Goal: Transaction & Acquisition: Purchase product/service

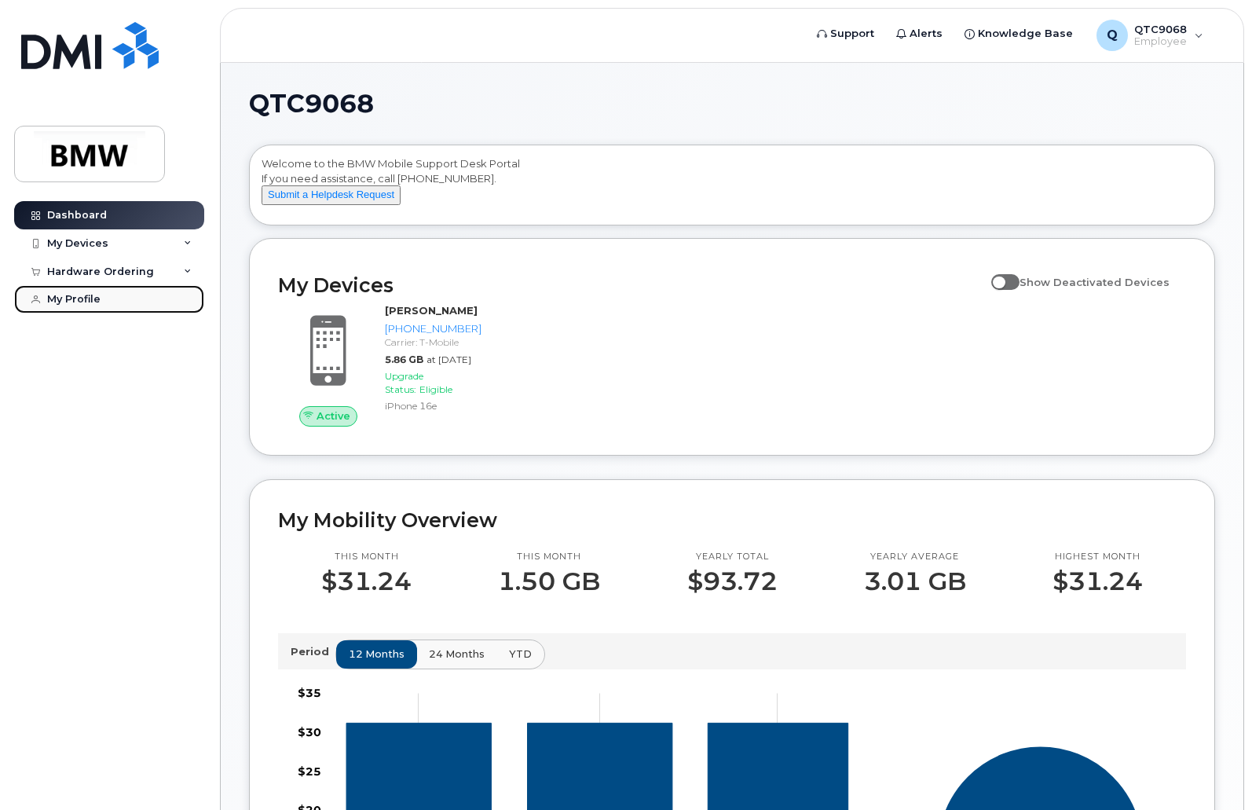
click at [86, 303] on div "My Profile" at bounding box center [73, 299] width 53 height 13
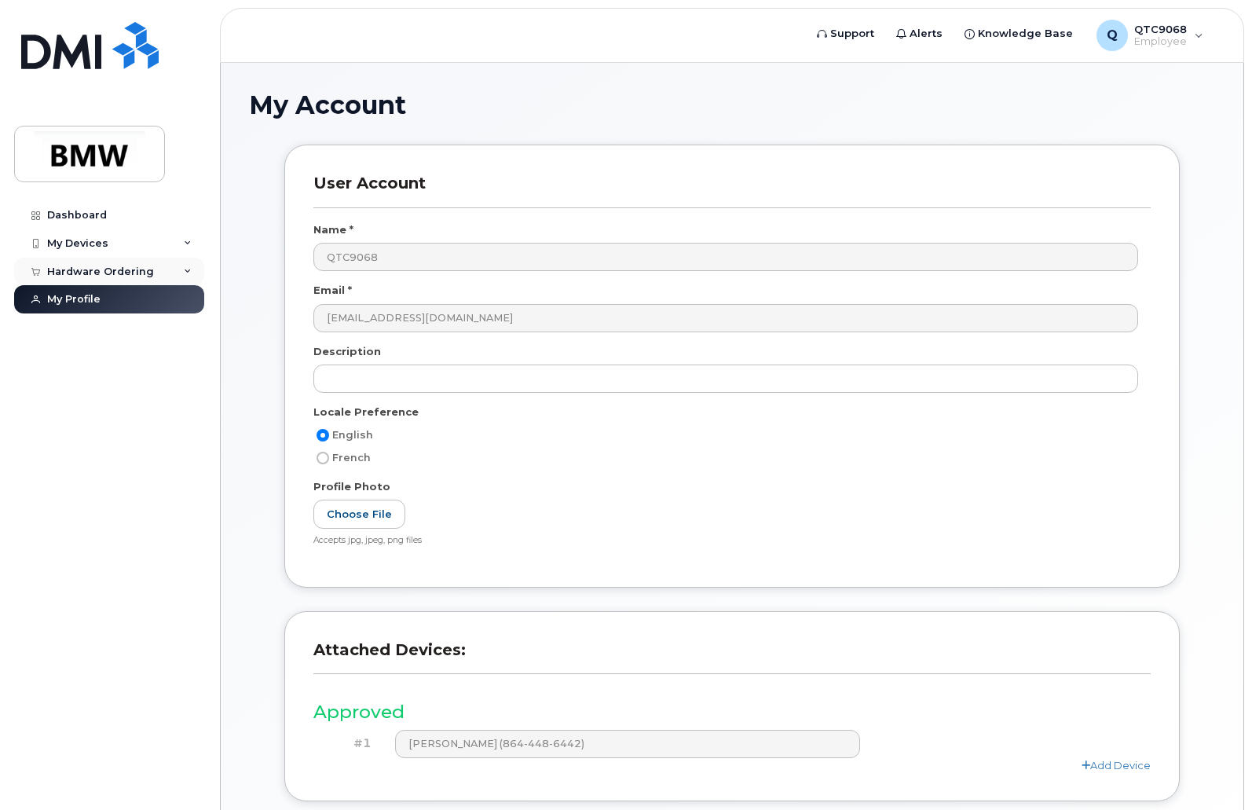
click at [144, 273] on div "Hardware Ordering" at bounding box center [100, 271] width 107 height 13
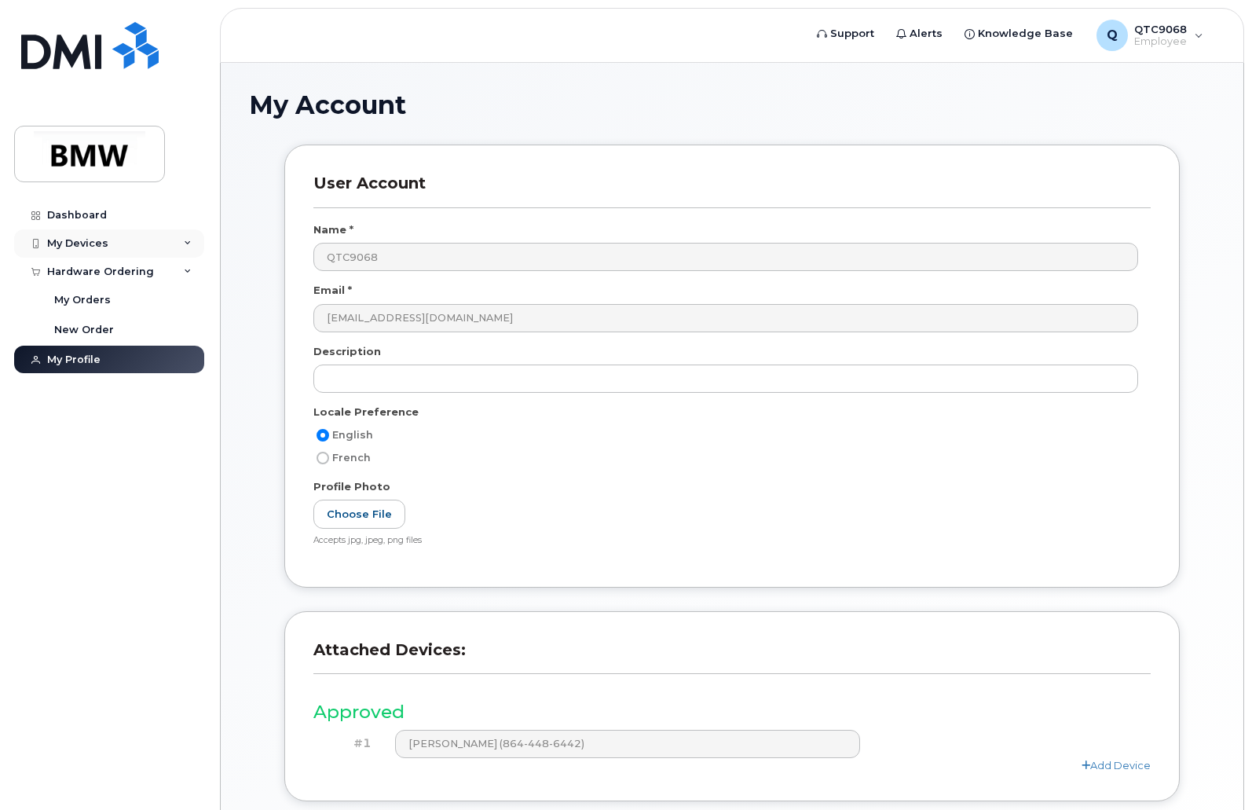
click at [180, 241] on div "My Devices" at bounding box center [109, 243] width 190 height 28
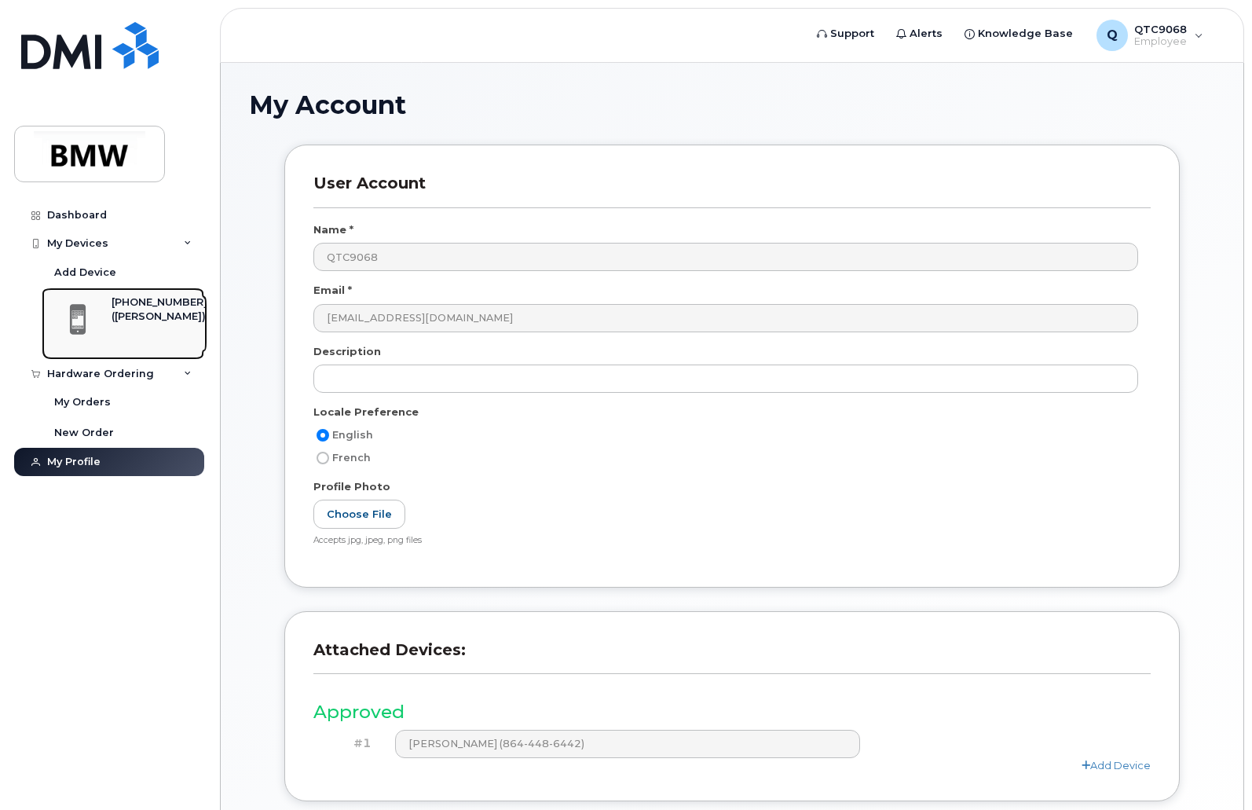
click at [126, 317] on div "([PERSON_NAME])" at bounding box center [160, 316] width 96 height 14
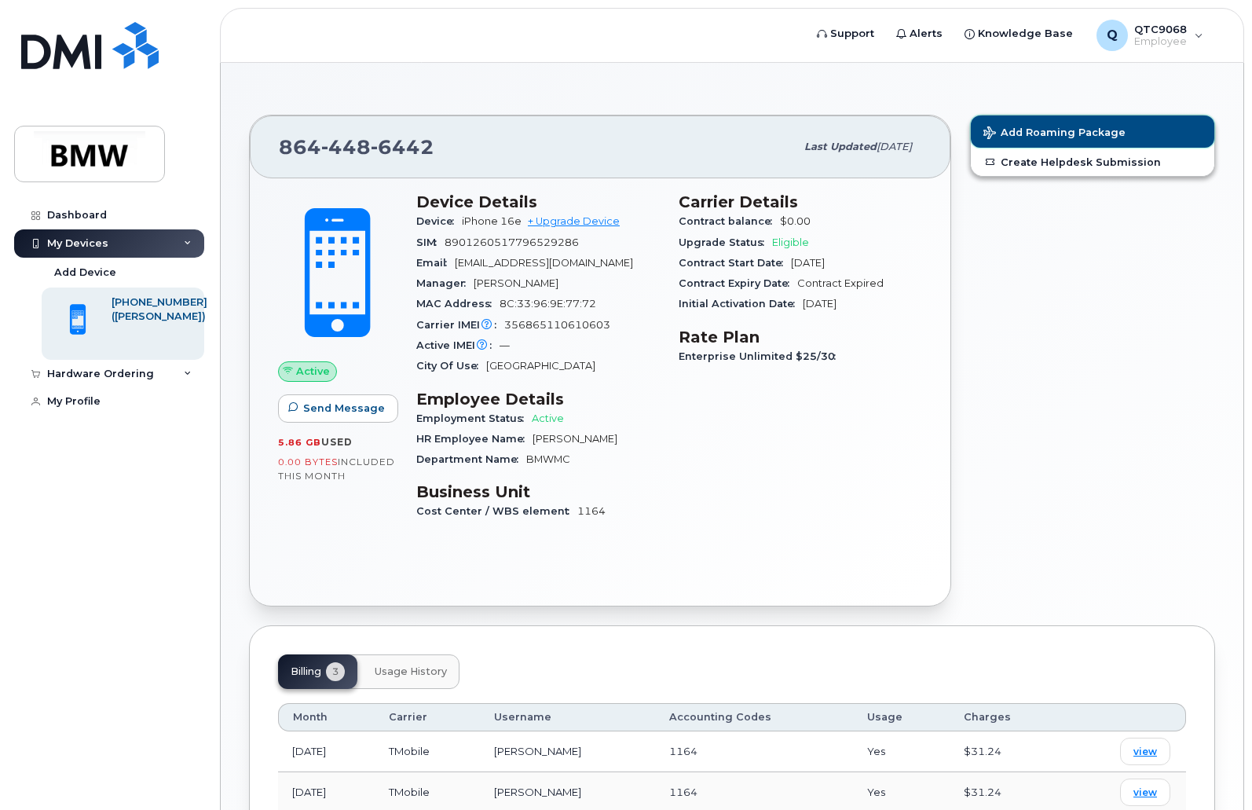
click at [1045, 126] on button "Add Roaming Package" at bounding box center [1092, 131] width 243 height 32
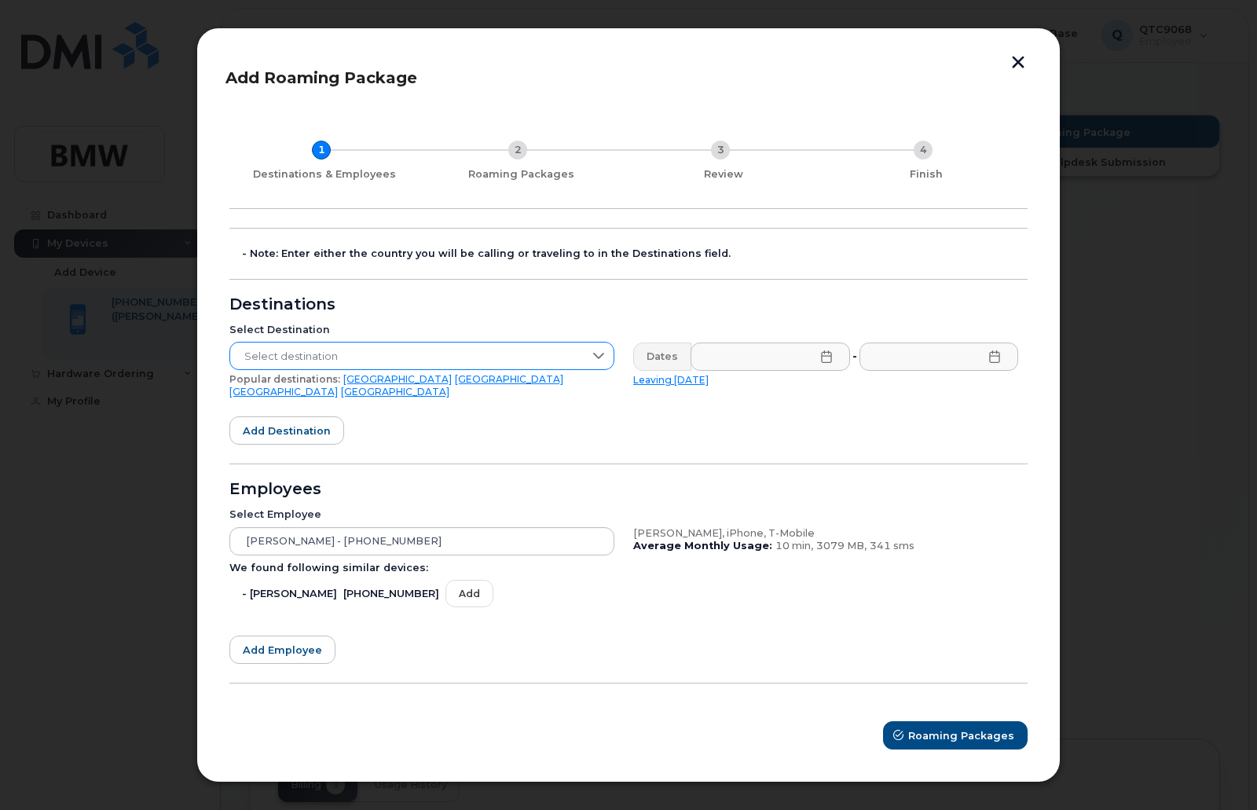
click at [595, 362] on icon at bounding box center [598, 355] width 13 height 13
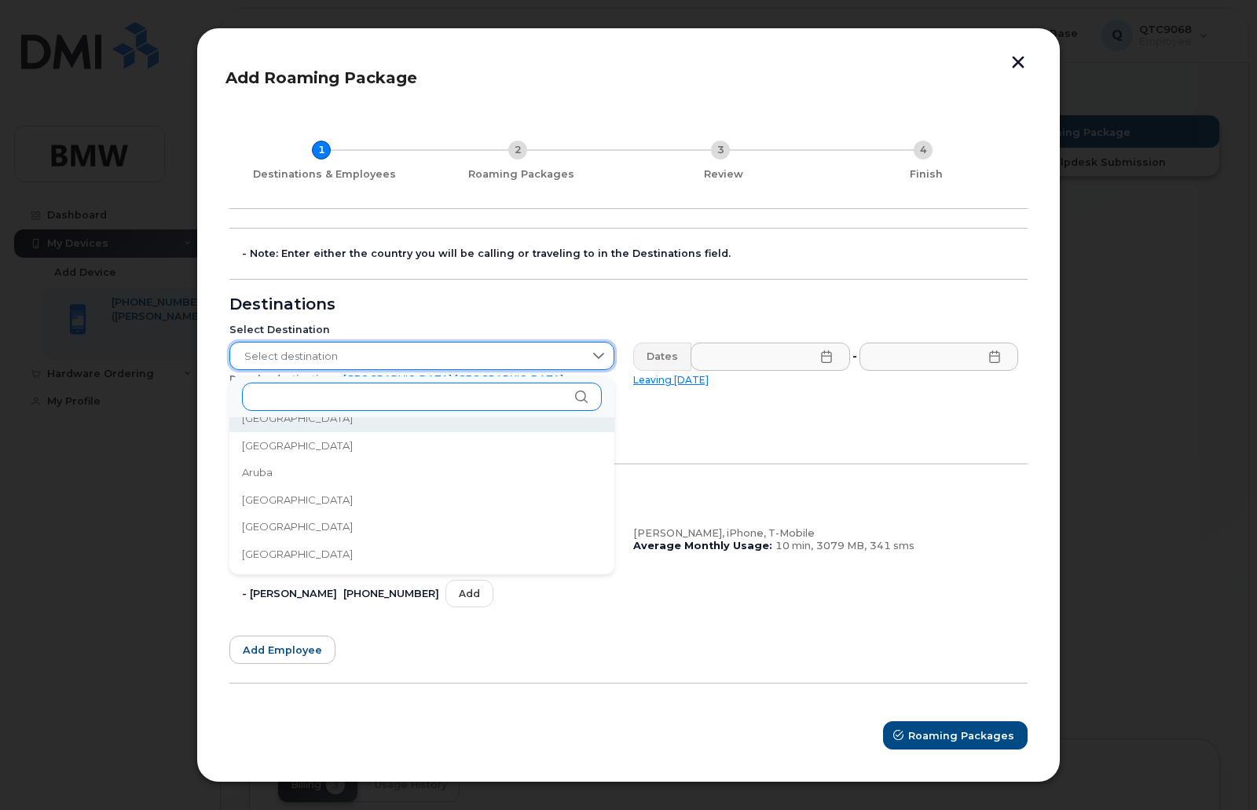
scroll to position [224, 0]
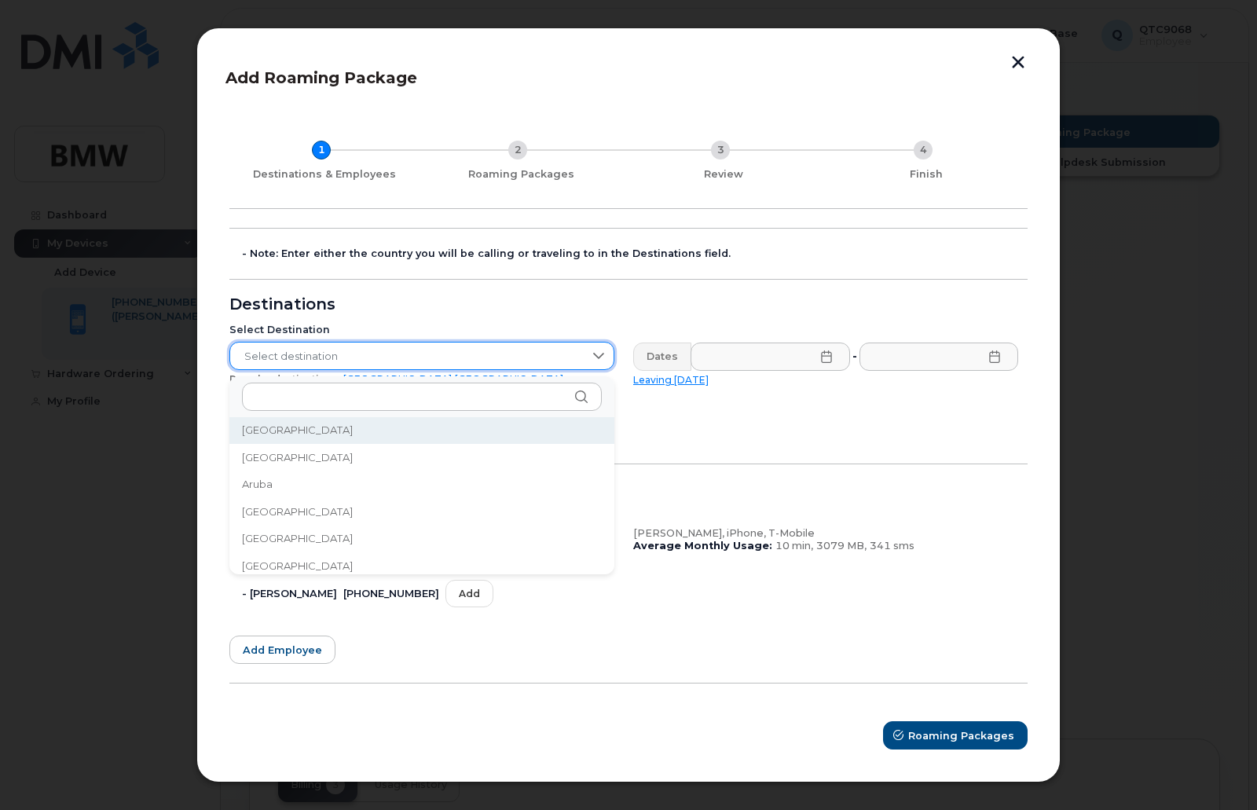
click at [314, 368] on span "Select destination" at bounding box center [406, 356] width 353 height 28
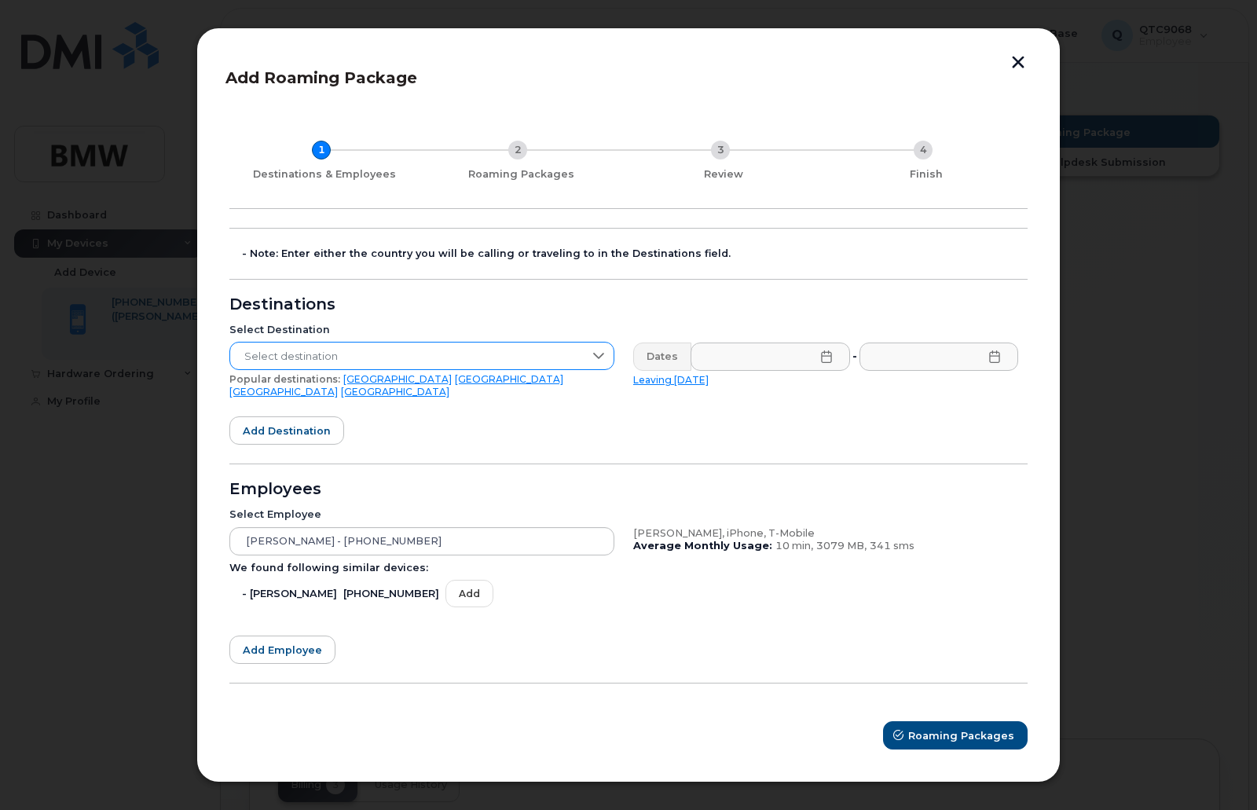
drag, startPoint x: 602, startPoint y: 362, endPoint x: 554, endPoint y: 373, distance: 49.2
click at [601, 362] on icon at bounding box center [598, 355] width 13 height 13
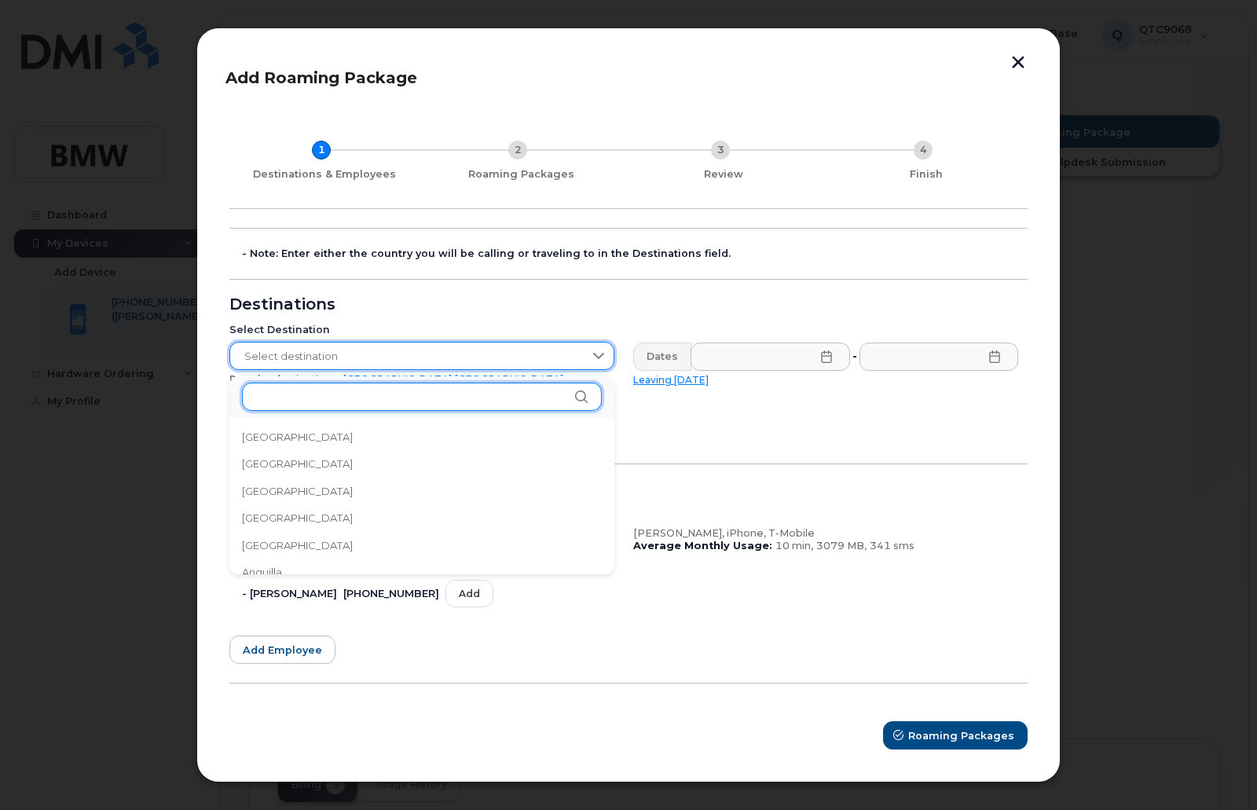
click at [336, 400] on input "text" at bounding box center [422, 396] width 360 height 28
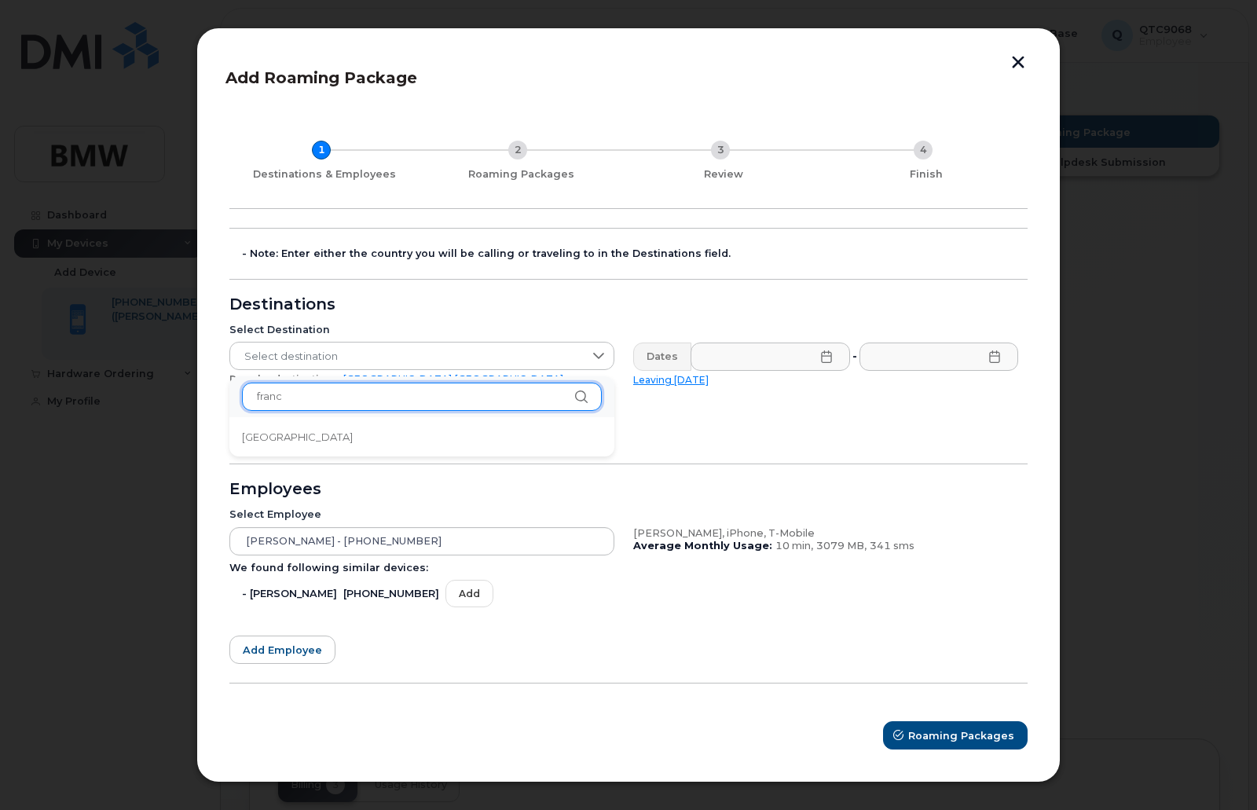
type input "franc"
click at [576, 393] on icon at bounding box center [581, 396] width 13 height 13
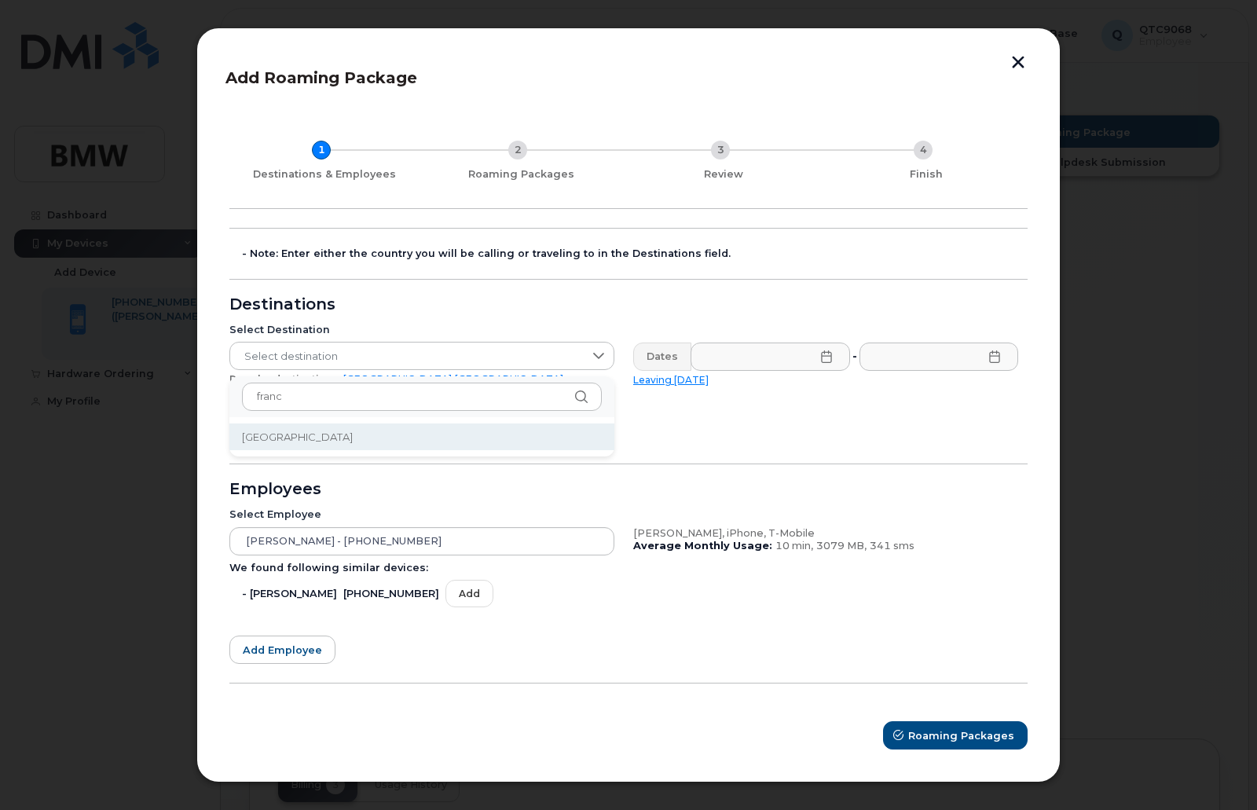
click at [265, 437] on span "France" at bounding box center [297, 437] width 111 height 15
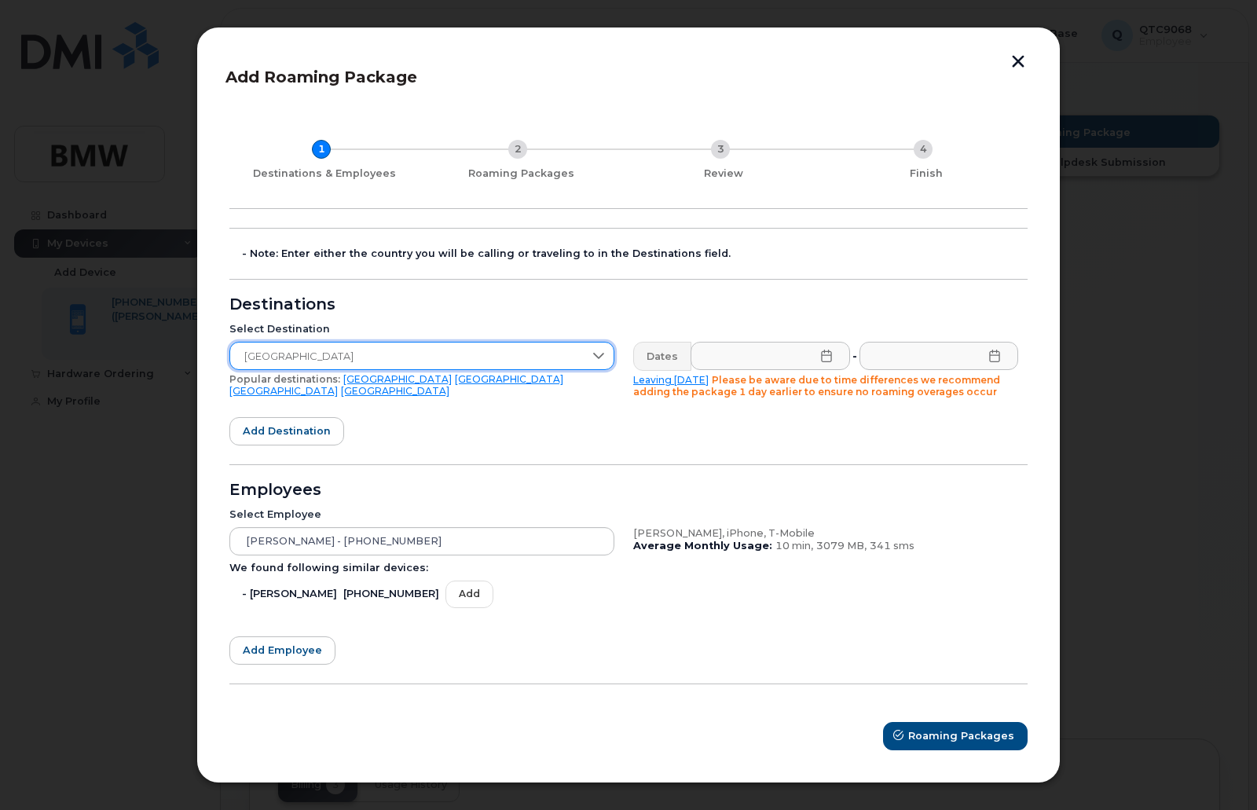
click at [824, 360] on icon at bounding box center [826, 355] width 13 height 13
click at [594, 357] on icon at bounding box center [598, 355] width 13 height 13
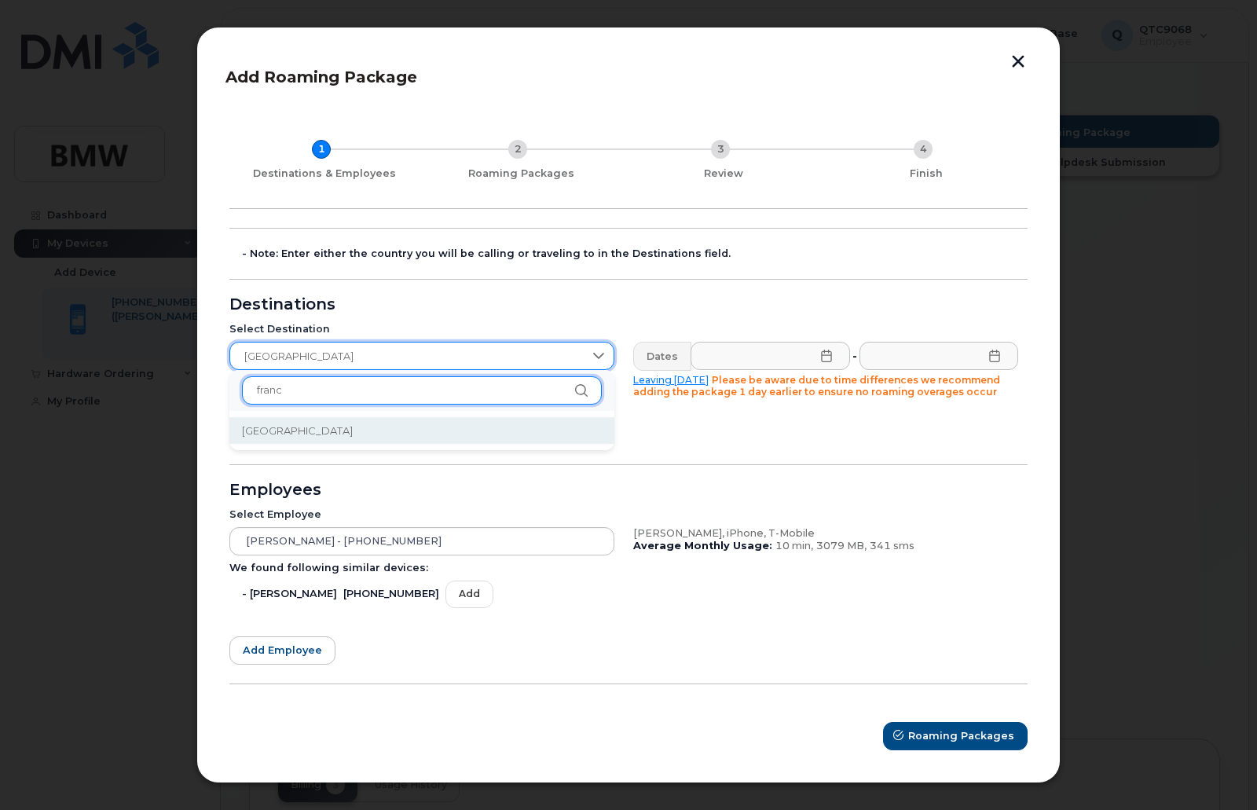
click at [439, 392] on input "franc" at bounding box center [422, 390] width 360 height 28
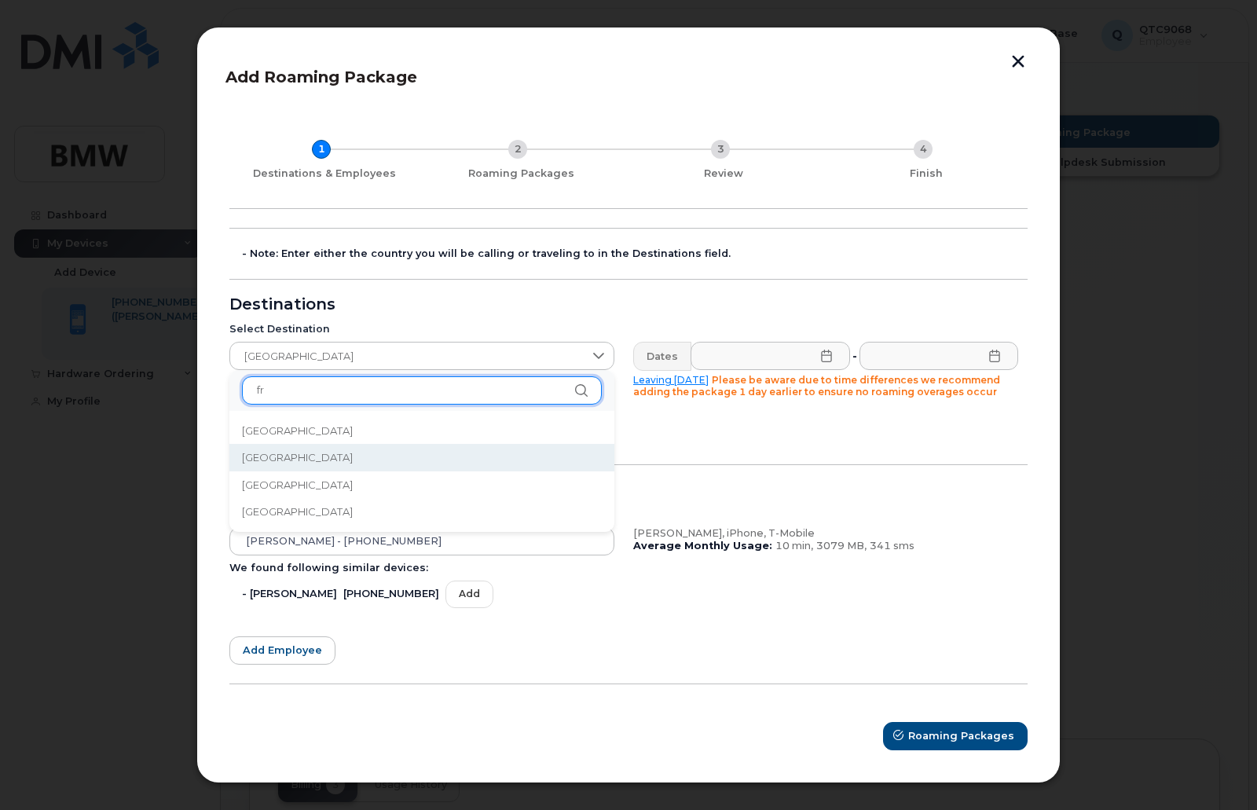
type input "f"
type input "n"
type input "h"
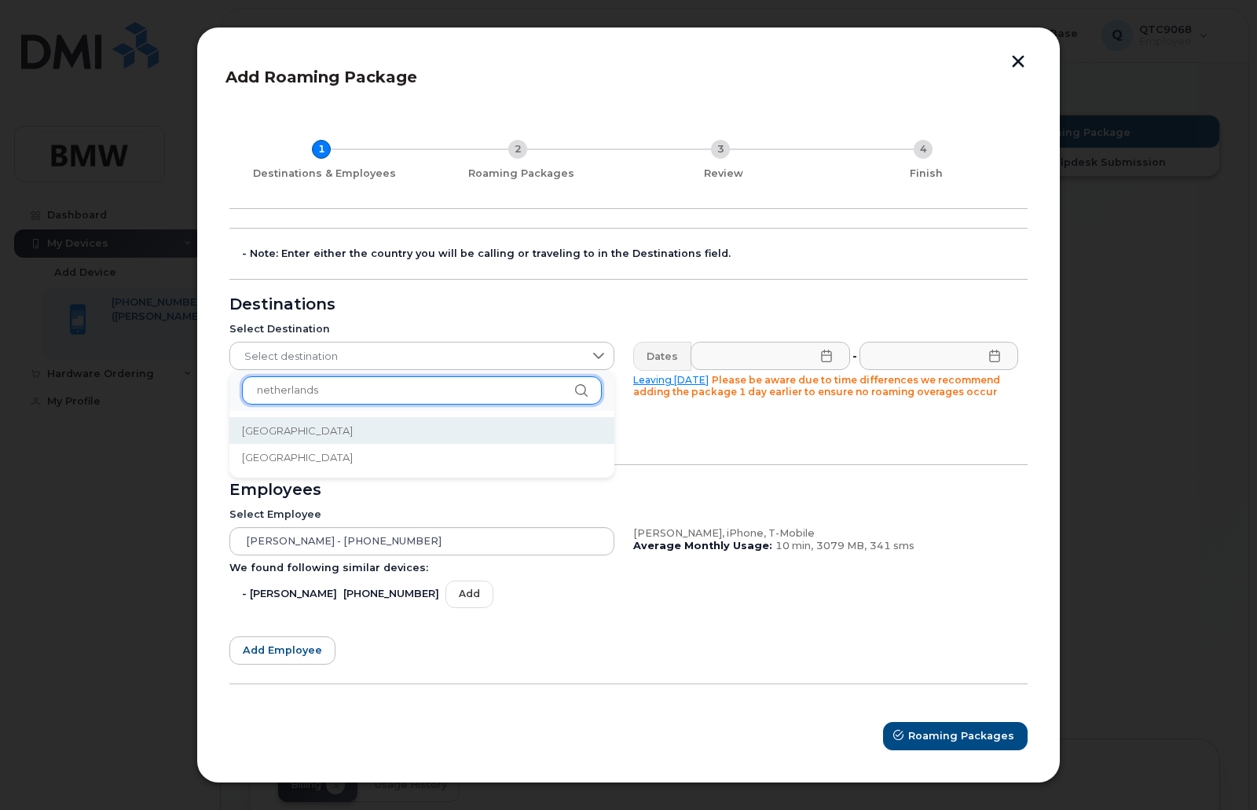
type input "netherlands"
click at [318, 423] on li "Netherlands" at bounding box center [421, 430] width 385 height 27
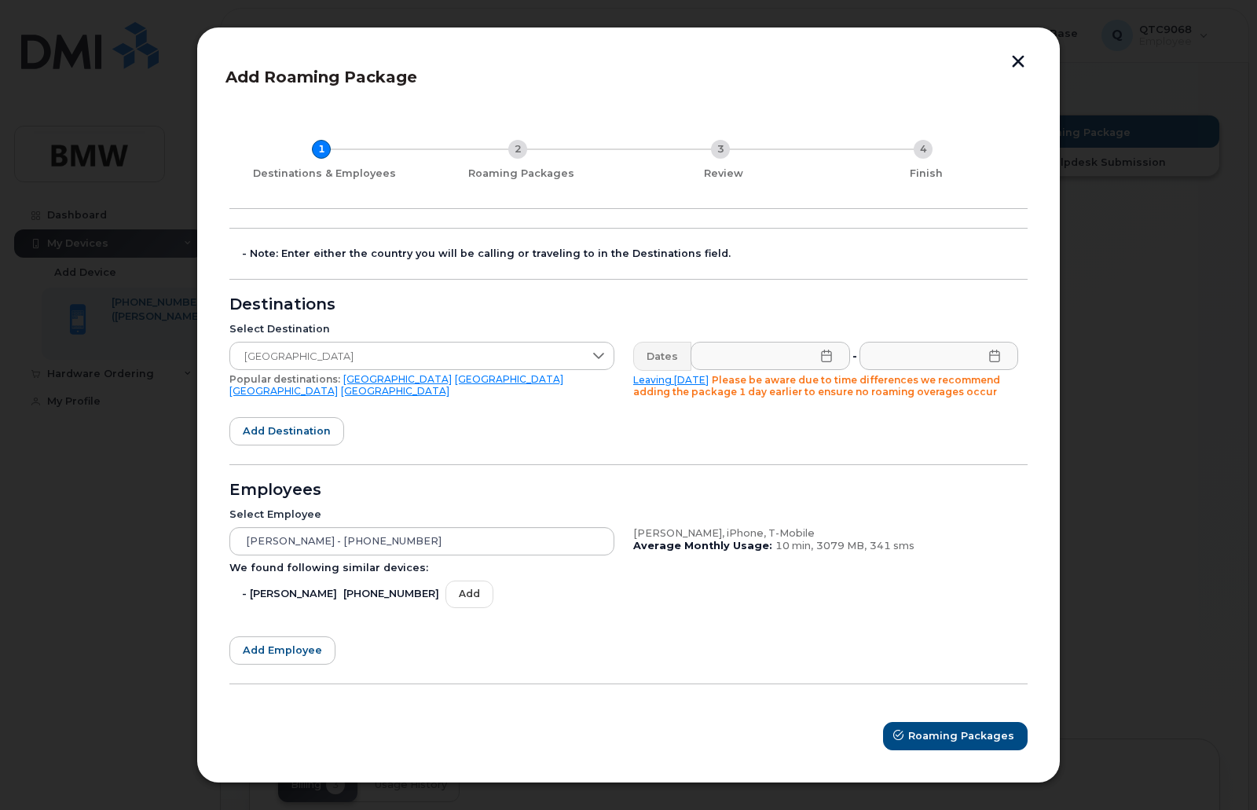
click at [826, 355] on icon at bounding box center [826, 355] width 10 height 13
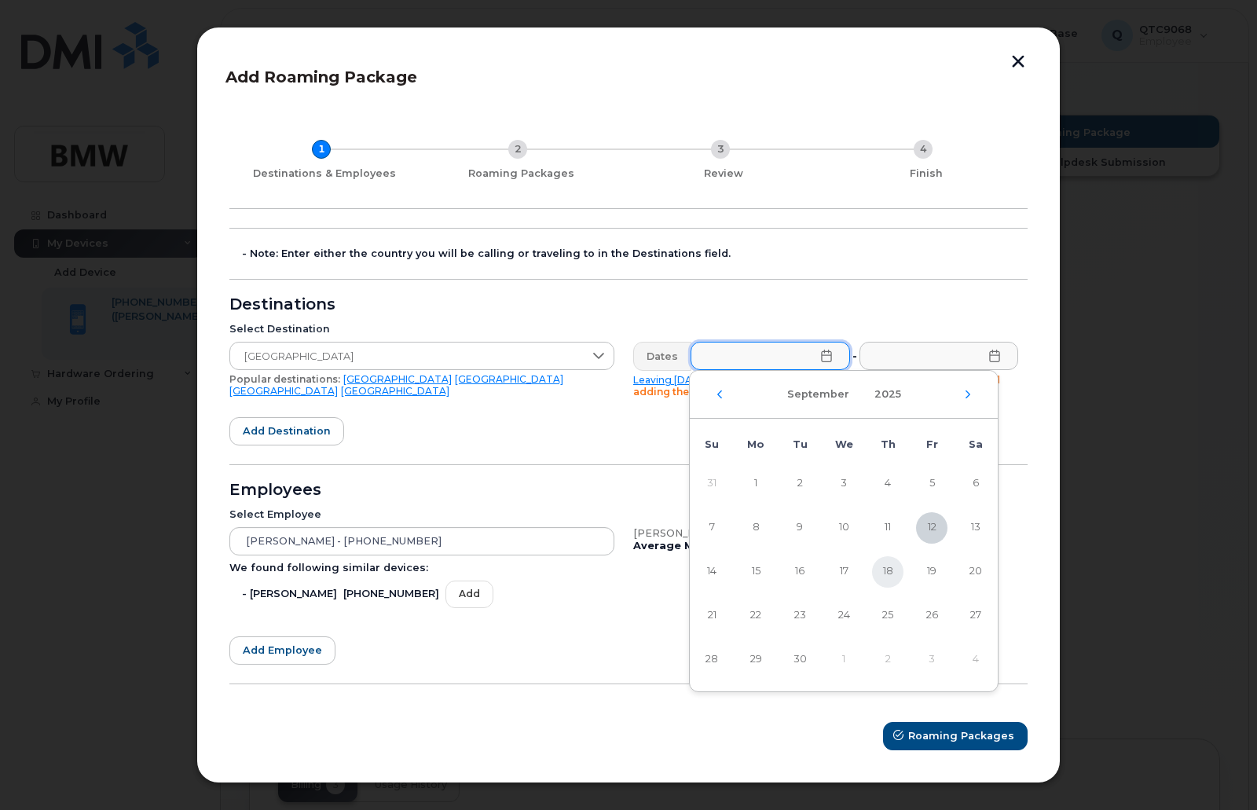
click at [887, 573] on span "18" at bounding box center [887, 571] width 31 height 31
type input "09/18/2025"
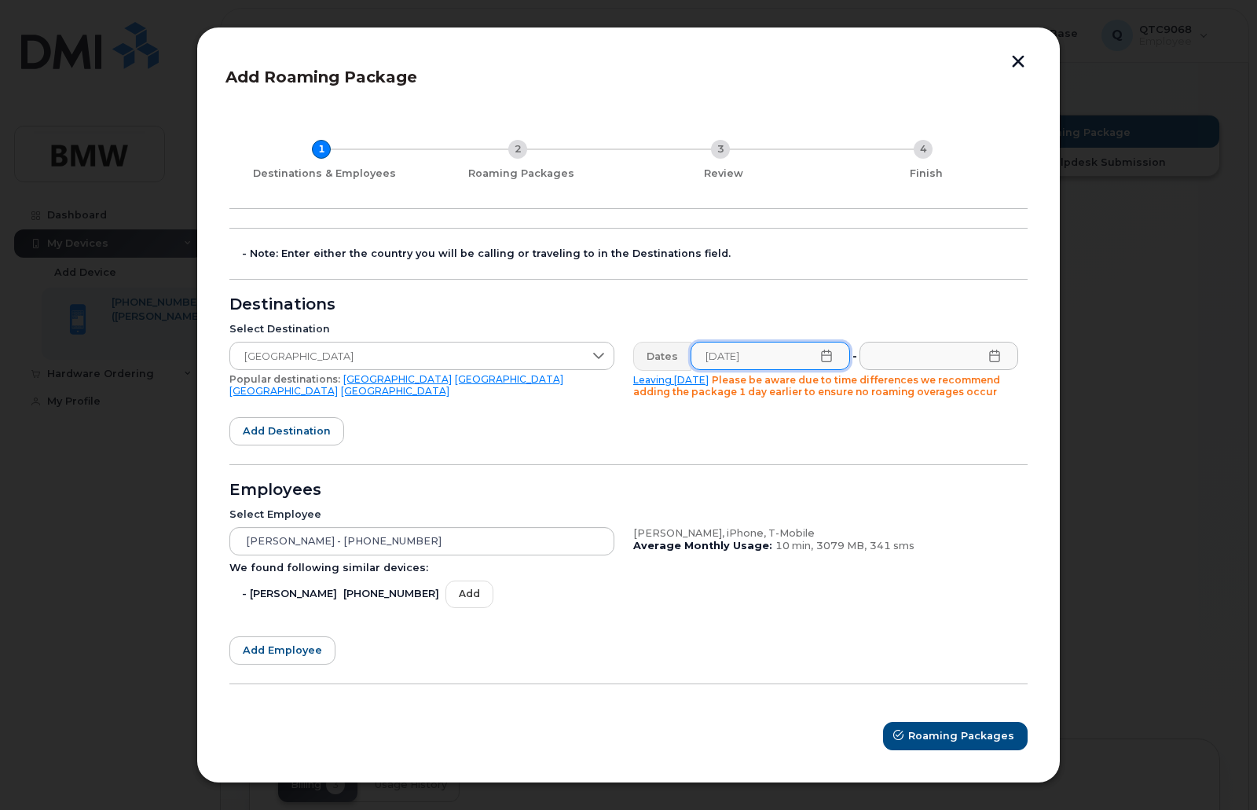
click at [992, 357] on icon at bounding box center [994, 355] width 13 height 13
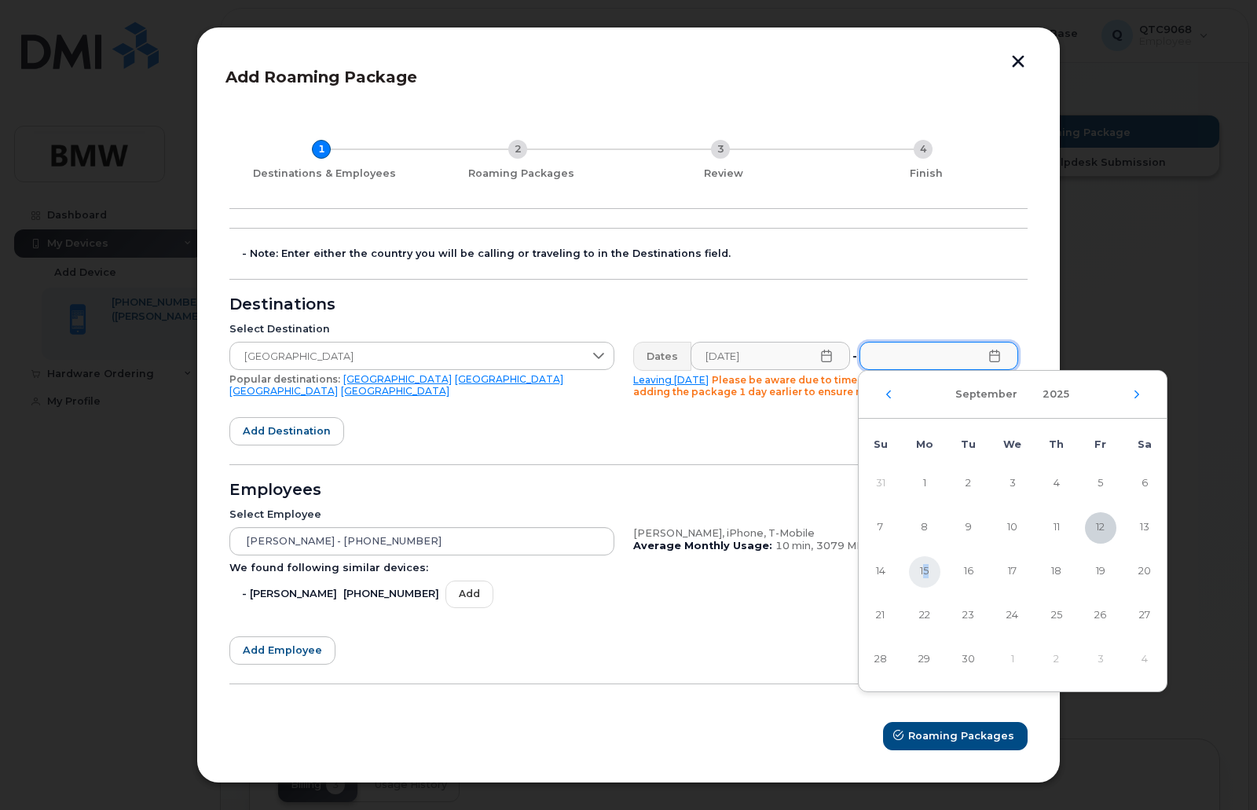
click at [928, 575] on span "15" at bounding box center [924, 571] width 31 height 31
type input "09/15/2025"
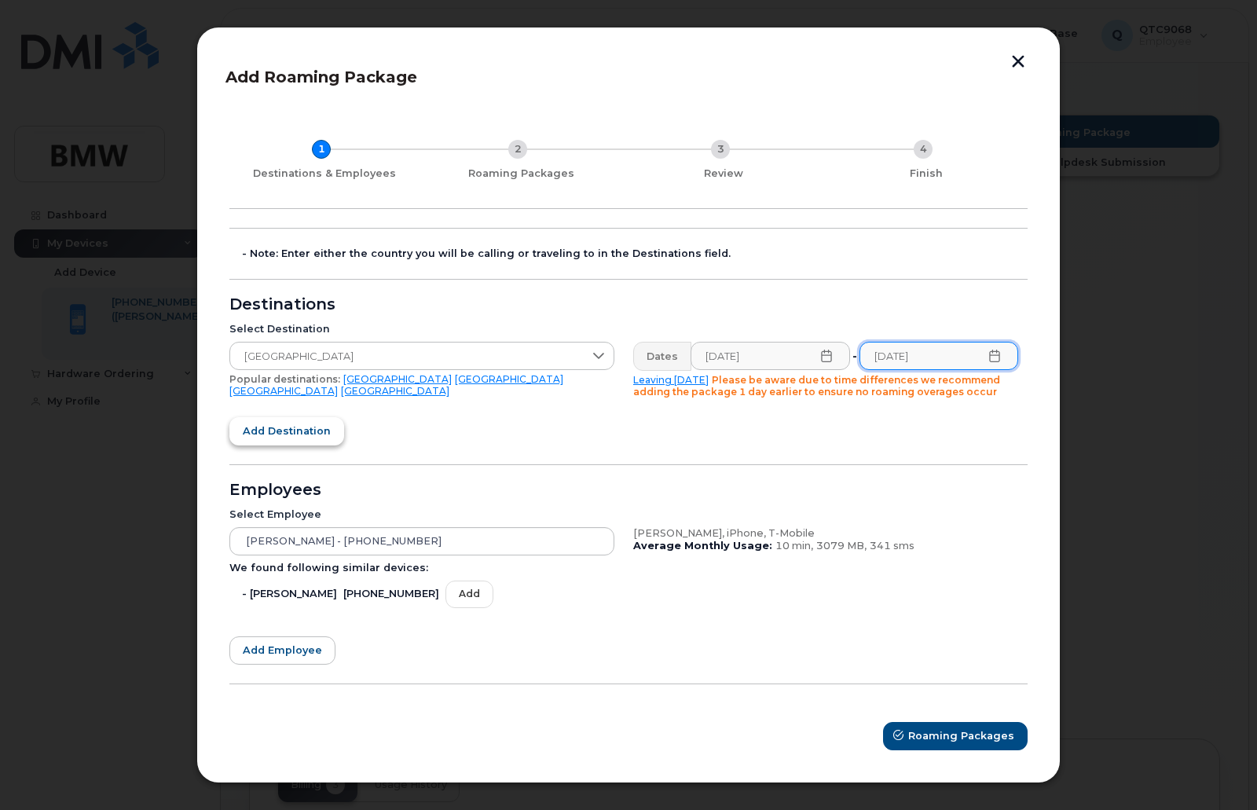
click at [280, 432] on span "Add destination" at bounding box center [287, 430] width 88 height 15
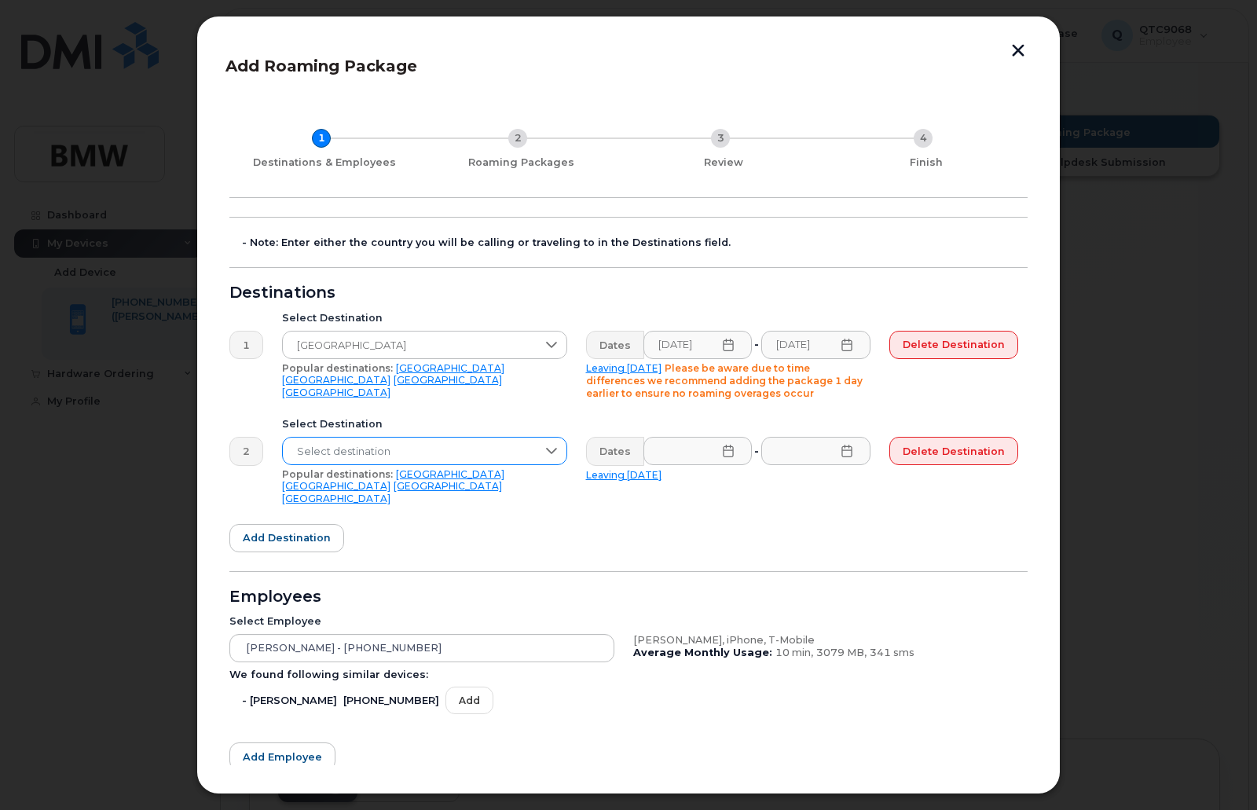
click at [320, 448] on span "Select destination" at bounding box center [410, 451] width 254 height 28
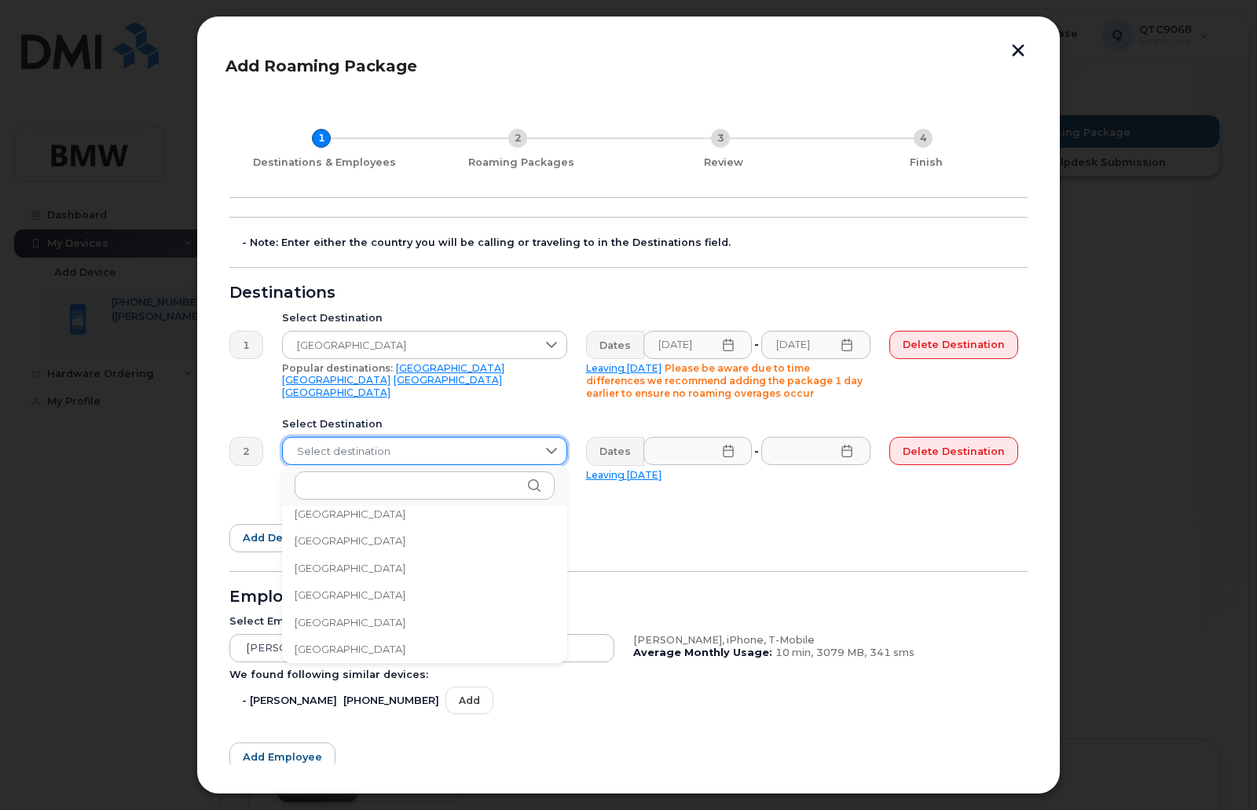
scroll to position [1749, 0]
click at [329, 488] on input "text" at bounding box center [425, 485] width 260 height 28
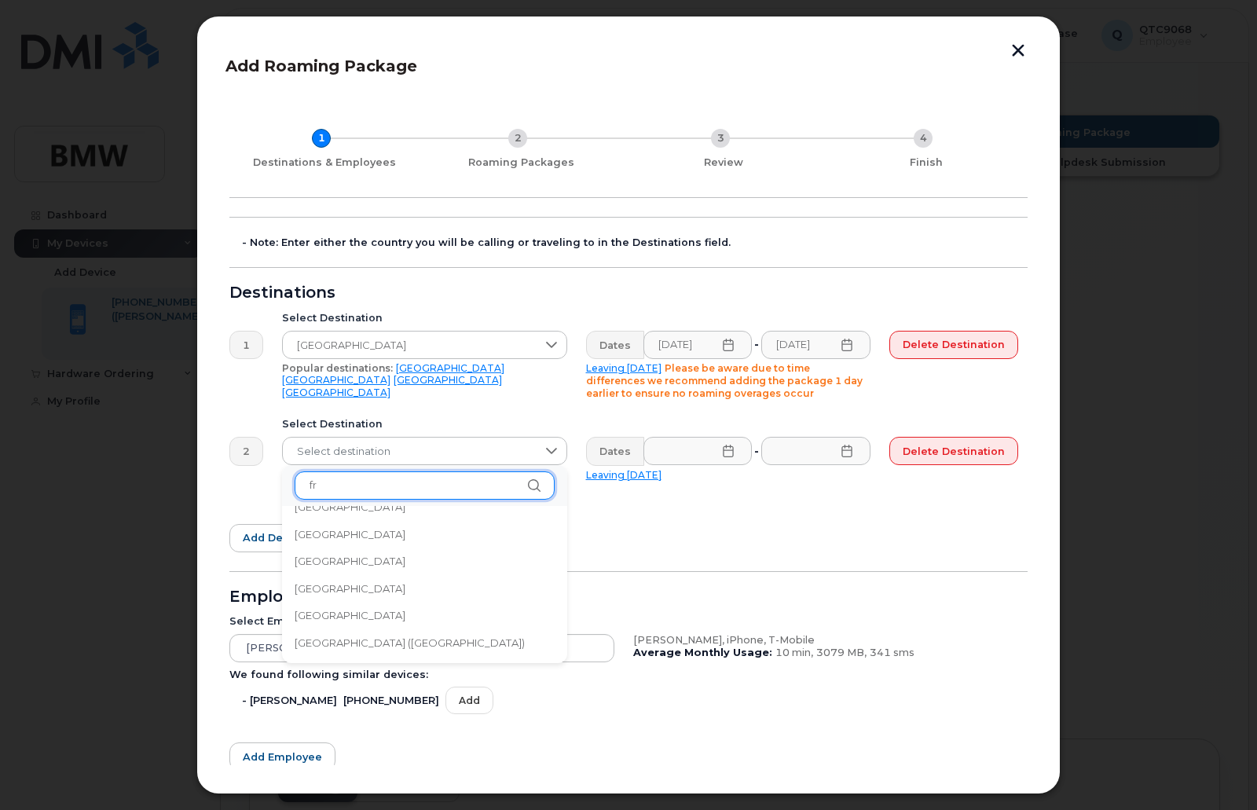
scroll to position [0, 0]
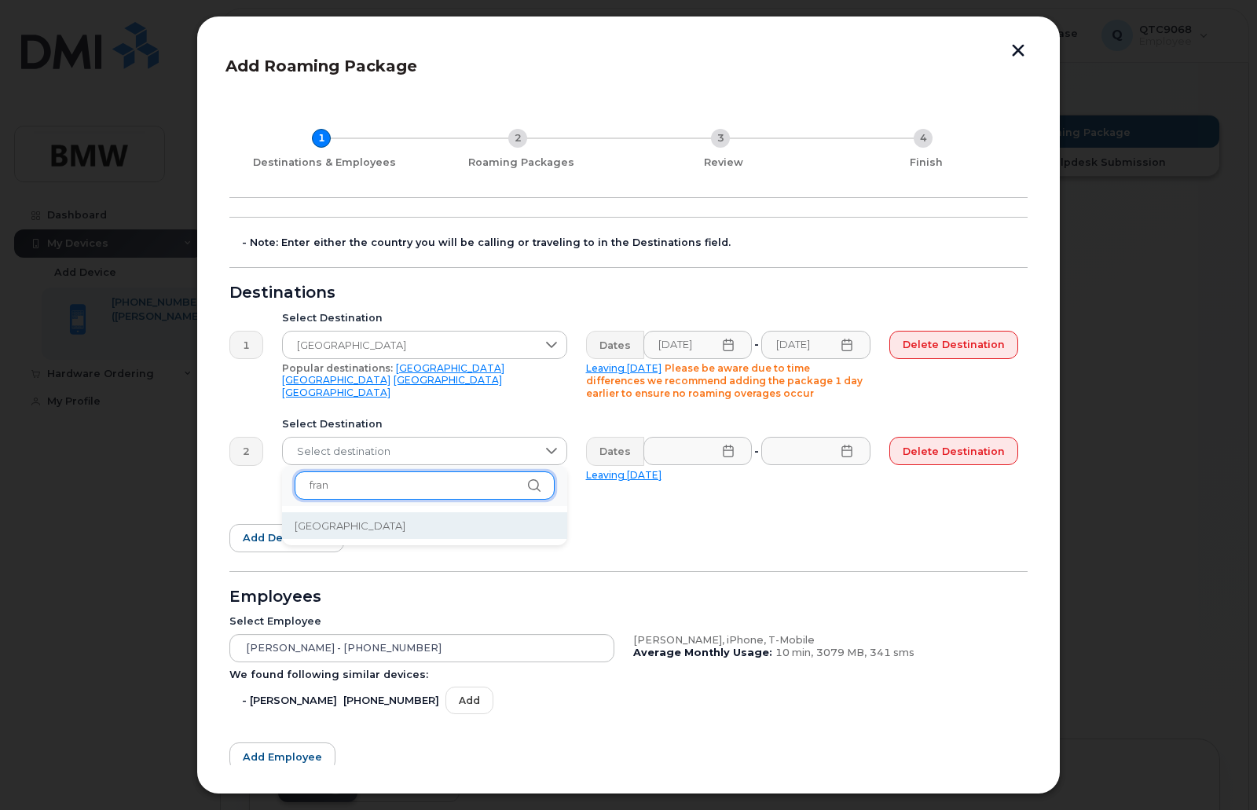
type input "fran"
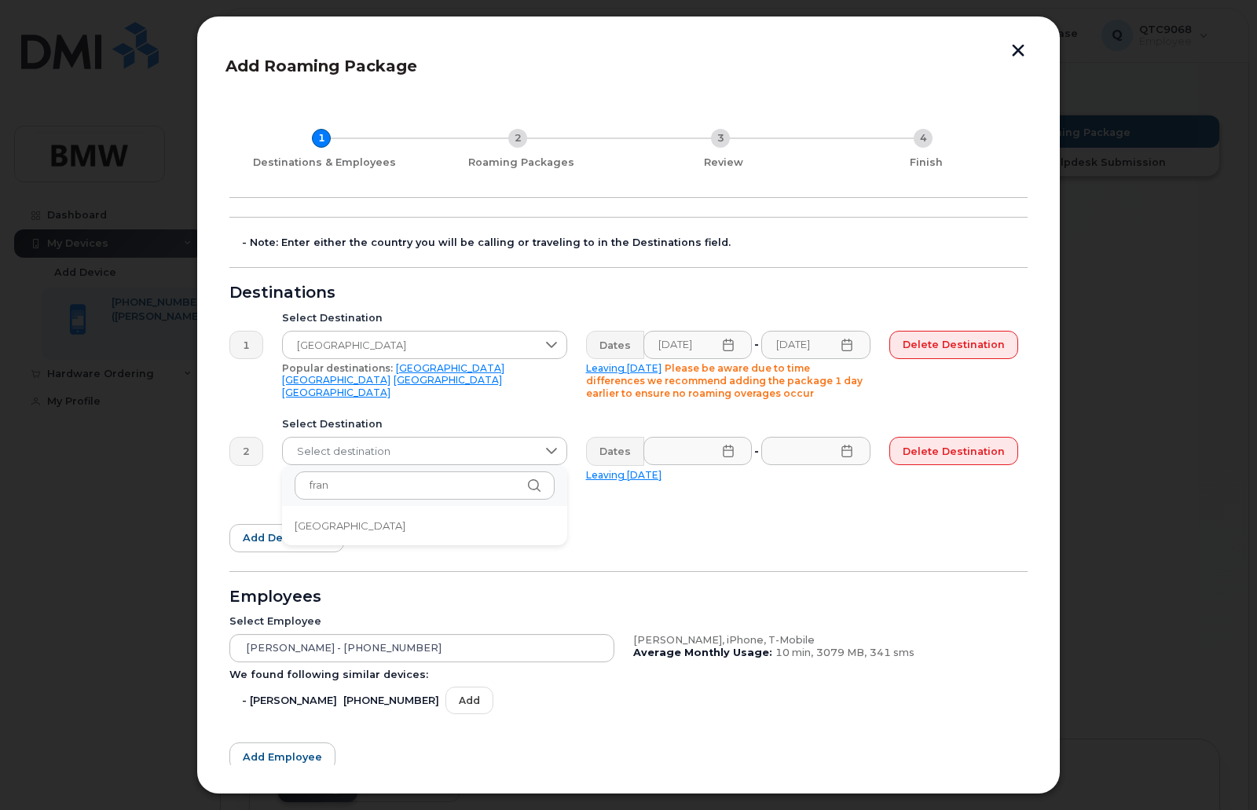
click at [316, 525] on span "France" at bounding box center [350, 525] width 111 height 15
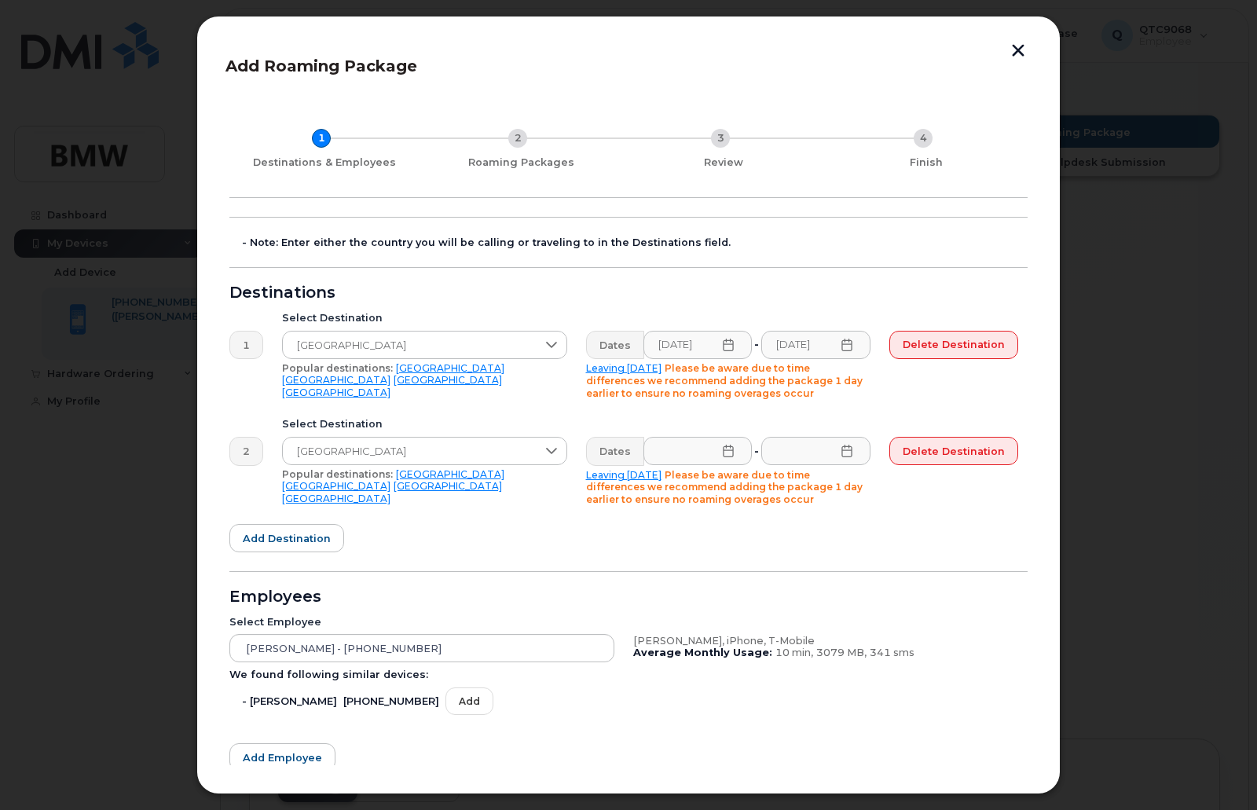
click at [730, 457] on icon at bounding box center [728, 451] width 10 height 13
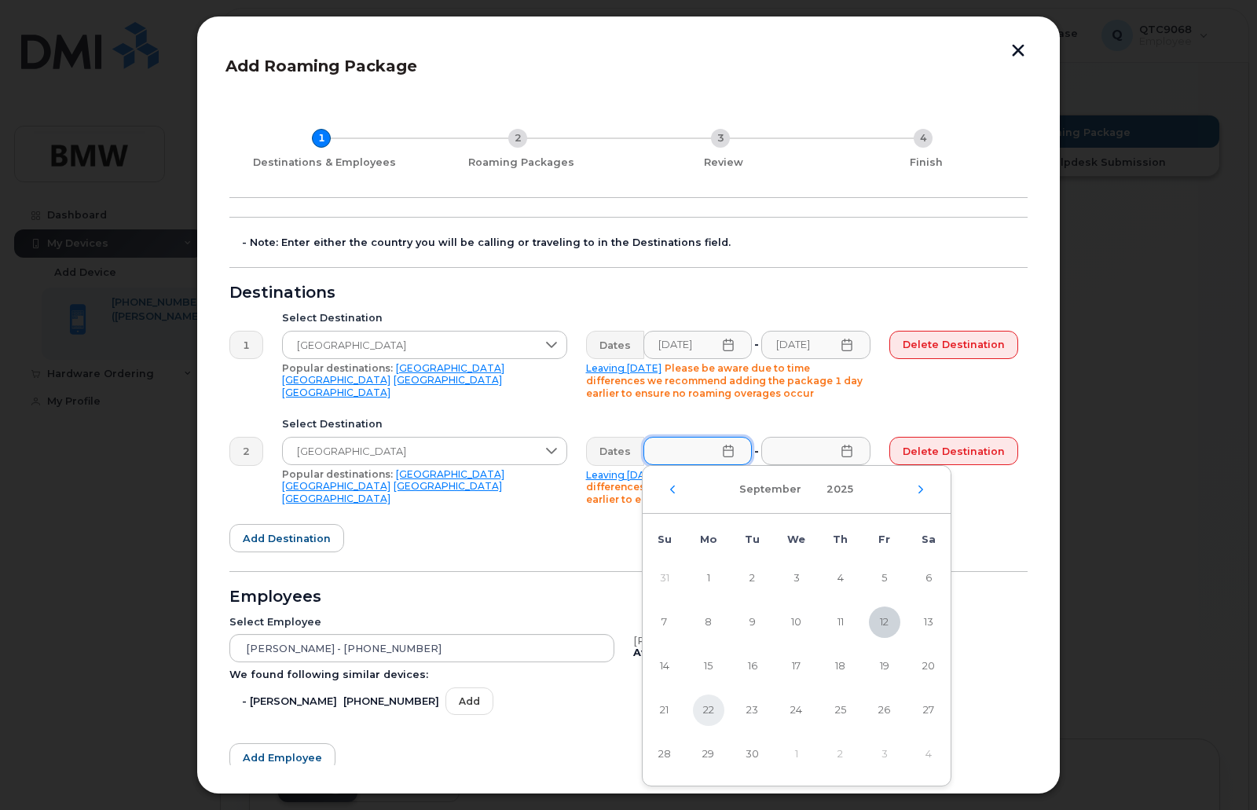
click at [709, 709] on span "22" at bounding box center [708, 709] width 31 height 31
type input "09/22/2025"
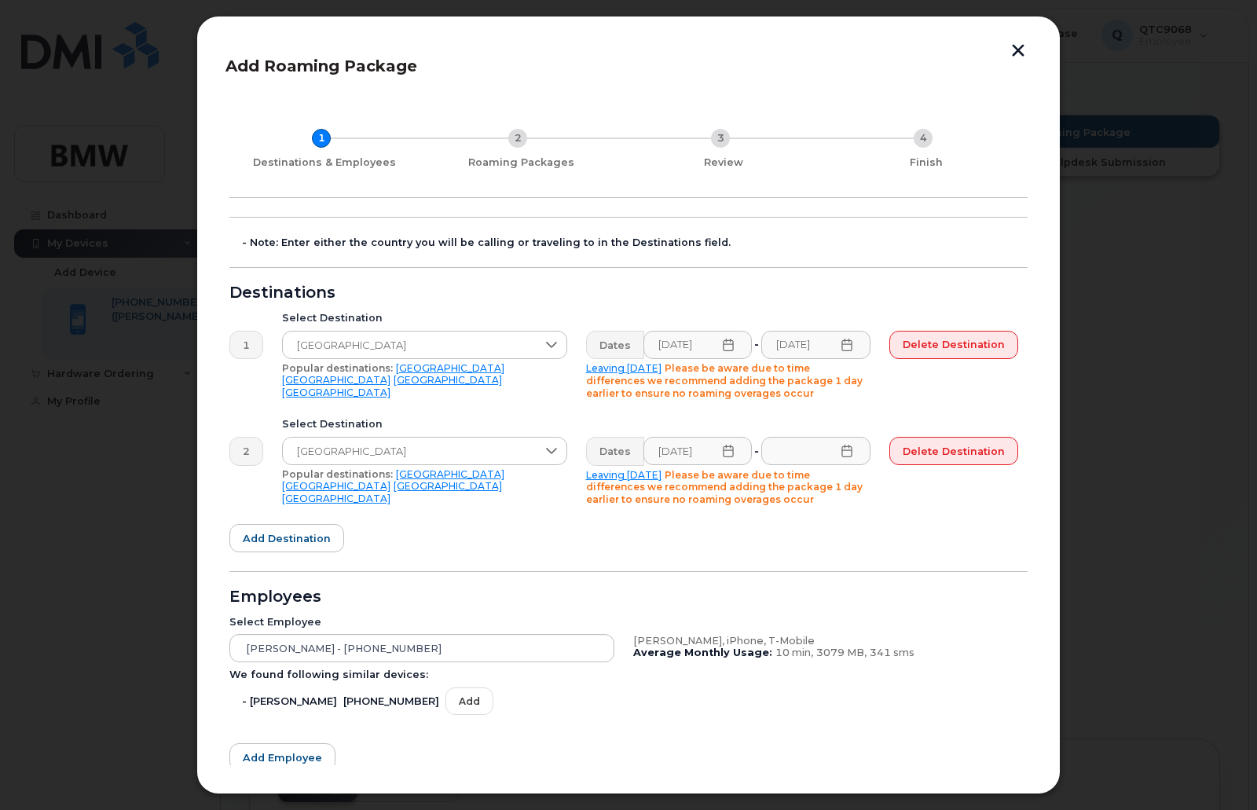
click at [846, 348] on icon at bounding box center [846, 344] width 13 height 13
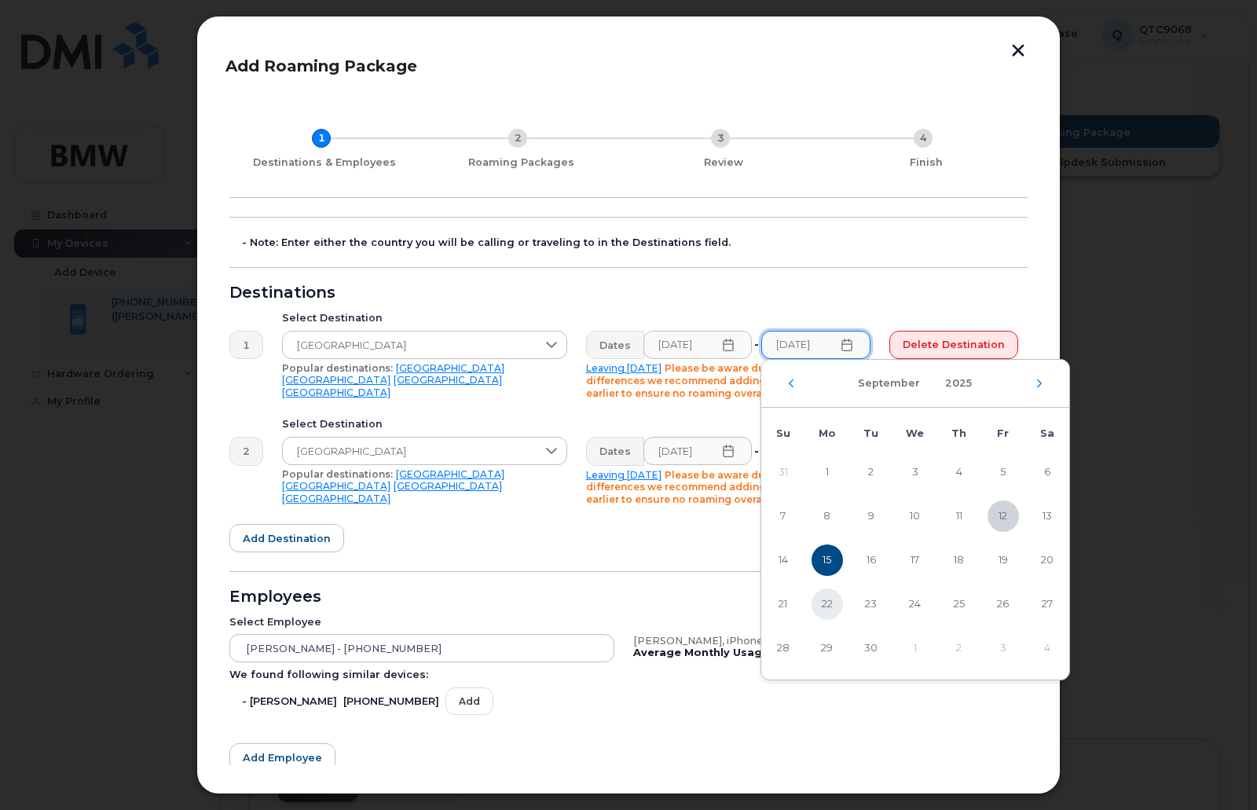
click at [826, 600] on span "22" at bounding box center [826, 603] width 31 height 31
type input "09/22/2025"
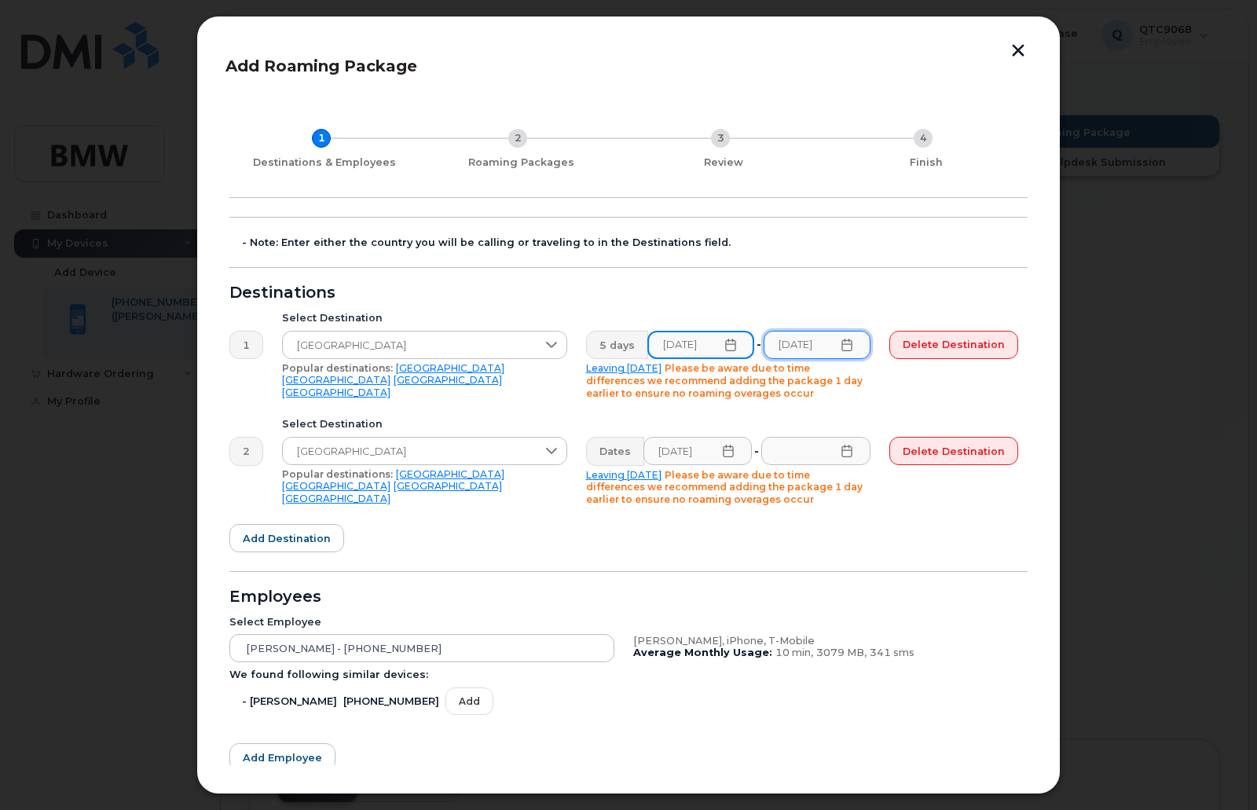
click at [727, 354] on input "09/18/2025" at bounding box center [701, 345] width 108 height 28
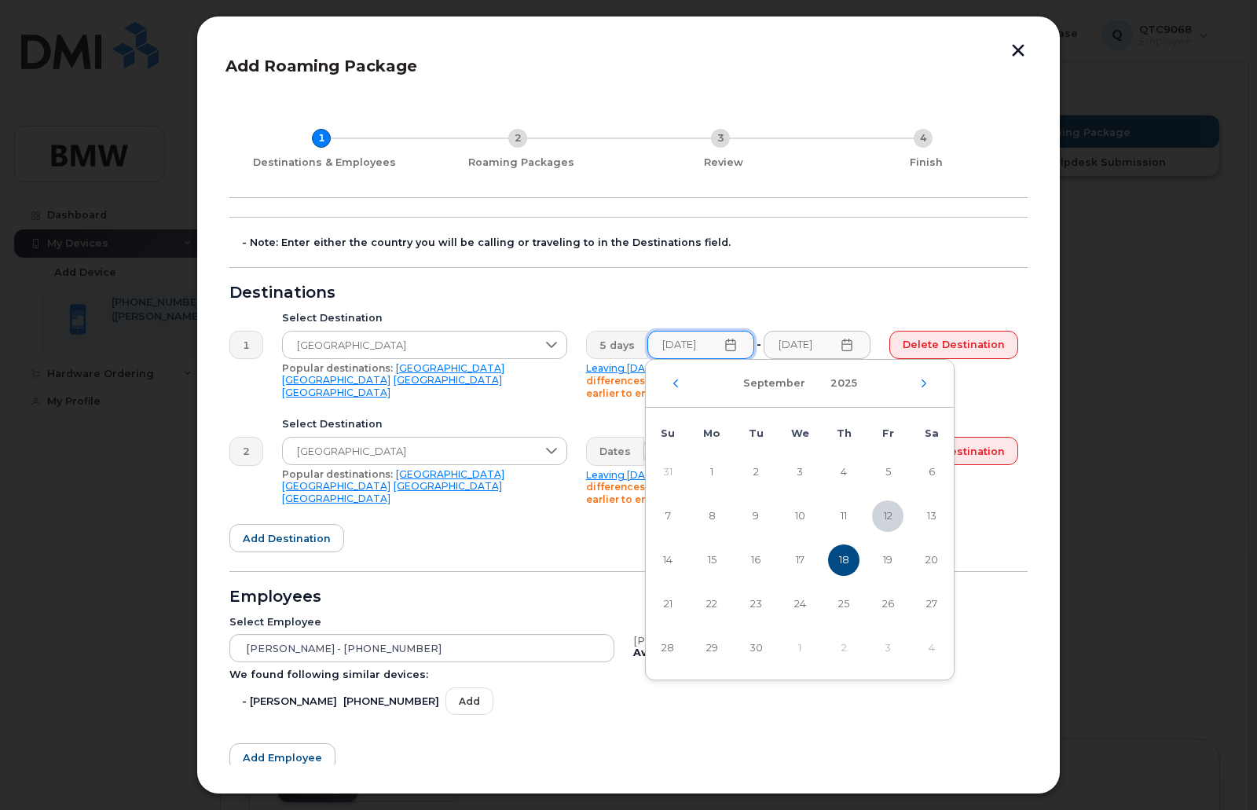
click at [847, 561] on span "18" at bounding box center [843, 559] width 31 height 31
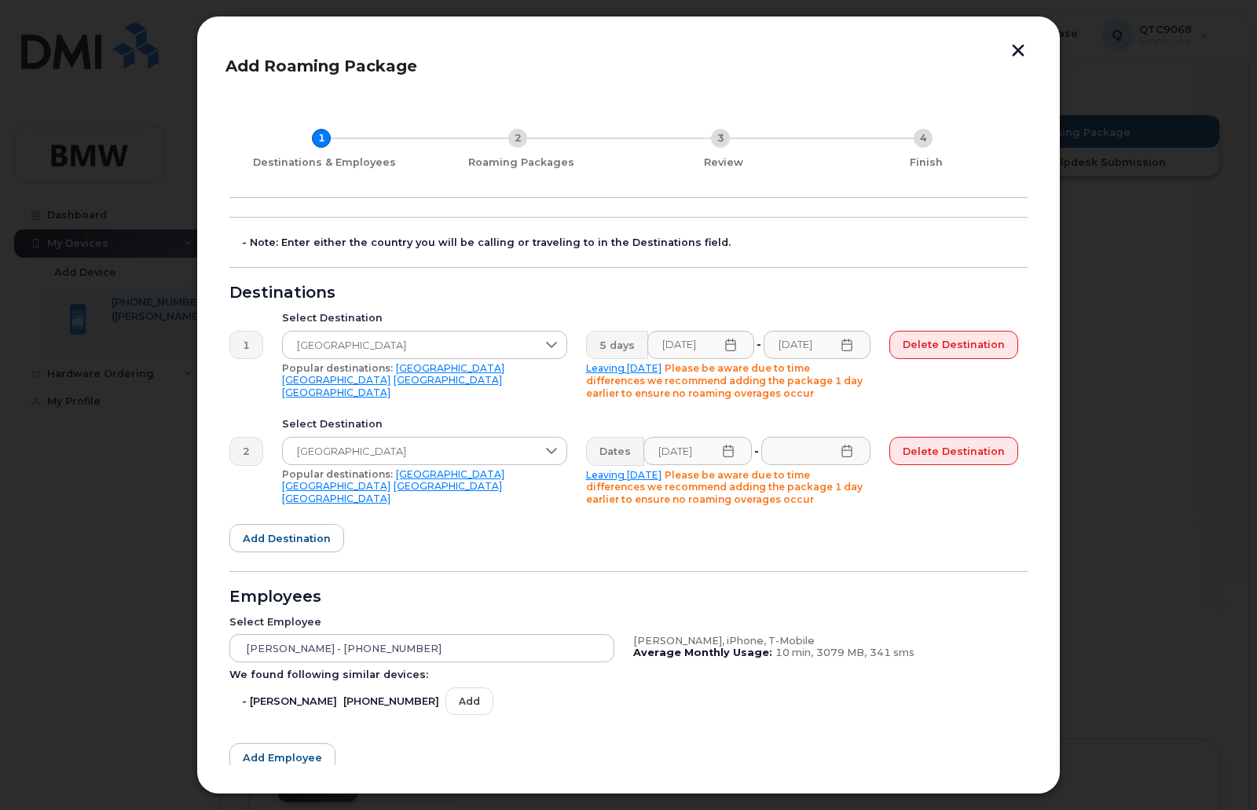
click at [985, 549] on form "- Note: Enter either the country you will be calling or traveling to in the Des…" at bounding box center [628, 537] width 798 height 640
click at [848, 452] on icon at bounding box center [846, 451] width 13 height 13
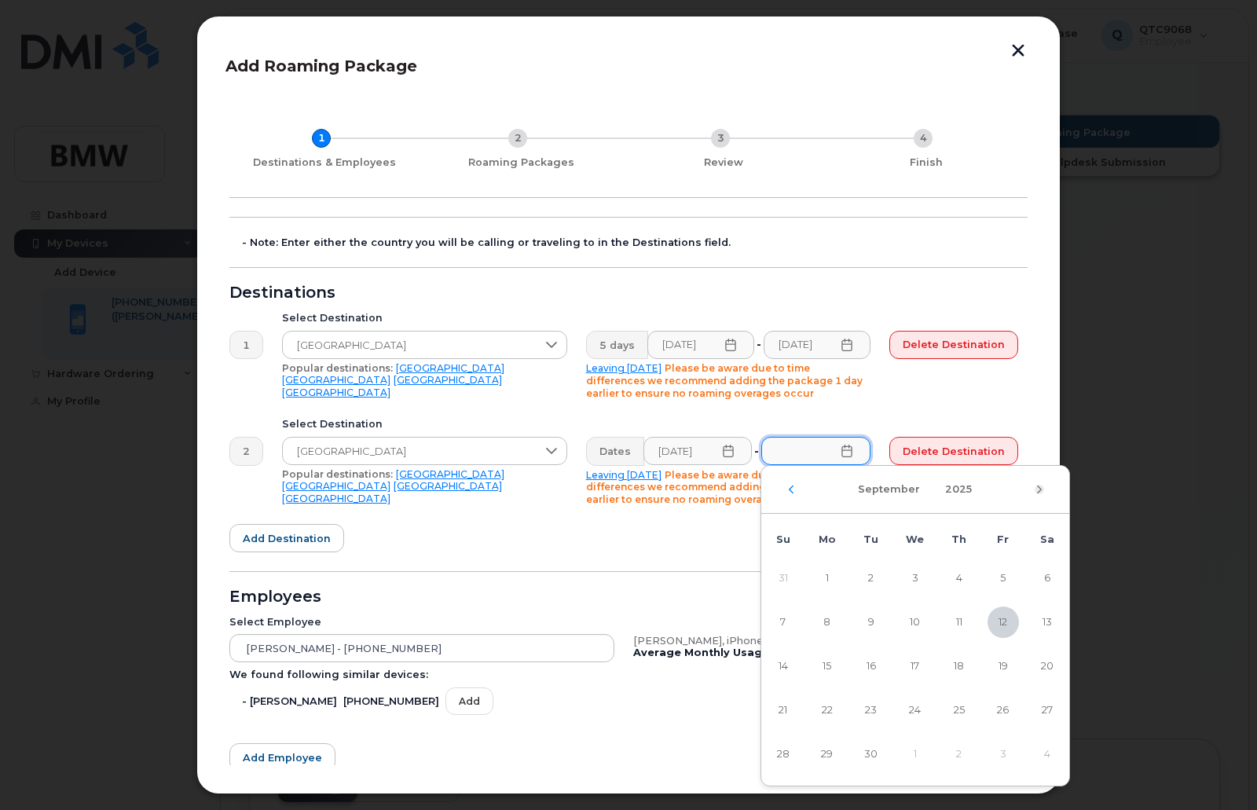
click at [1037, 489] on icon "Next Month" at bounding box center [1038, 489] width 9 height 13
click at [873, 624] on span "7" at bounding box center [870, 621] width 31 height 31
type input "10/07/2025"
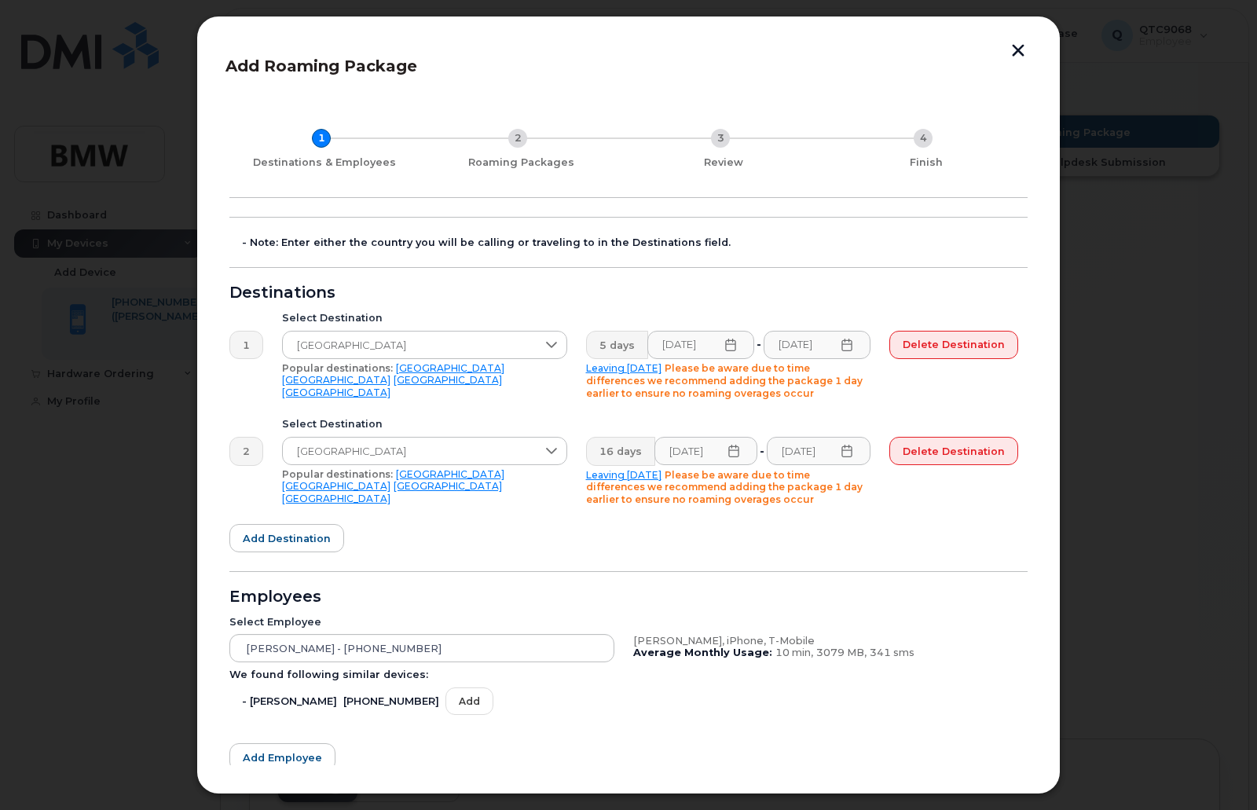
click at [730, 349] on icon at bounding box center [730, 344] width 13 height 13
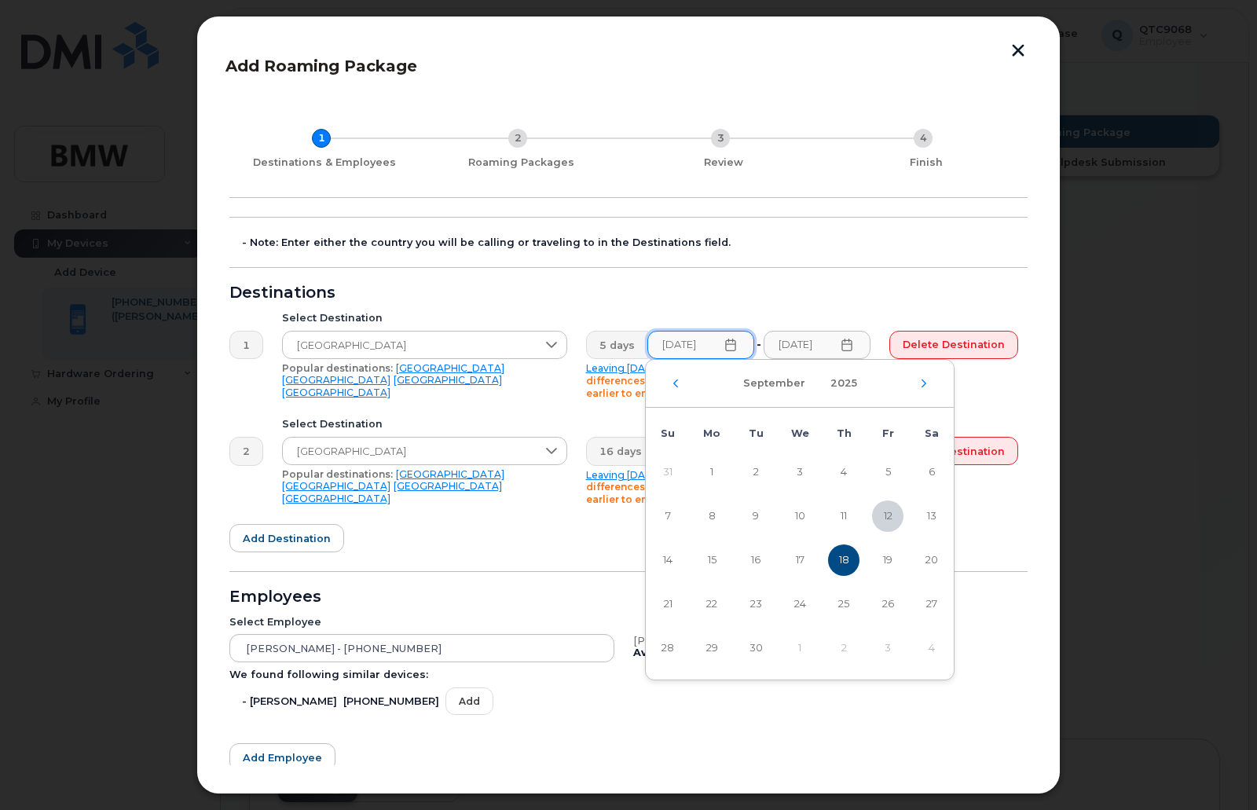
drag, startPoint x: 800, startPoint y: 557, endPoint x: 679, endPoint y: 582, distance: 123.5
click at [801, 558] on span "17" at bounding box center [799, 559] width 31 height 31
type input "09/17/2025"
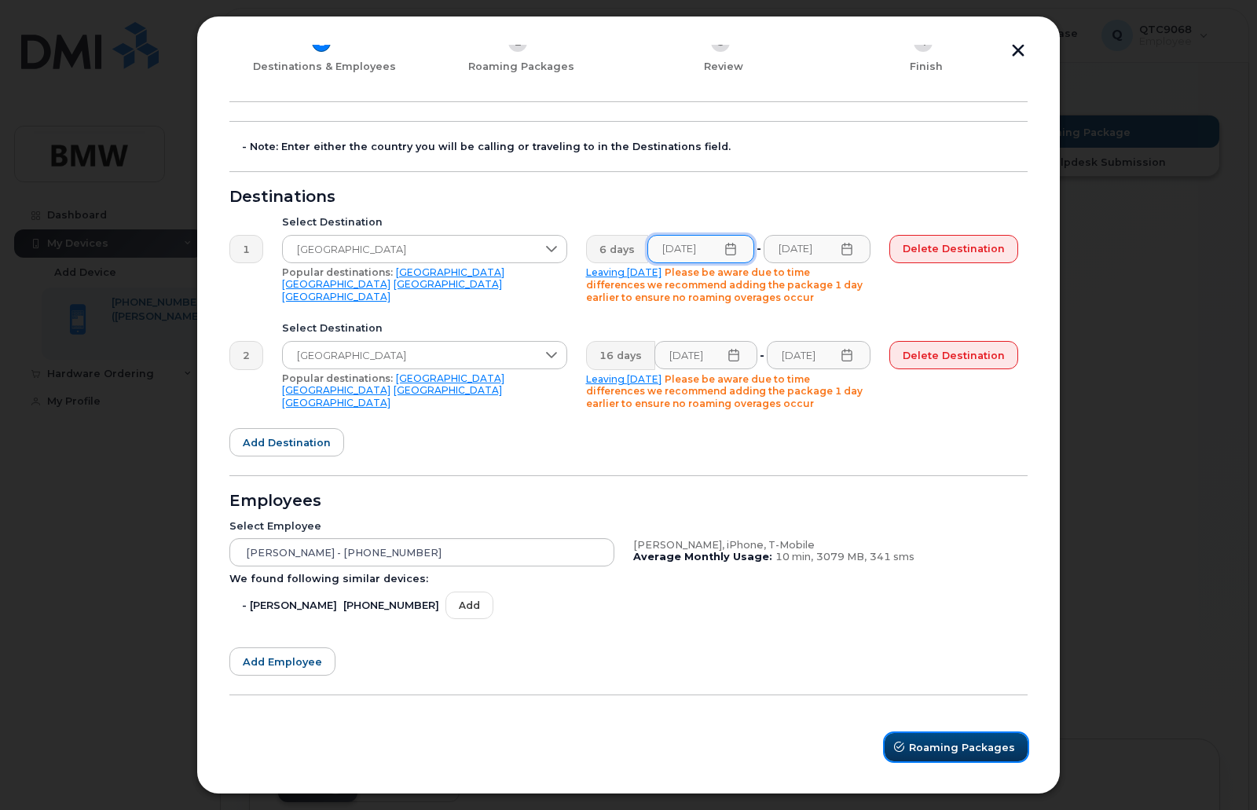
click at [946, 745] on span "Roaming Packages" at bounding box center [962, 747] width 106 height 15
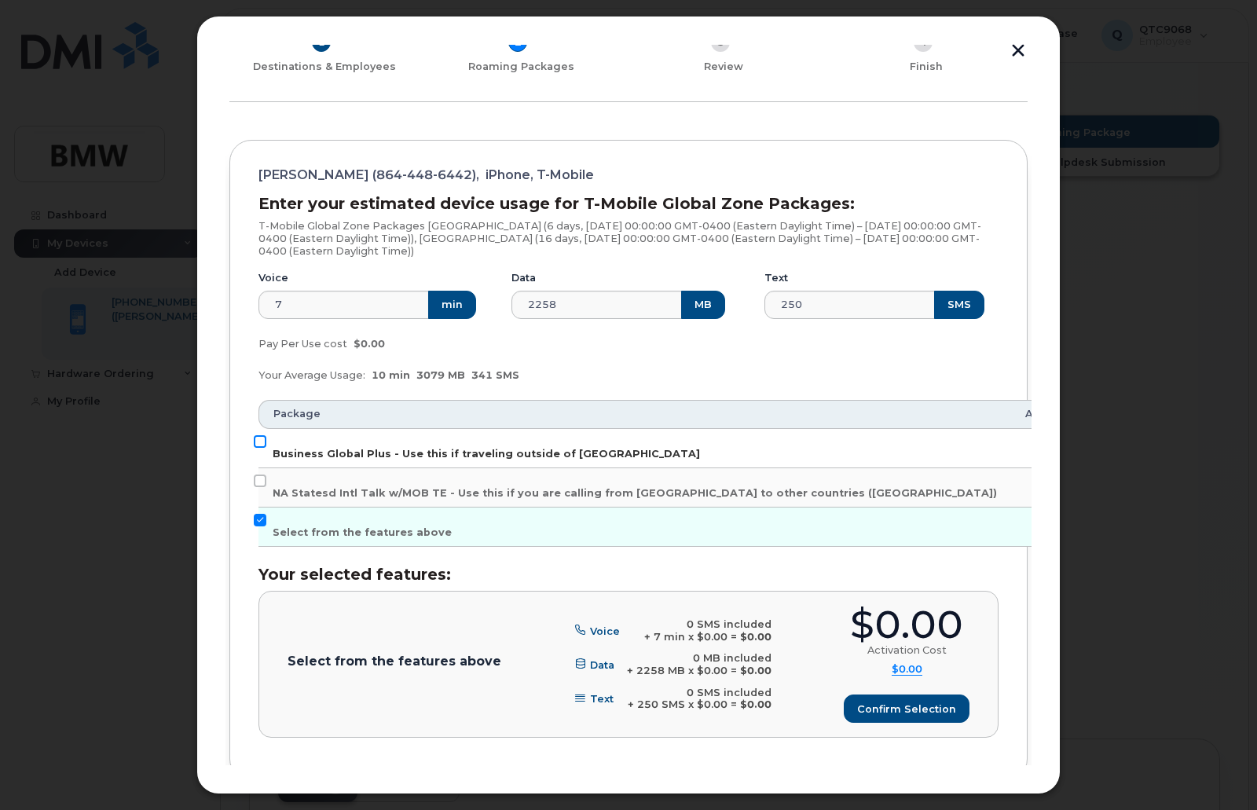
click at [261, 442] on input "Business Global Plus - Use this if traveling outside of North America" at bounding box center [260, 441] width 13 height 13
checkbox input "true"
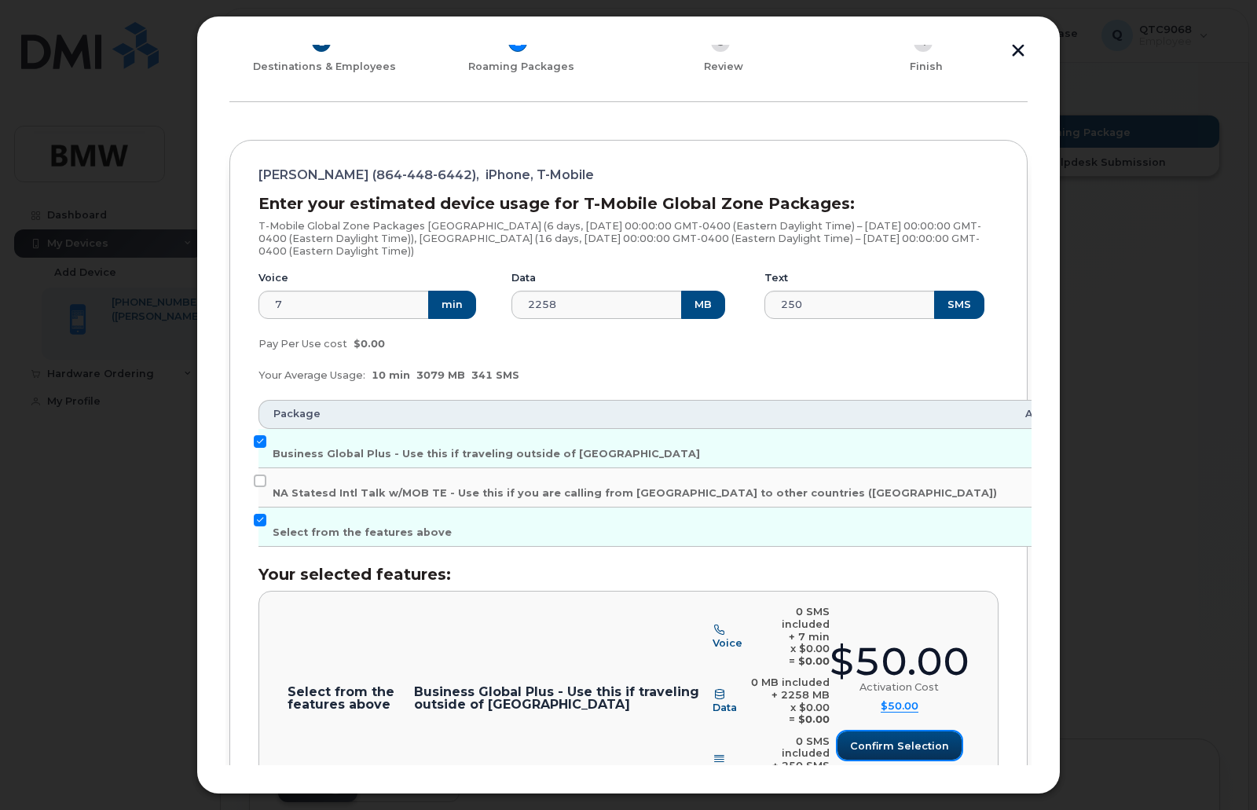
click at [876, 738] on span "Confirm selection" at bounding box center [899, 745] width 99 height 15
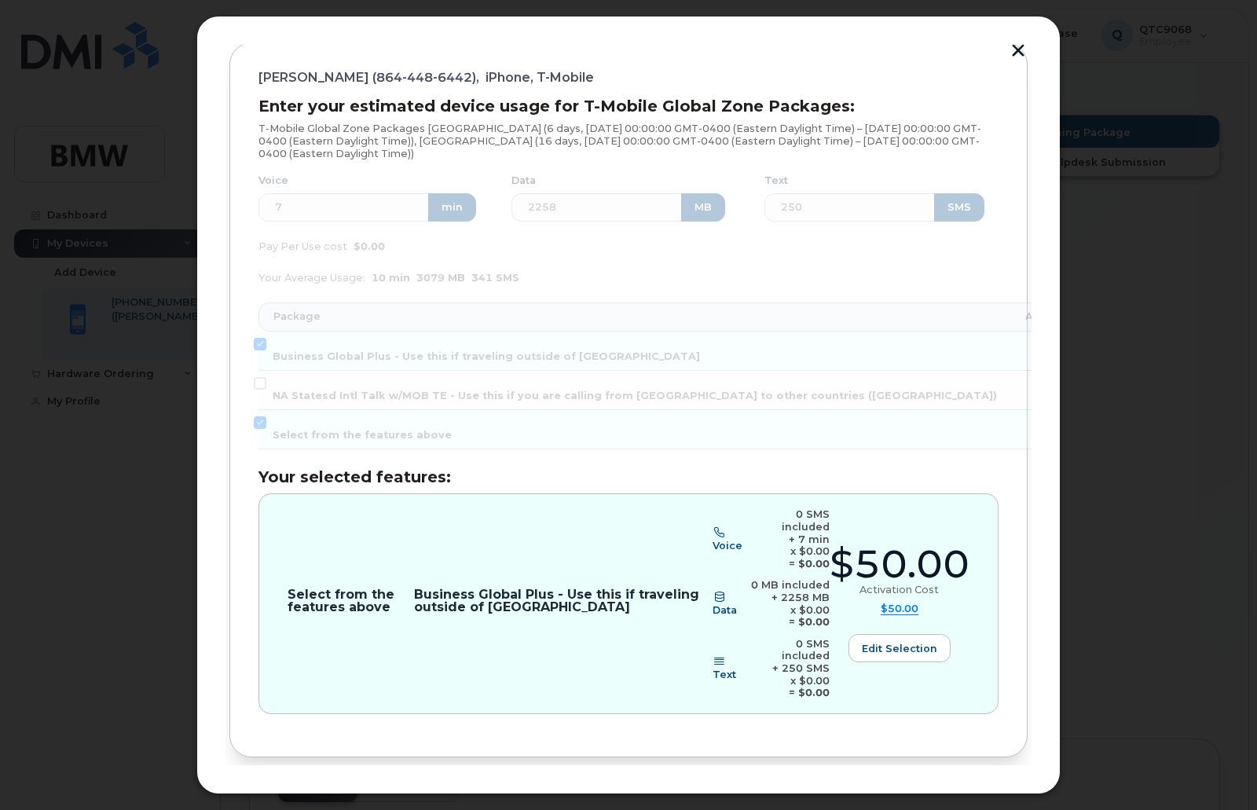
scroll to position [194, 0]
click at [968, 800] on span "Review" at bounding box center [983, 807] width 39 height 15
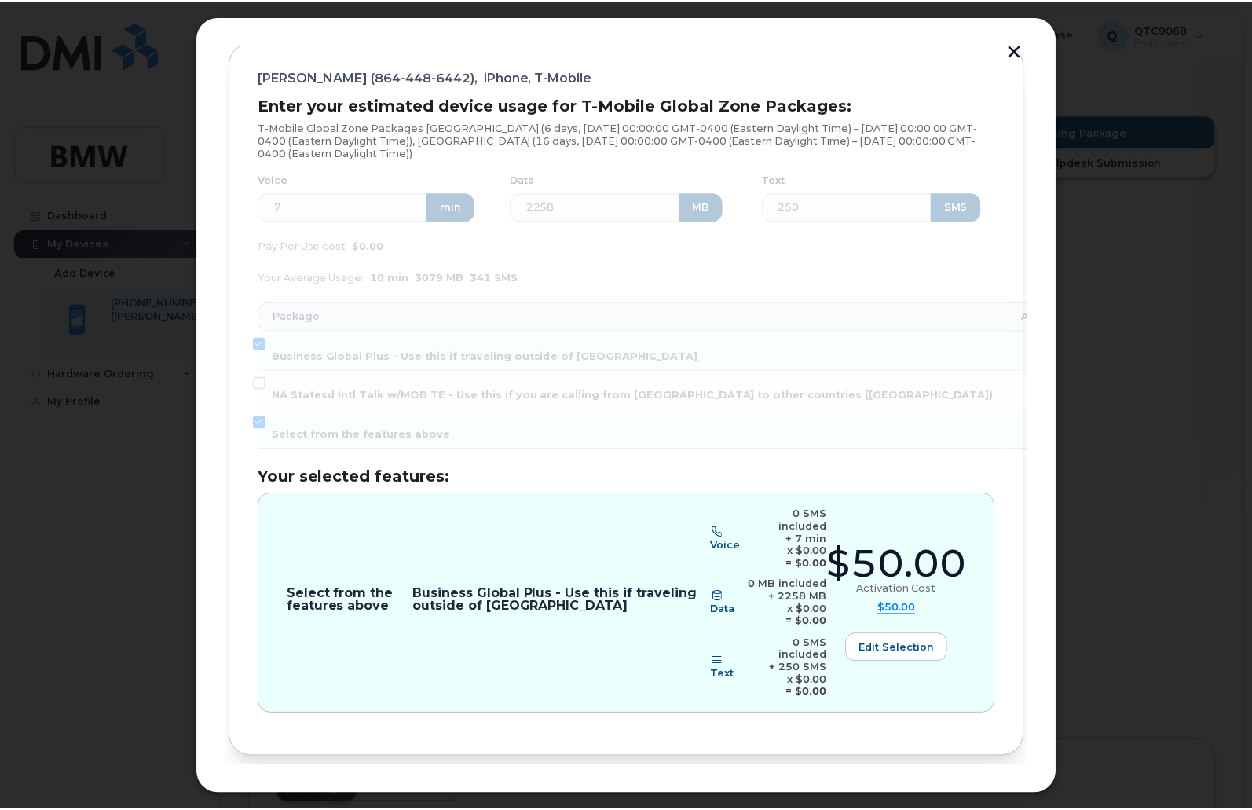
scroll to position [0, 0]
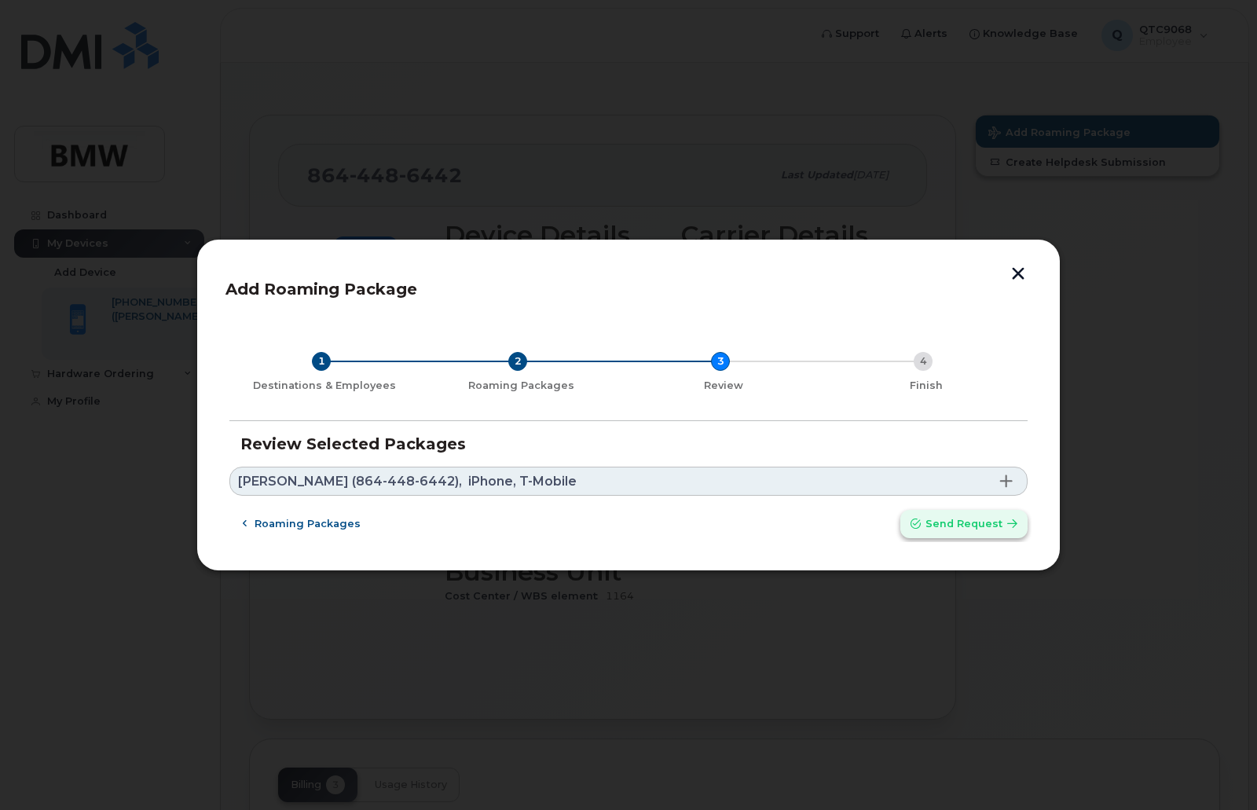
click at [955, 525] on span "Send request" at bounding box center [963, 523] width 77 height 15
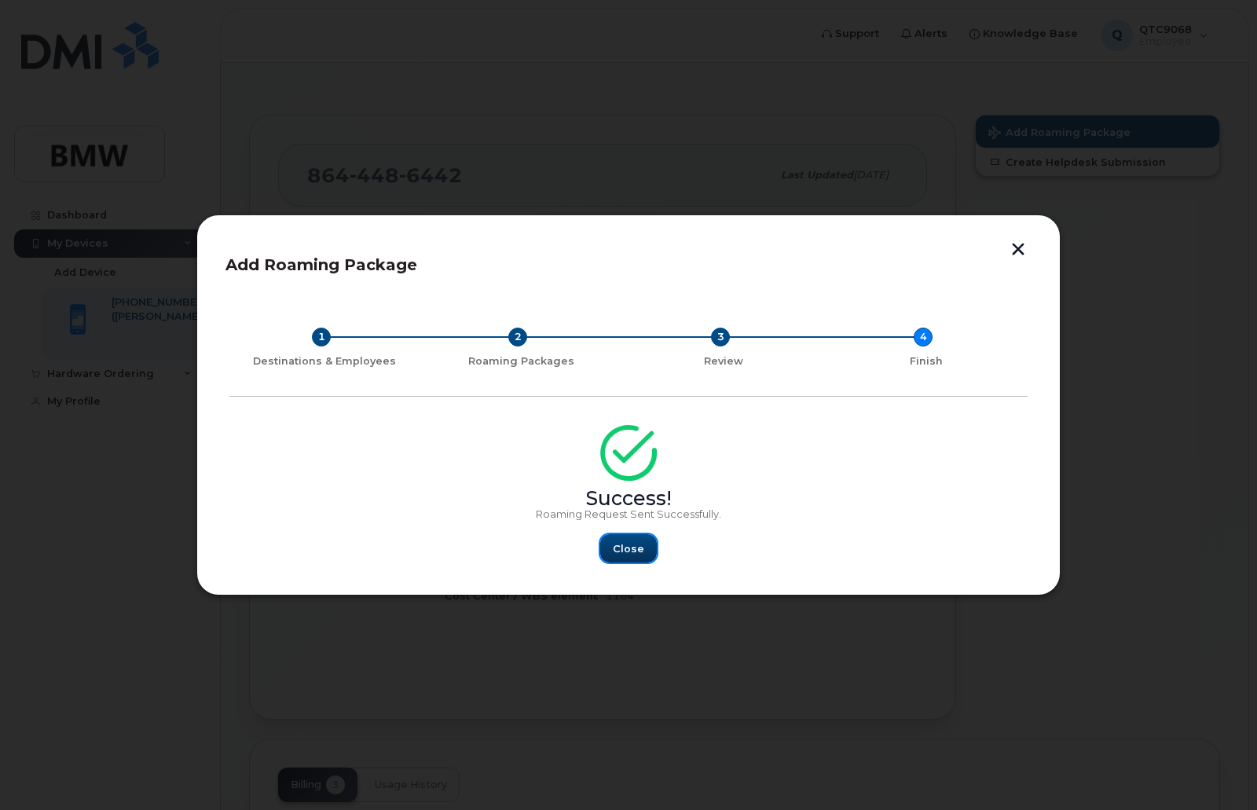
click at [628, 551] on span "Close" at bounding box center [628, 548] width 31 height 15
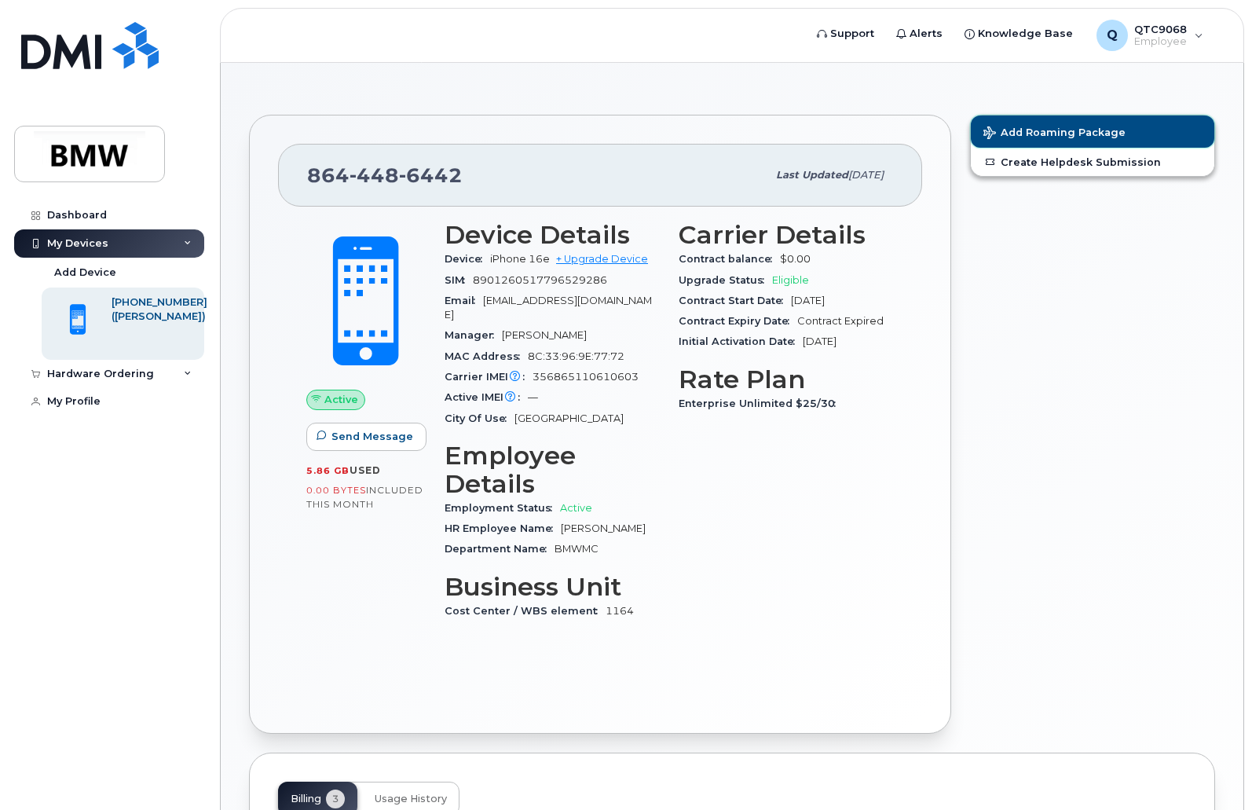
click at [1066, 127] on span "Add Roaming Package" at bounding box center [1054, 133] width 142 height 15
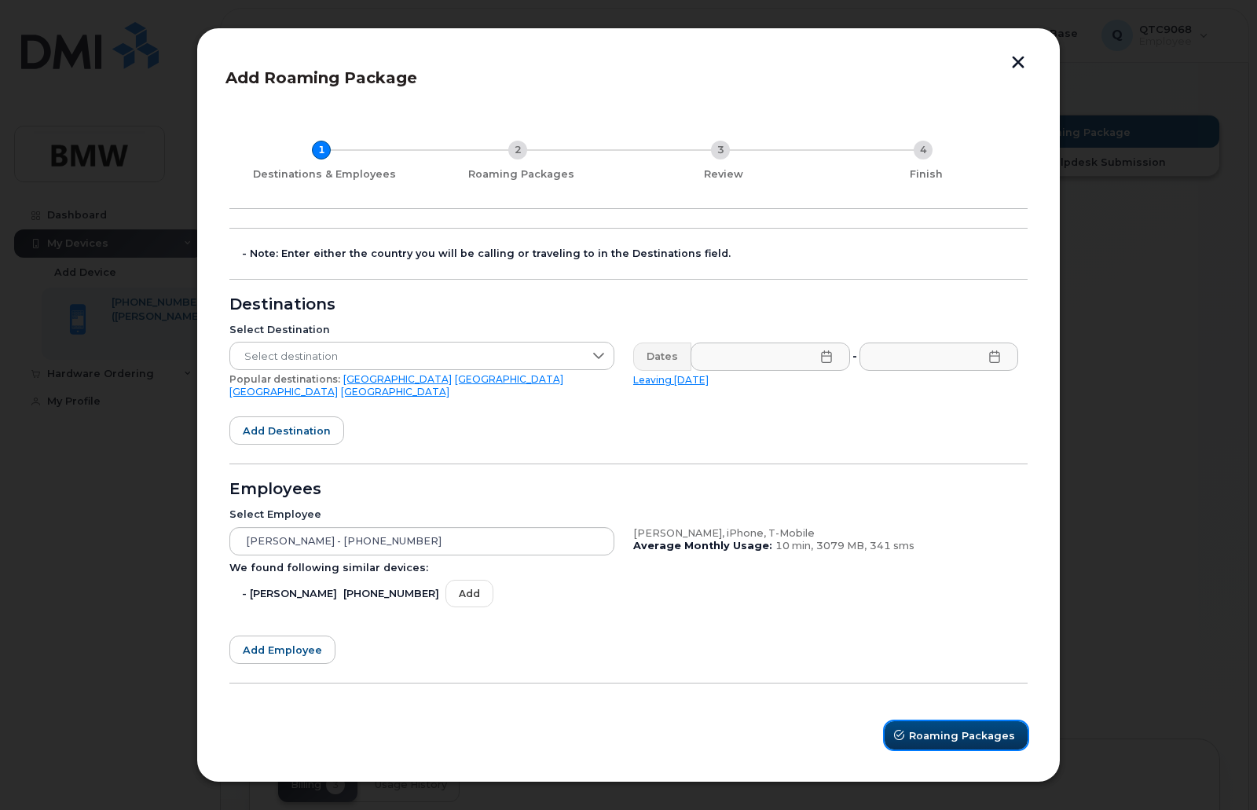
click at [935, 728] on span "Roaming Packages" at bounding box center [962, 735] width 106 height 15
click at [619, 646] on form "- Note: Enter either the country you will be calling or traveling to in the Des…" at bounding box center [628, 488] width 798 height 521
click at [612, 419] on form "- Note: Enter either the country you will be calling or traveling to in the Des…" at bounding box center [628, 488] width 798 height 521
click at [521, 156] on div "2" at bounding box center [517, 150] width 19 height 19
click at [931, 738] on button "Roaming Packages" at bounding box center [955, 735] width 143 height 28
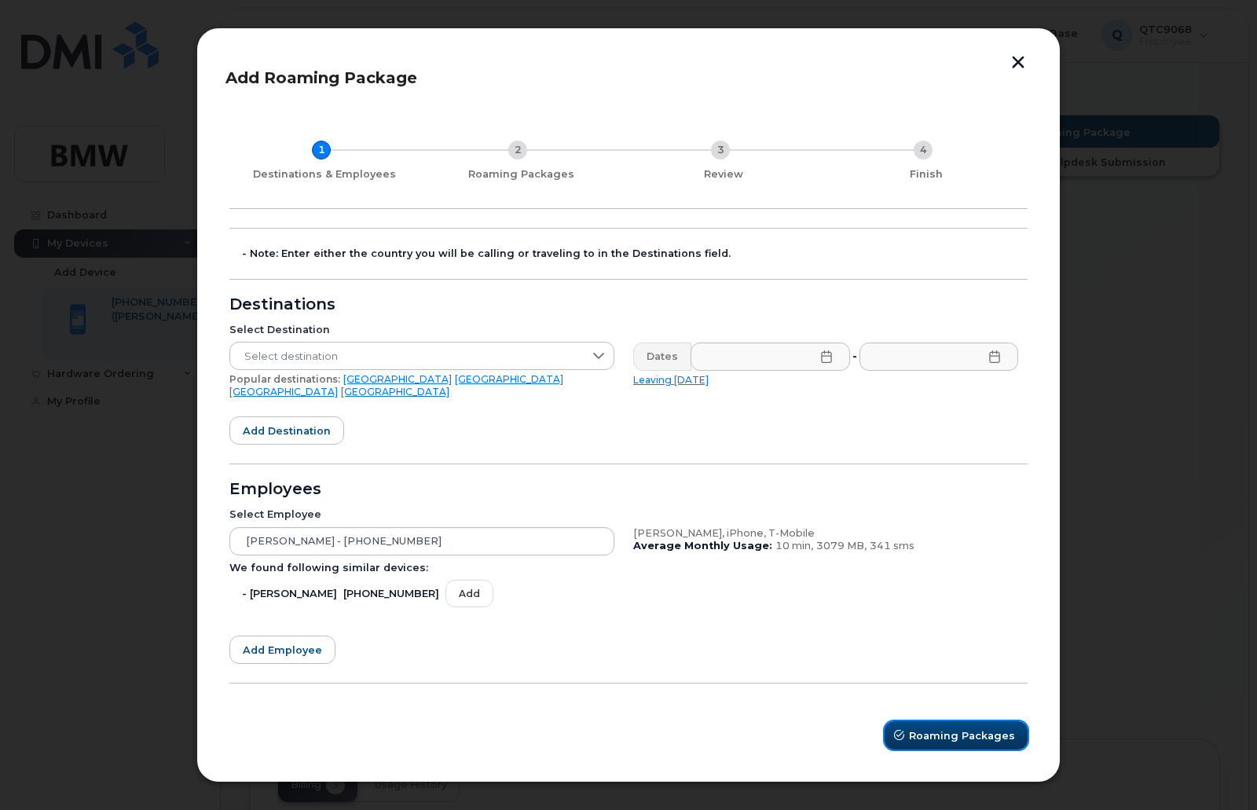
click at [930, 730] on span "Roaming Packages" at bounding box center [962, 735] width 106 height 15
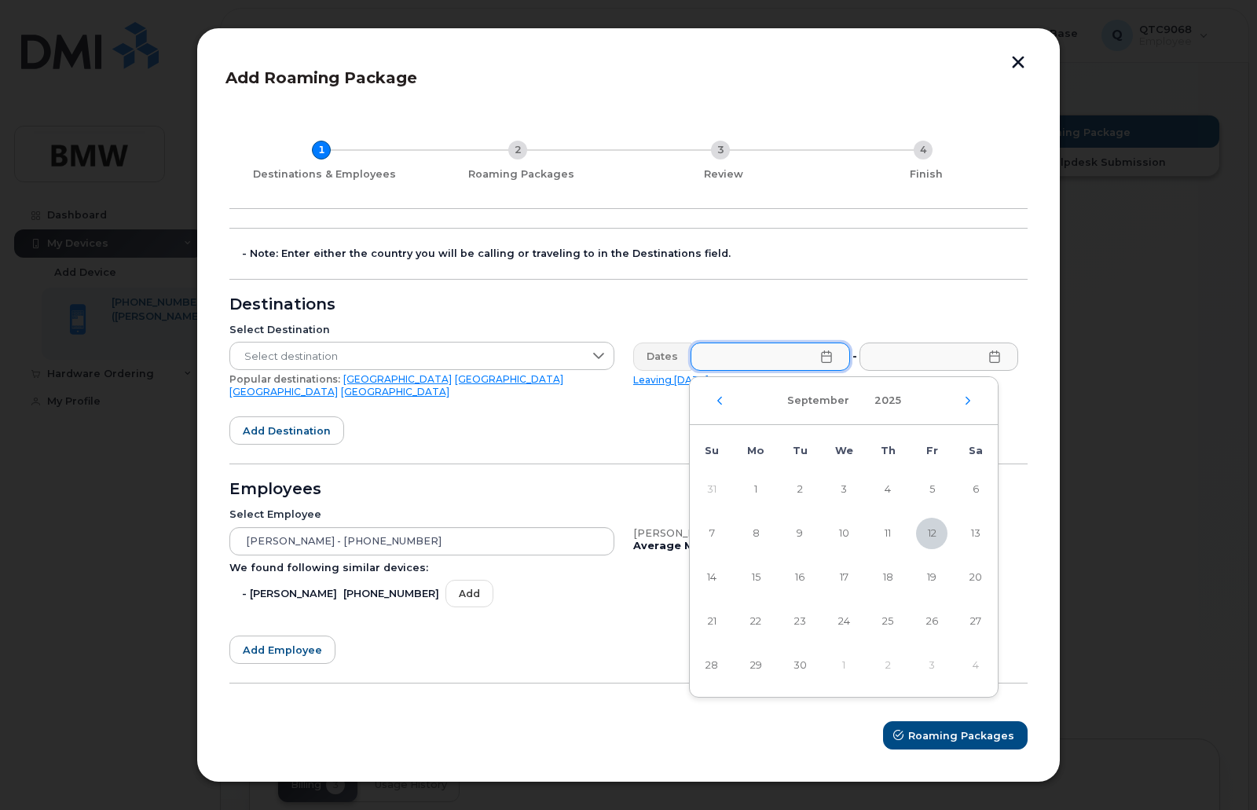
drag, startPoint x: 1016, startPoint y: 71, endPoint x: 1026, endPoint y: 76, distance: 10.9
click at [1018, 69] on button "button" at bounding box center [1018, 64] width 24 height 16
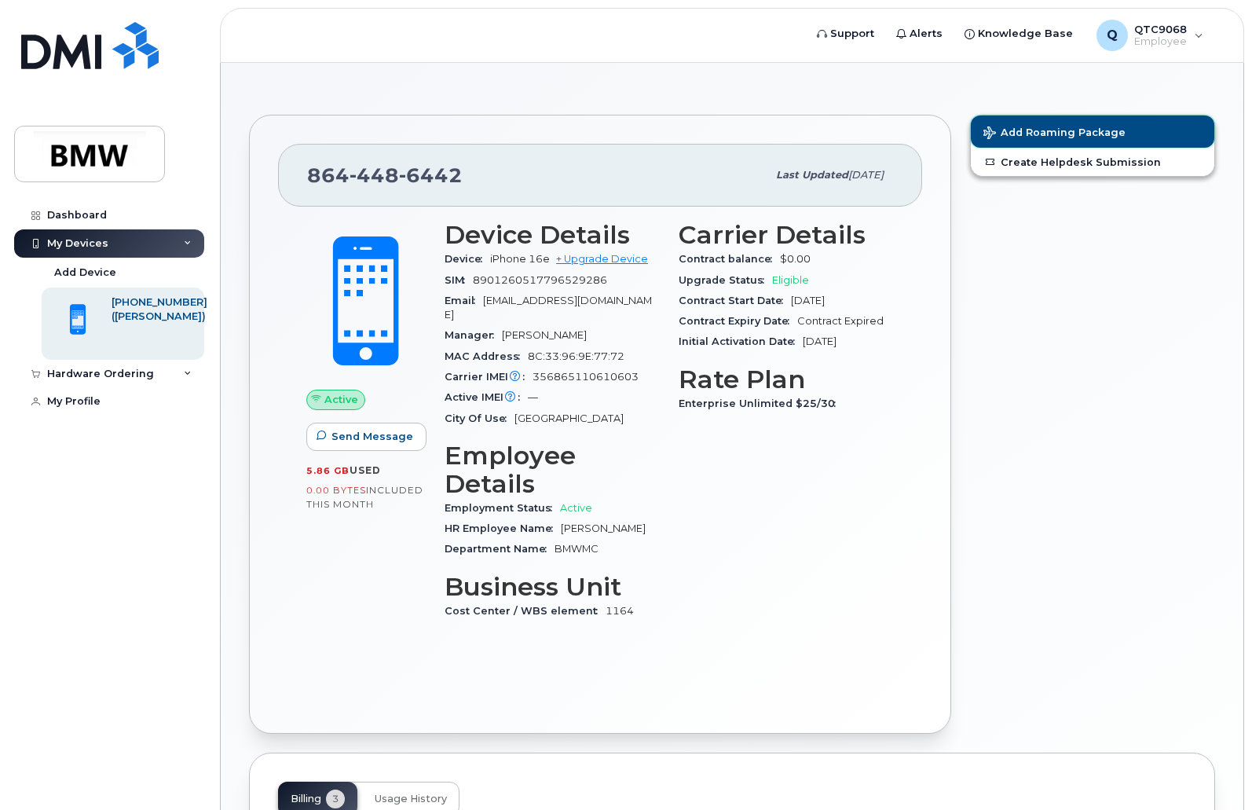
click at [1055, 132] on span "Add Roaming Package" at bounding box center [1054, 133] width 142 height 15
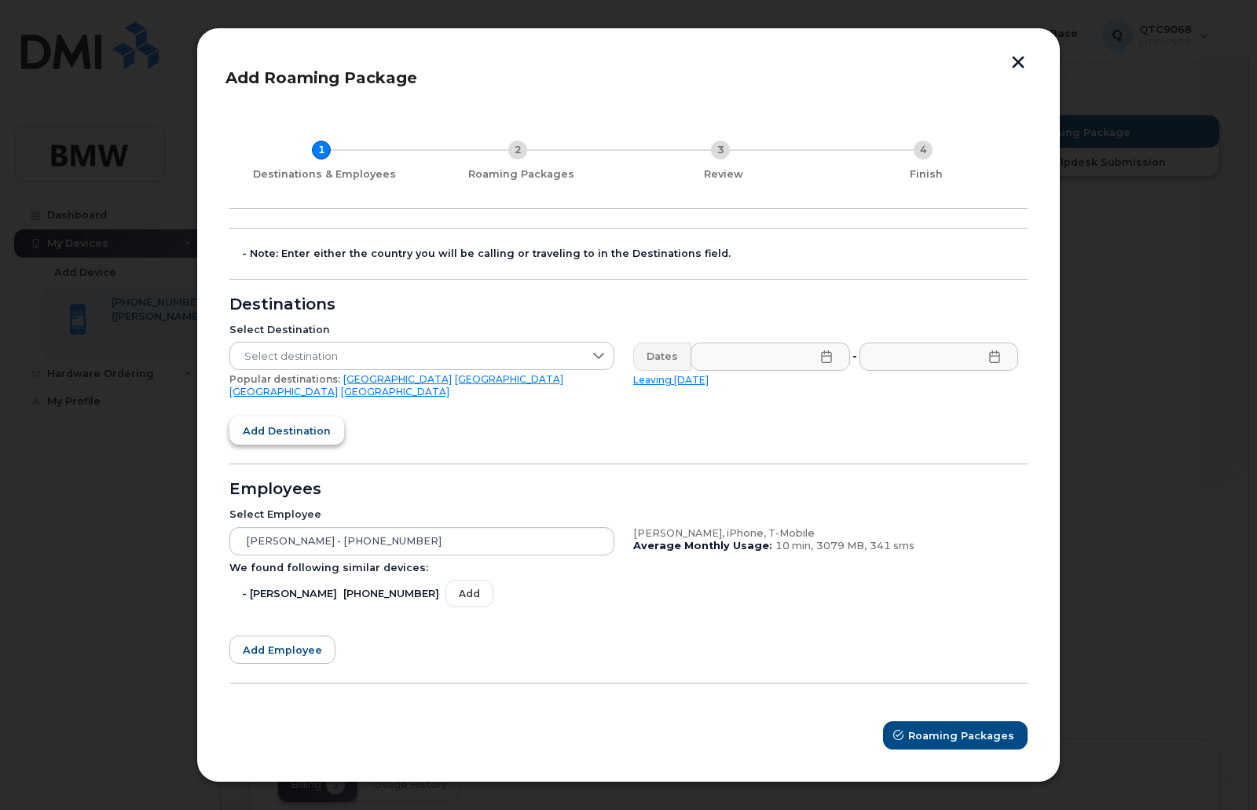
click at [291, 423] on span "Add destination" at bounding box center [287, 430] width 88 height 15
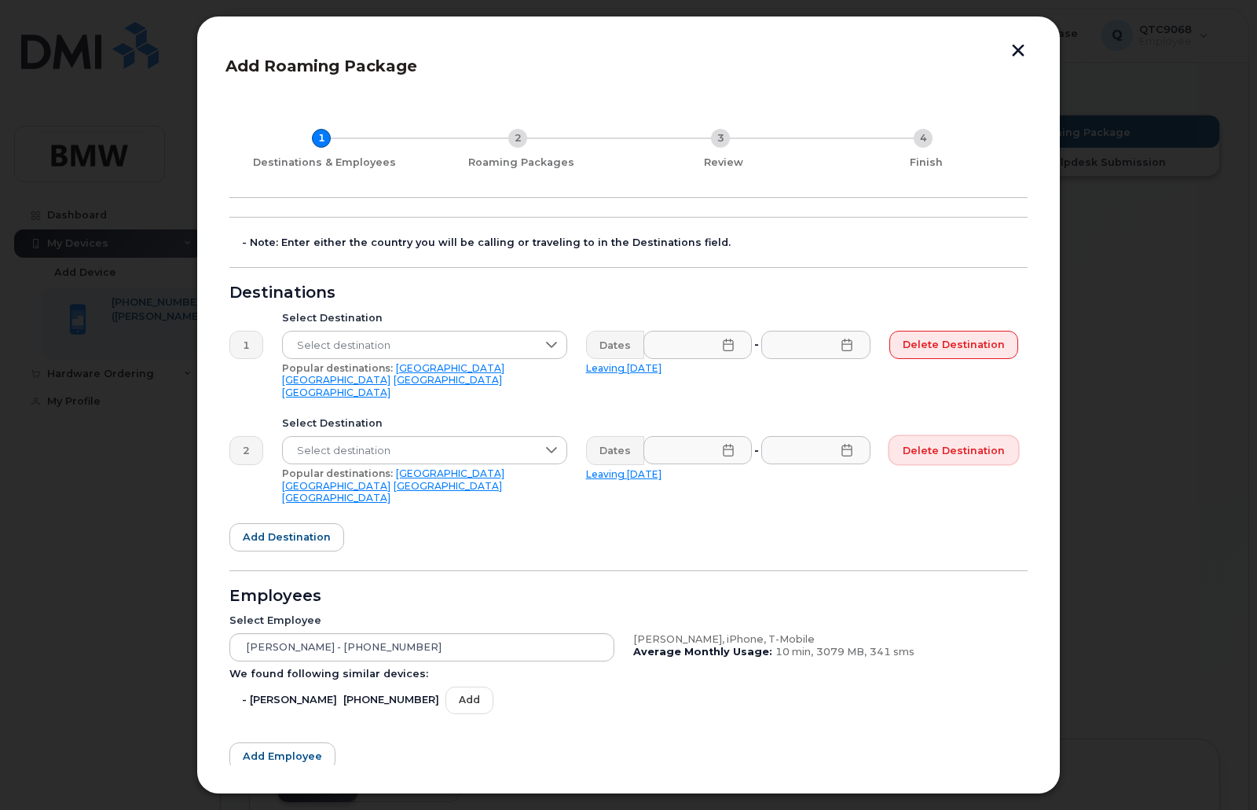
drag, startPoint x: 932, startPoint y: 440, endPoint x: 704, endPoint y: 57, distance: 445.8
click at [932, 443] on span "Delete destination" at bounding box center [953, 450] width 102 height 15
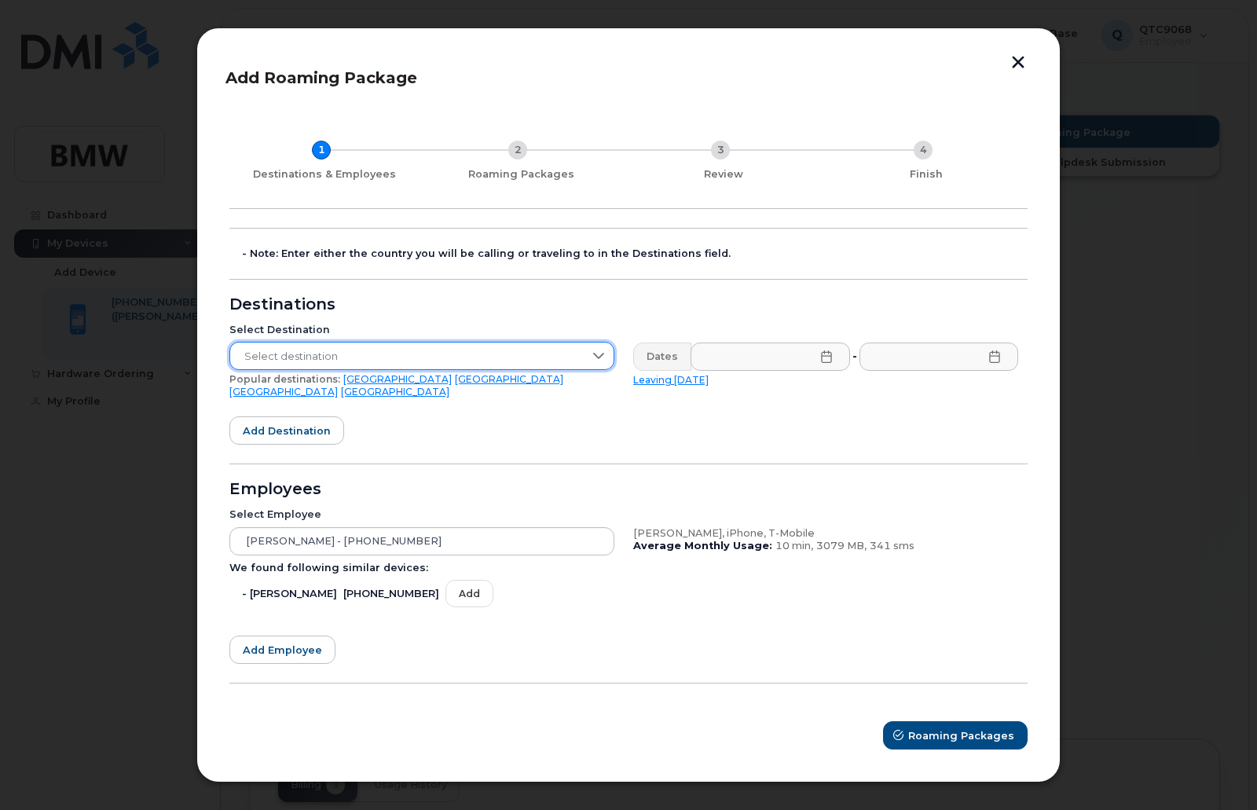
click at [349, 363] on span "Select destination" at bounding box center [406, 356] width 353 height 28
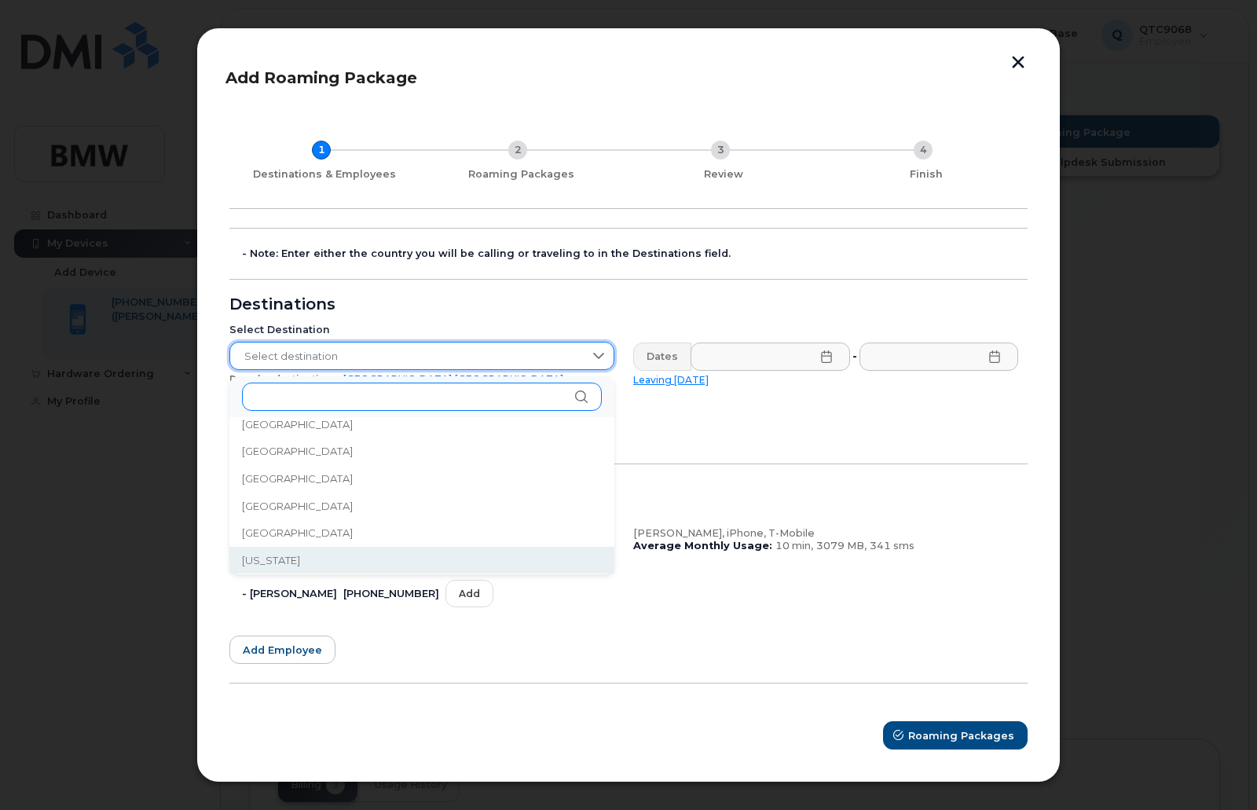
scroll to position [1885, 0]
click at [302, 360] on span "Select destination" at bounding box center [406, 356] width 353 height 28
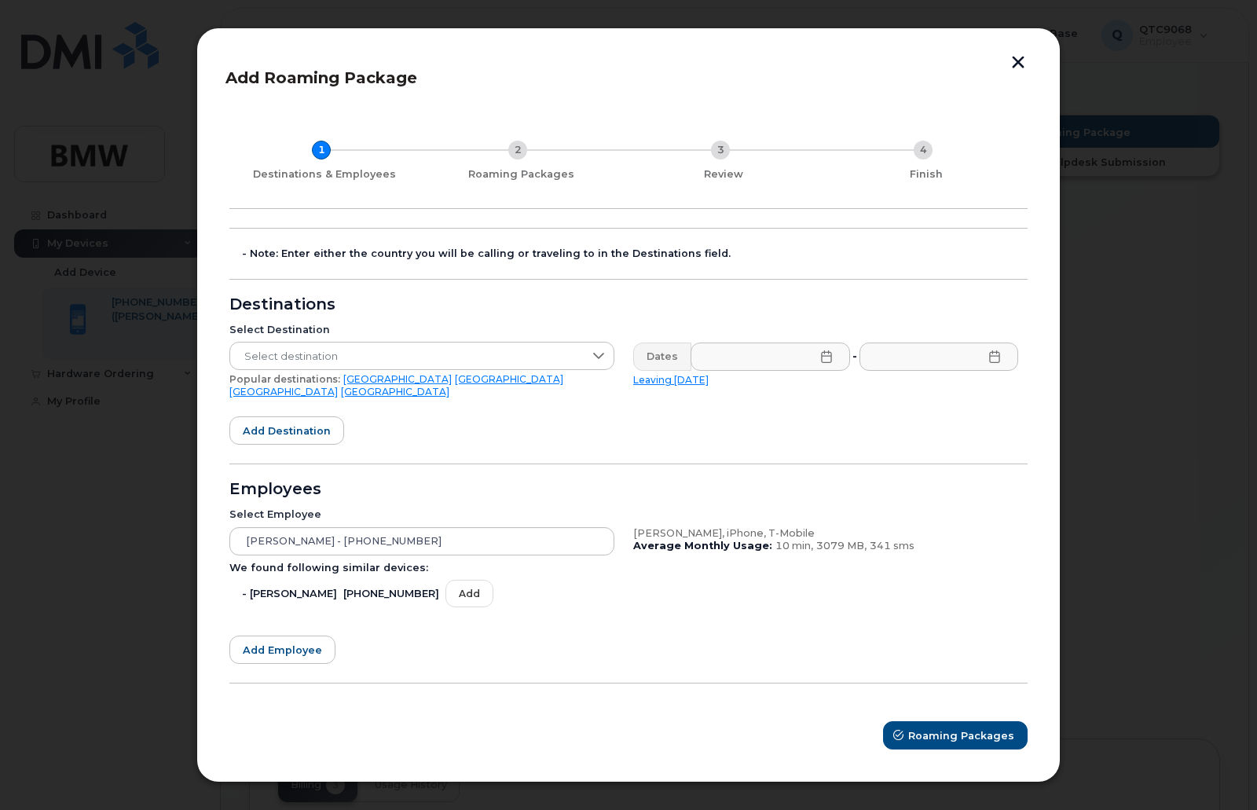
click at [291, 397] on div "Select Destination Select destination Popular destinations: USA Mexico United K…" at bounding box center [422, 360] width 404 height 93
click at [317, 360] on span "Select destination" at bounding box center [406, 356] width 353 height 28
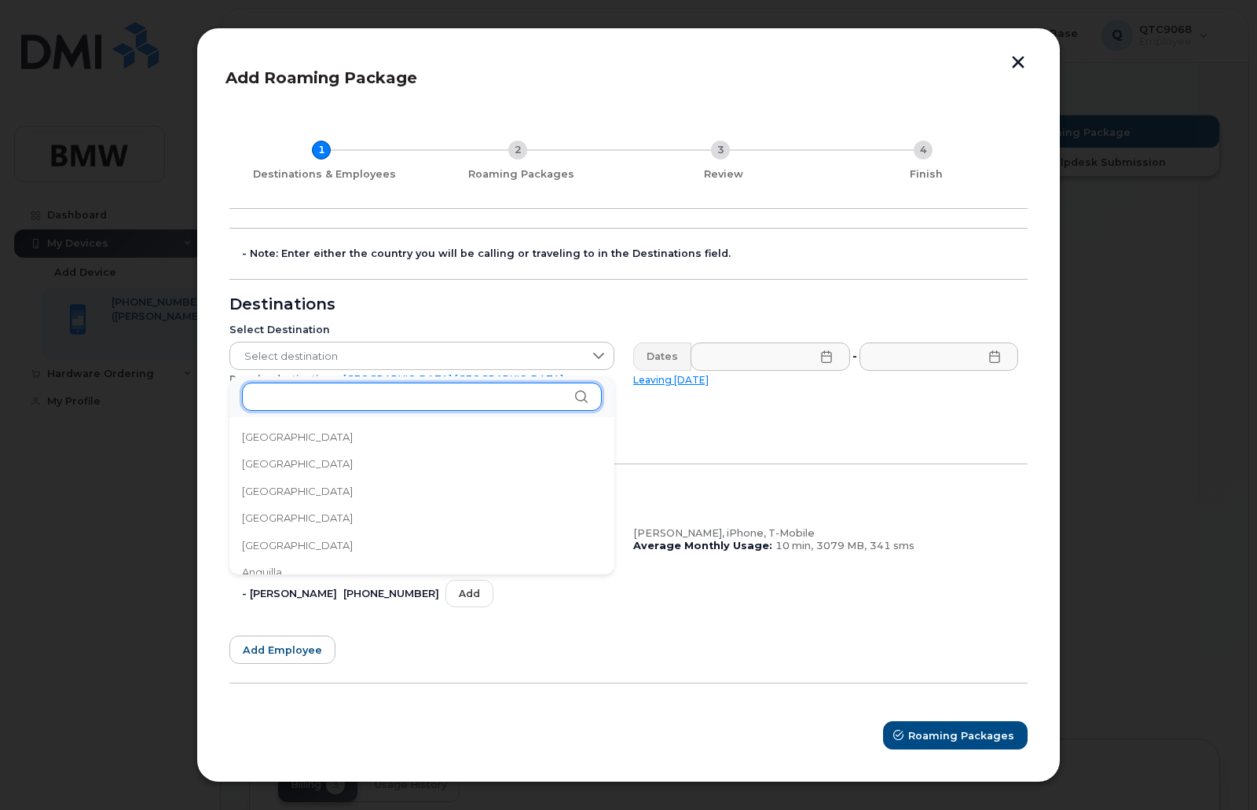
click at [295, 399] on input "text" at bounding box center [422, 396] width 360 height 28
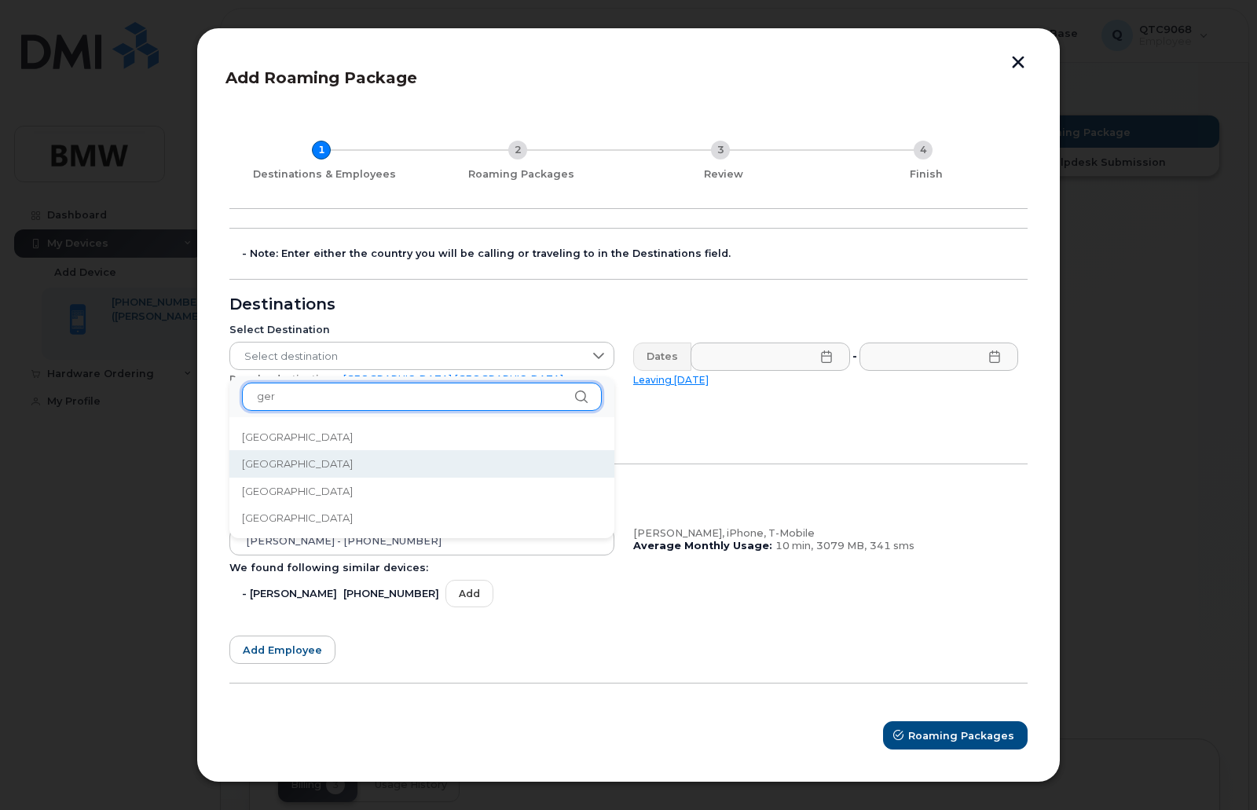
type input "ger"
click at [286, 461] on span "Germany" at bounding box center [297, 463] width 111 height 15
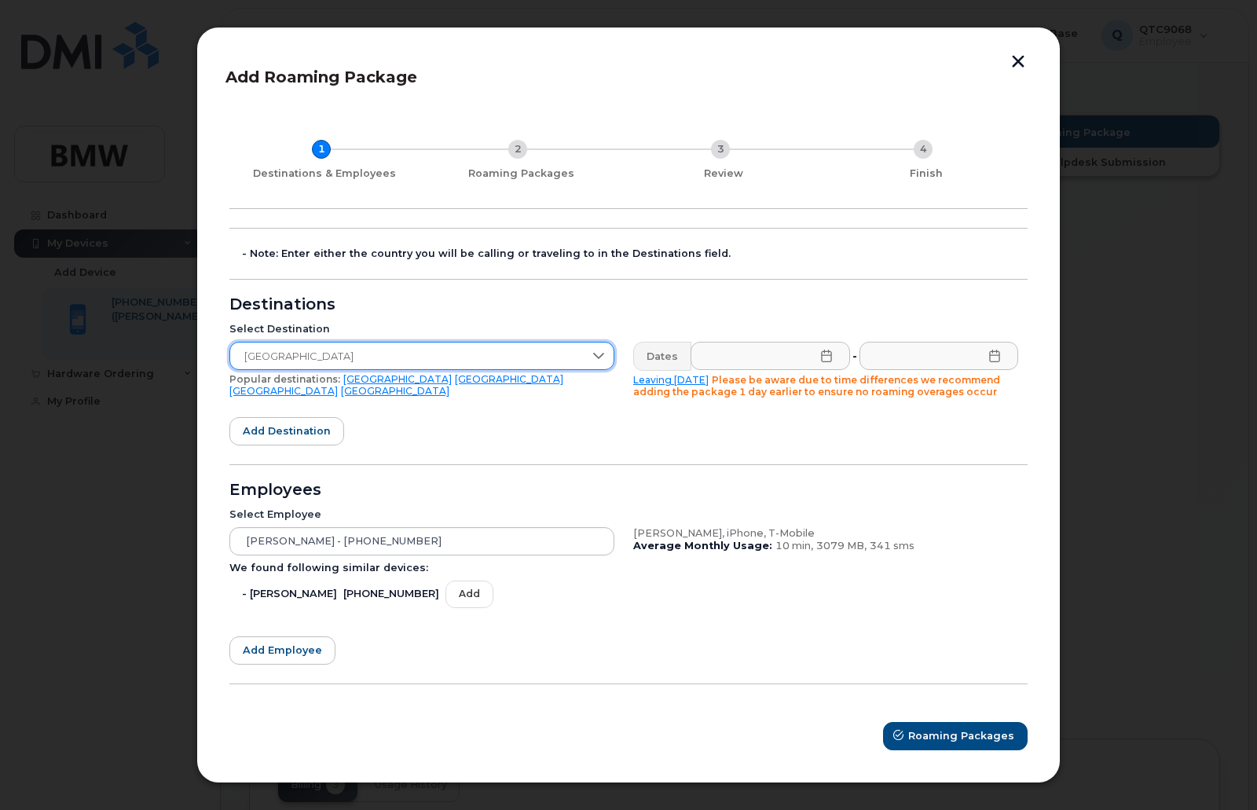
click at [825, 357] on icon at bounding box center [826, 355] width 13 height 13
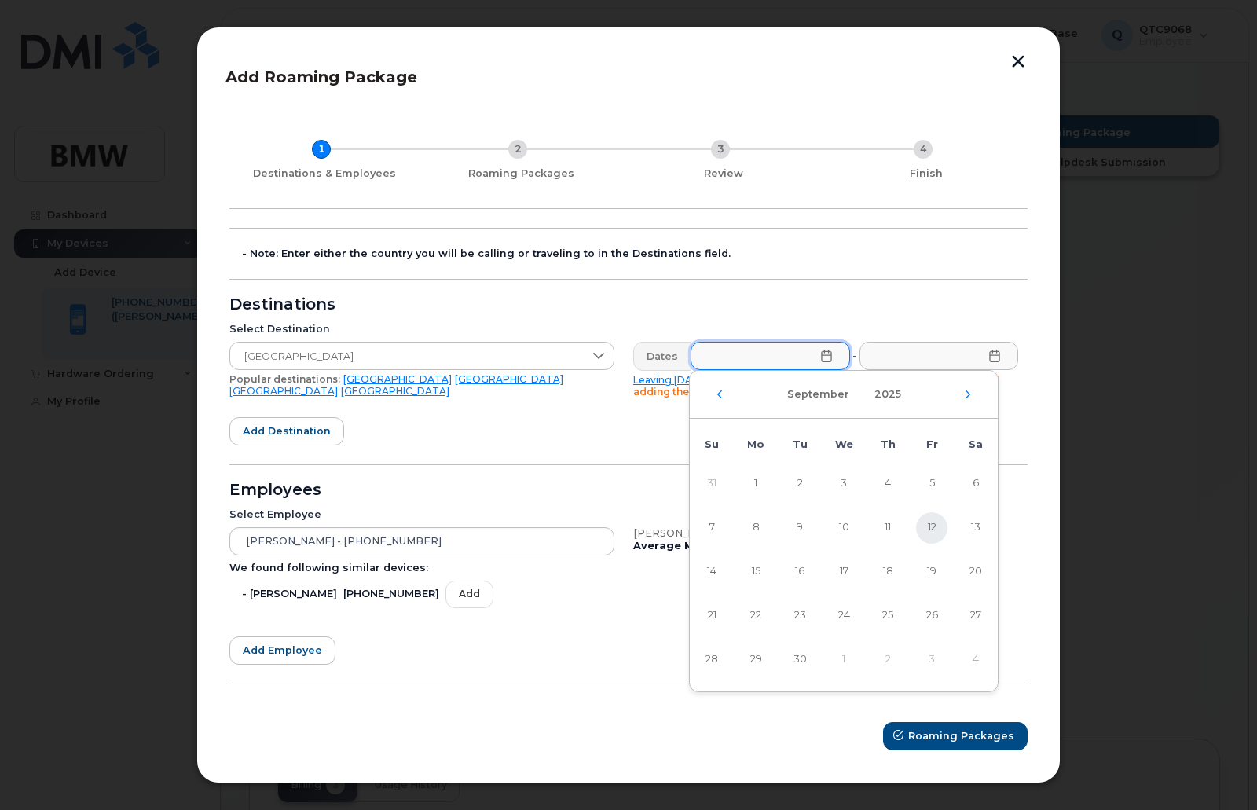
click at [931, 528] on span "12" at bounding box center [931, 527] width 31 height 31
type input "09/12/2025"
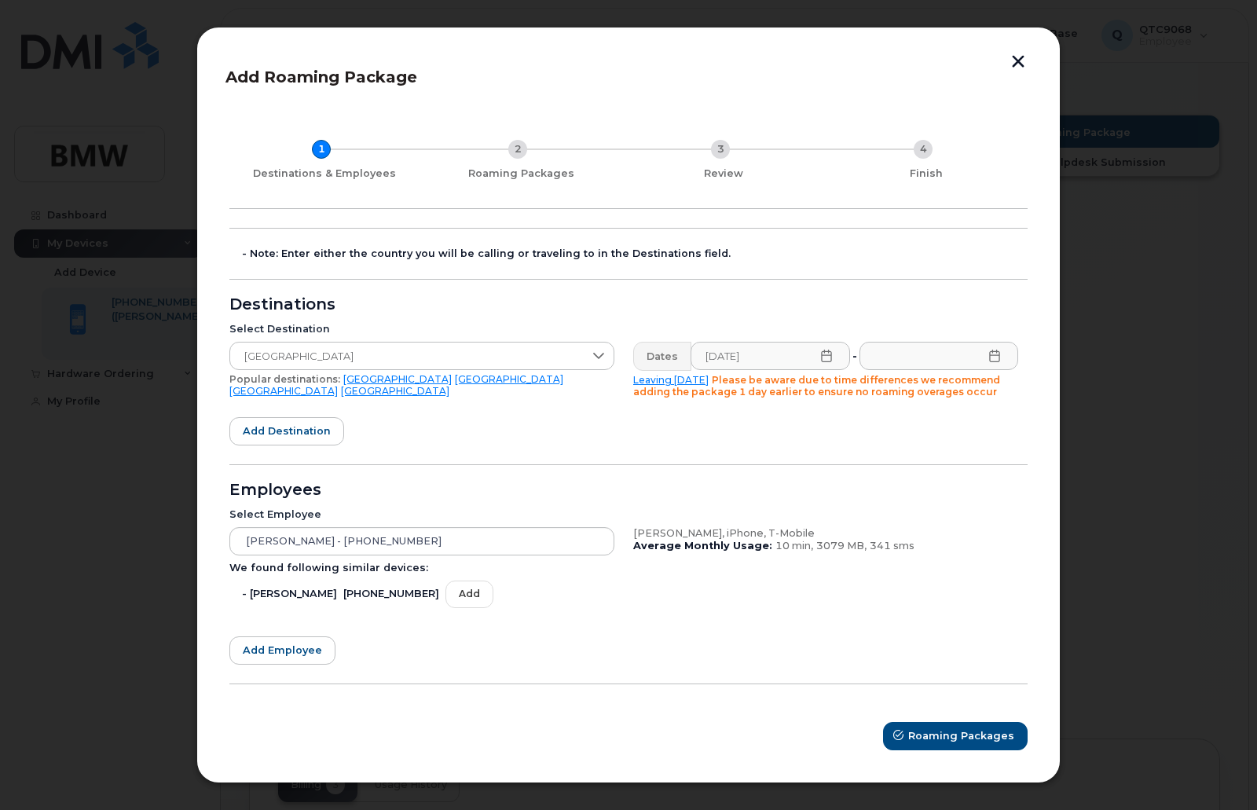
click at [999, 357] on icon at bounding box center [994, 355] width 10 height 13
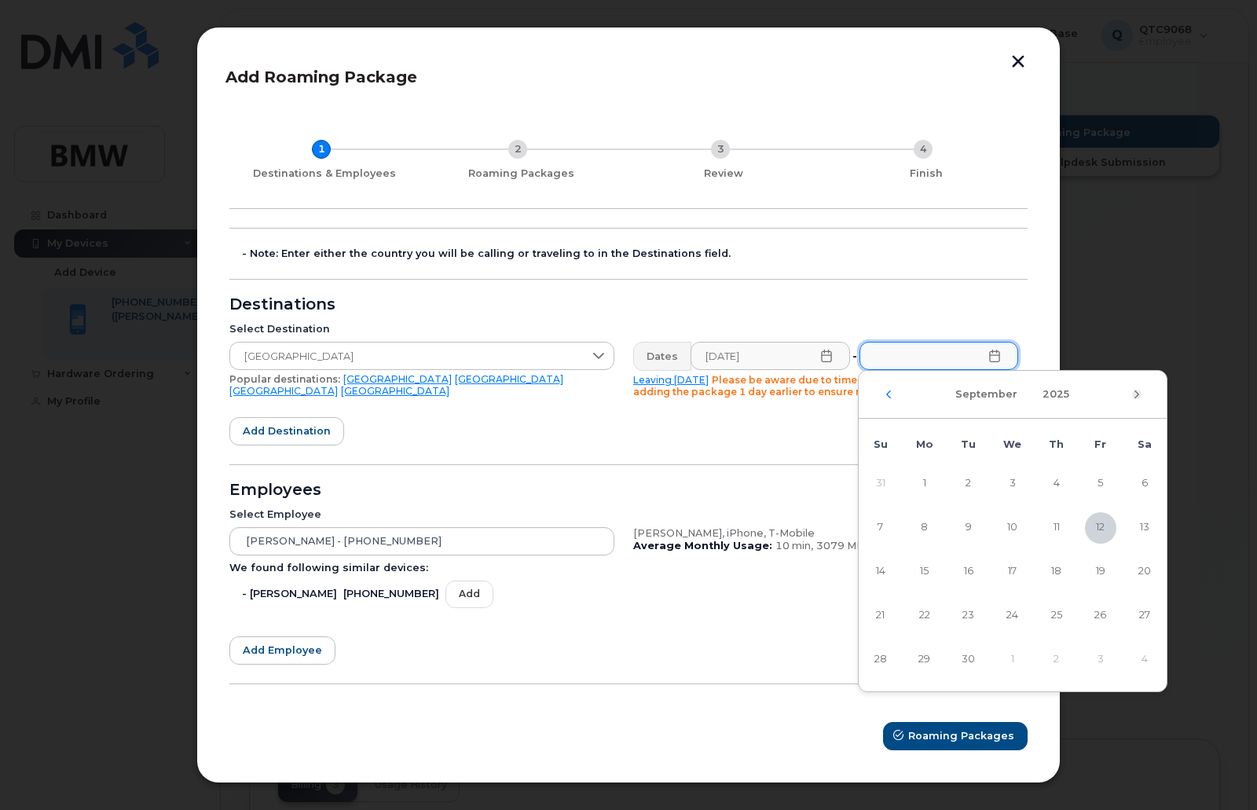
click at [1137, 394] on icon "Next Month" at bounding box center [1136, 394] width 9 height 13
click at [1140, 394] on icon "Next Month" at bounding box center [1136, 394] width 9 height 13
click at [1139, 392] on icon "Next Month" at bounding box center [1136, 394] width 9 height 13
click at [1136, 390] on icon "Next Month" at bounding box center [1136, 394] width 9 height 13
click at [894, 396] on div "January 2026" at bounding box center [1012, 395] width 308 height 48
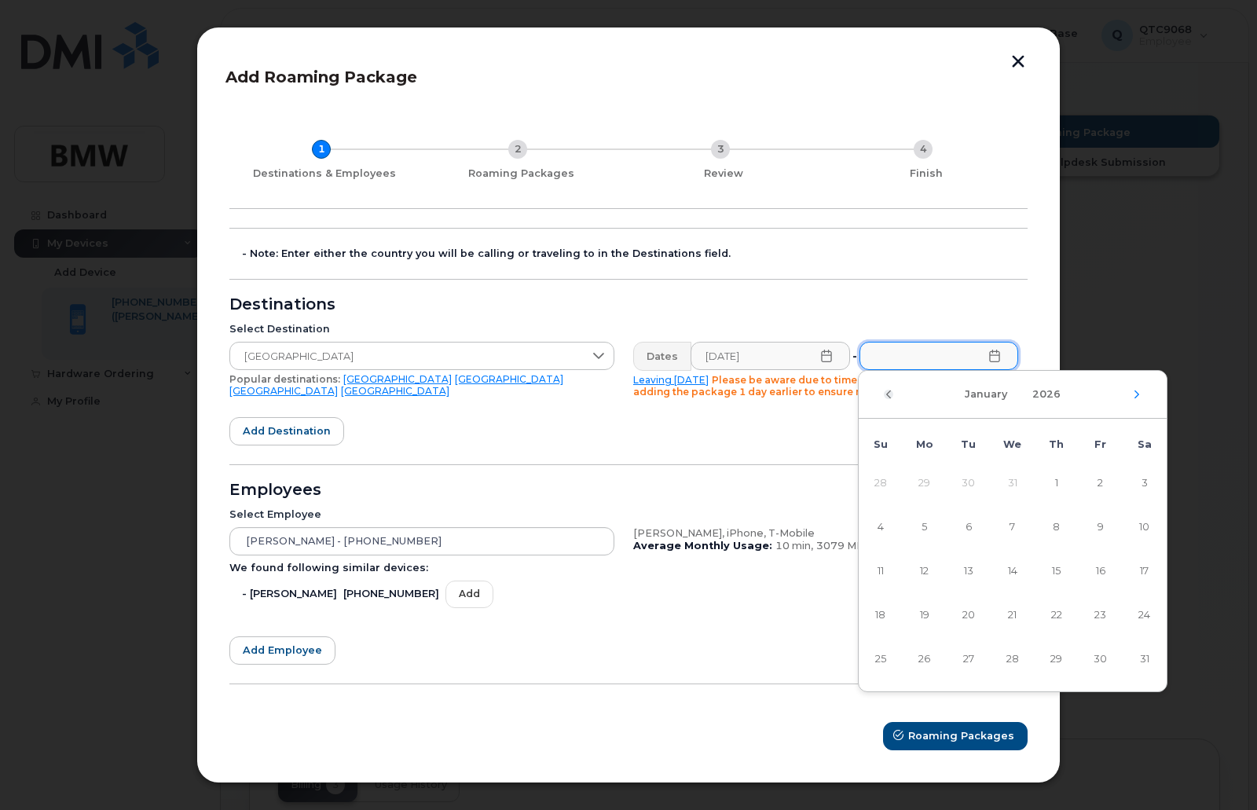
click at [890, 397] on icon "Previous Month" at bounding box center [888, 394] width 9 height 13
click at [1014, 665] on span "31" at bounding box center [1012, 659] width 31 height 31
type input "12/31/2025"
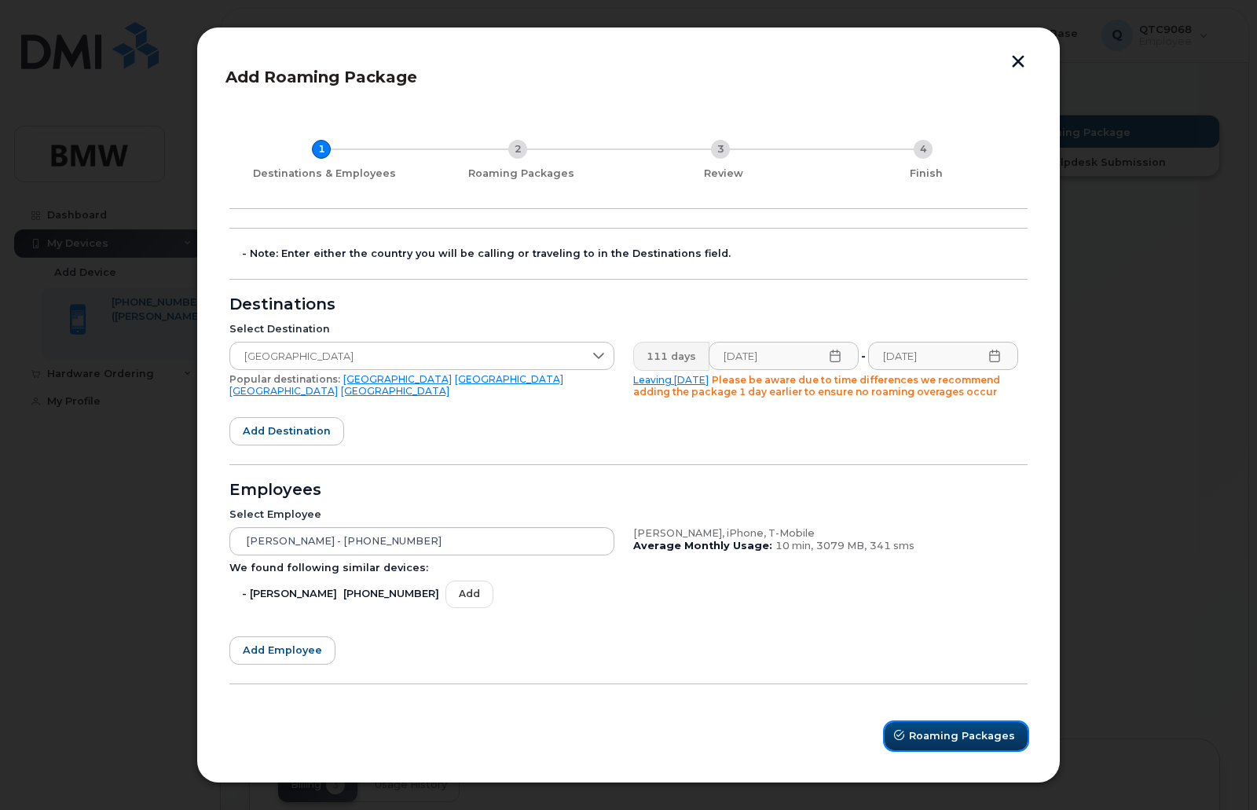
click at [951, 734] on span "Roaming Packages" at bounding box center [962, 735] width 106 height 15
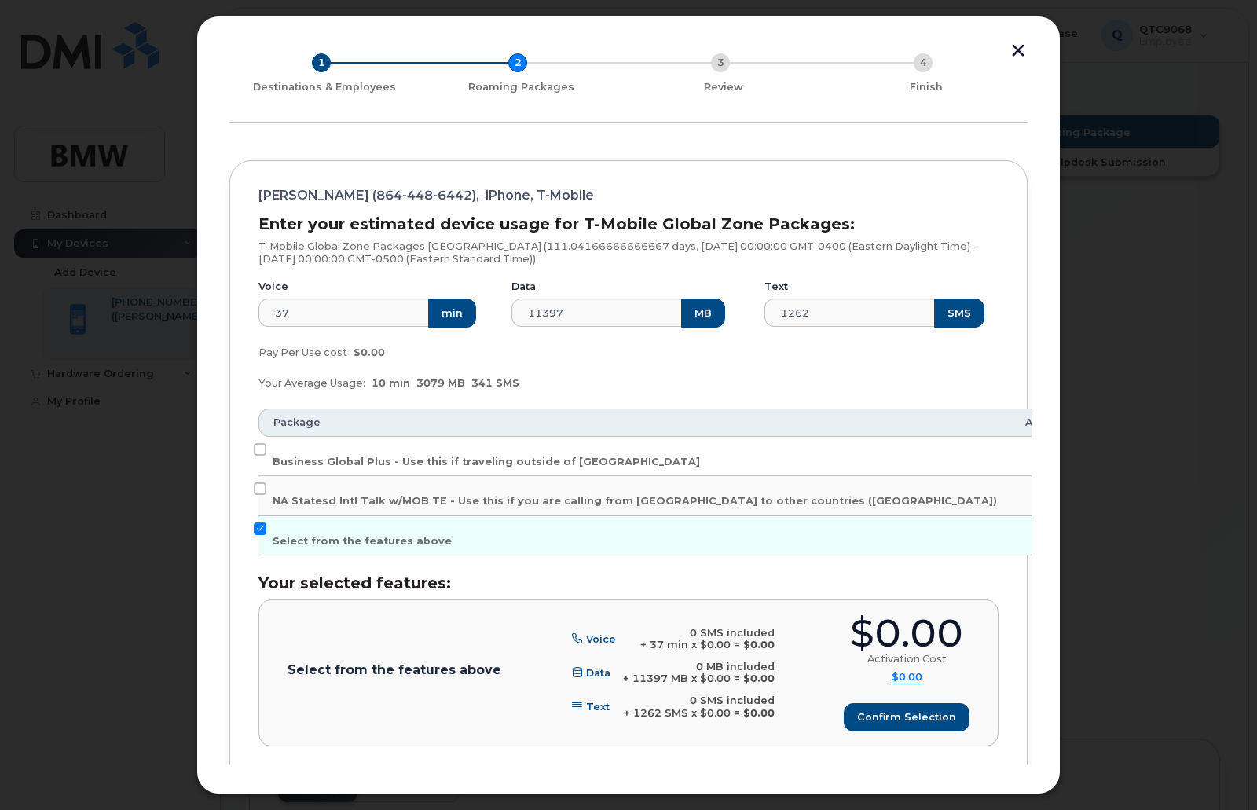
scroll to position [170, 0]
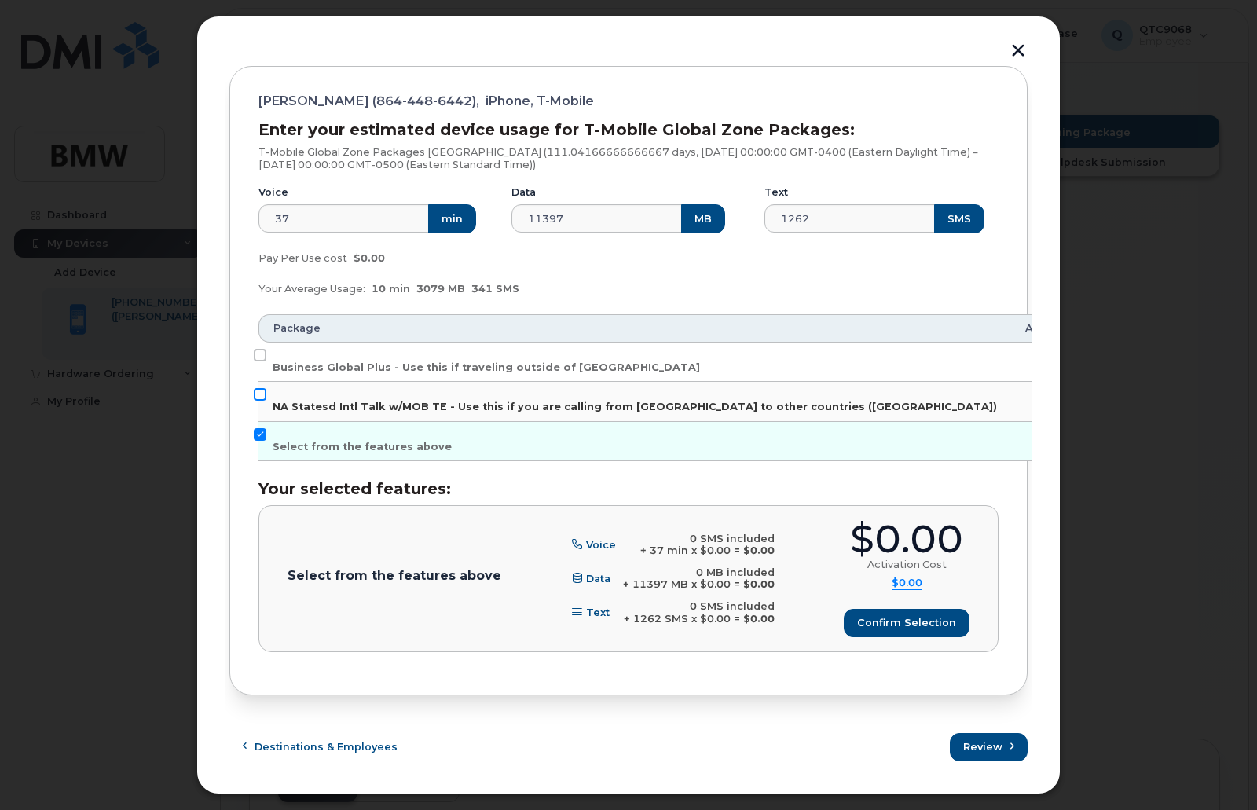
click at [262, 392] on input "NA Statesd Intl Talk w/MOB TE - Use this if you are calling from US to other co…" at bounding box center [260, 394] width 13 height 13
checkbox input "true"
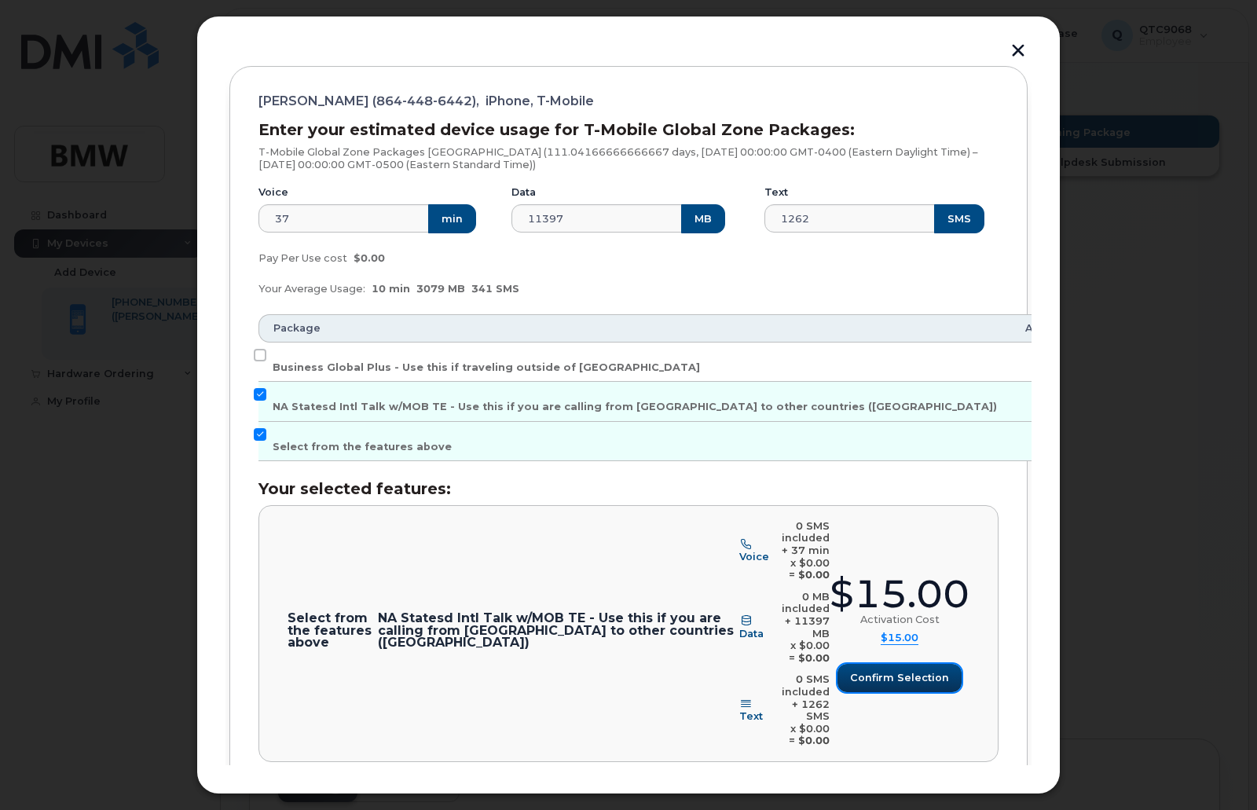
click at [878, 670] on span "Confirm selection" at bounding box center [899, 677] width 99 height 15
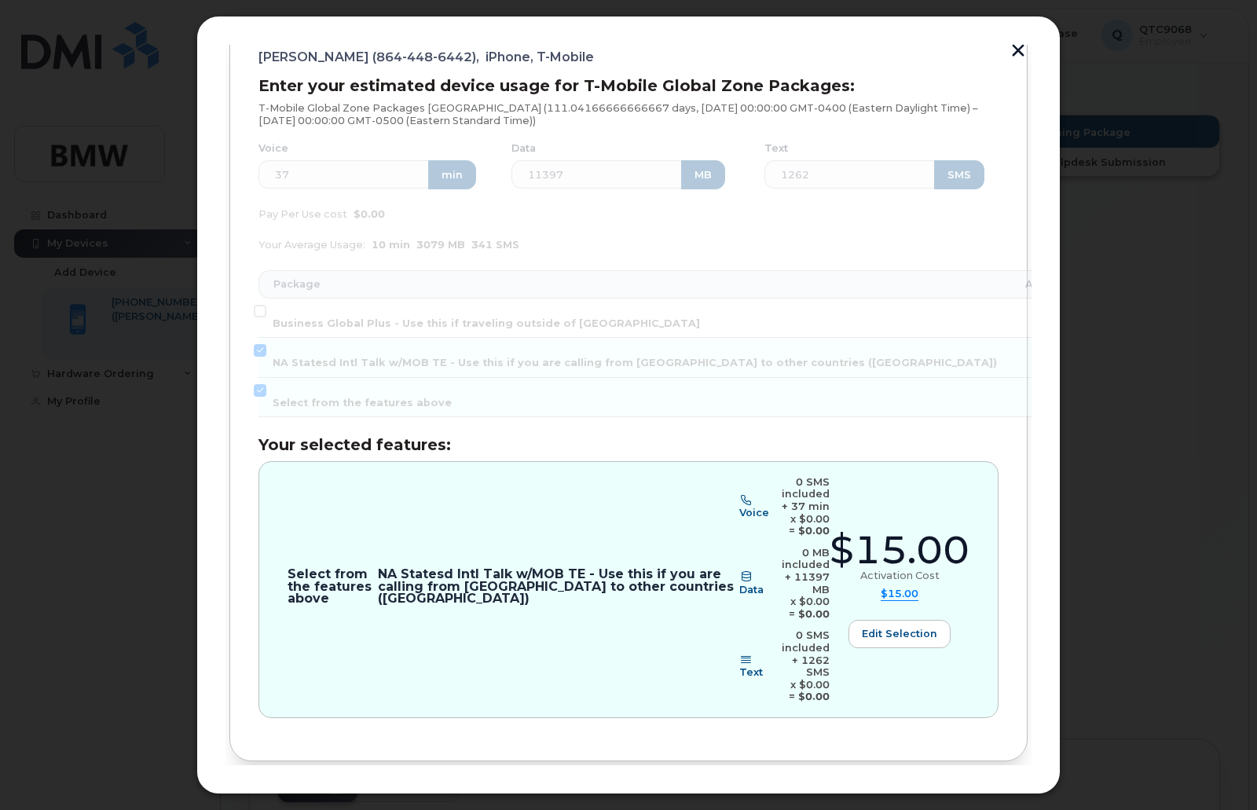
scroll to position [255, 0]
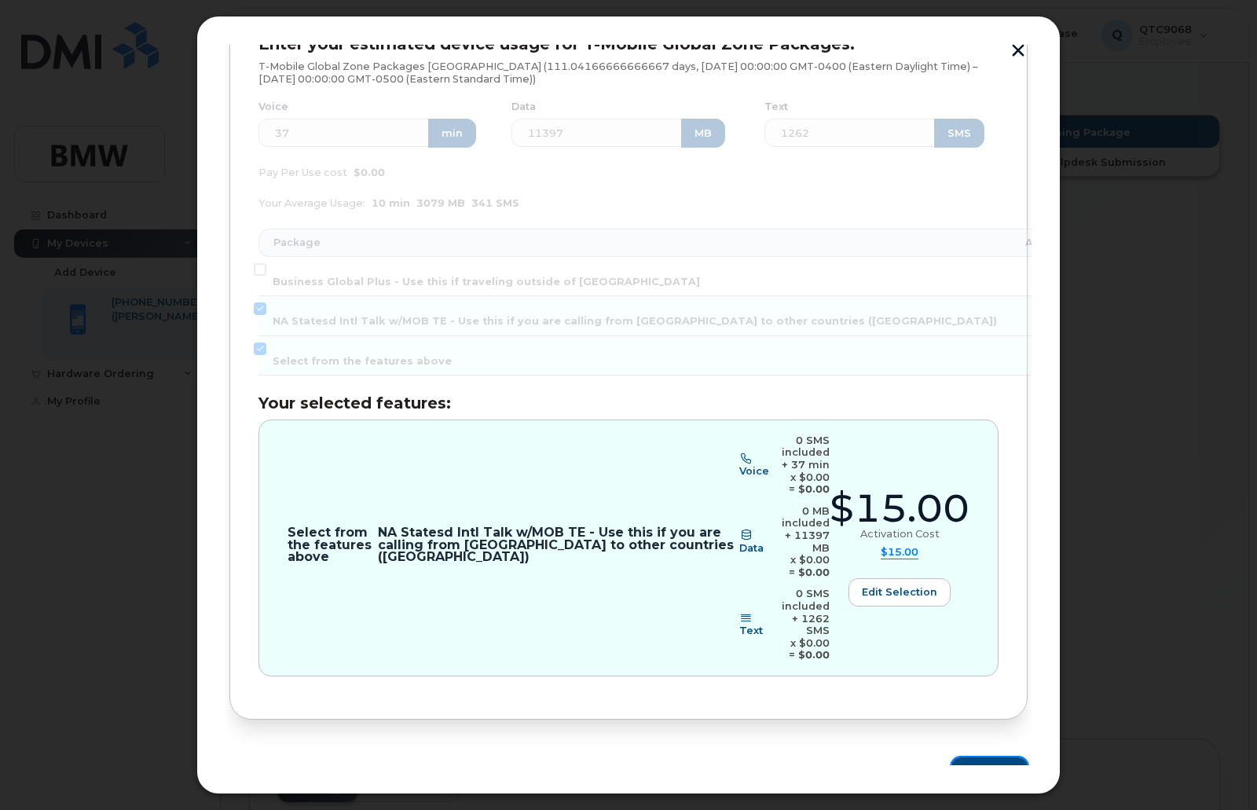
click at [966, 763] on span "Review" at bounding box center [983, 770] width 39 height 15
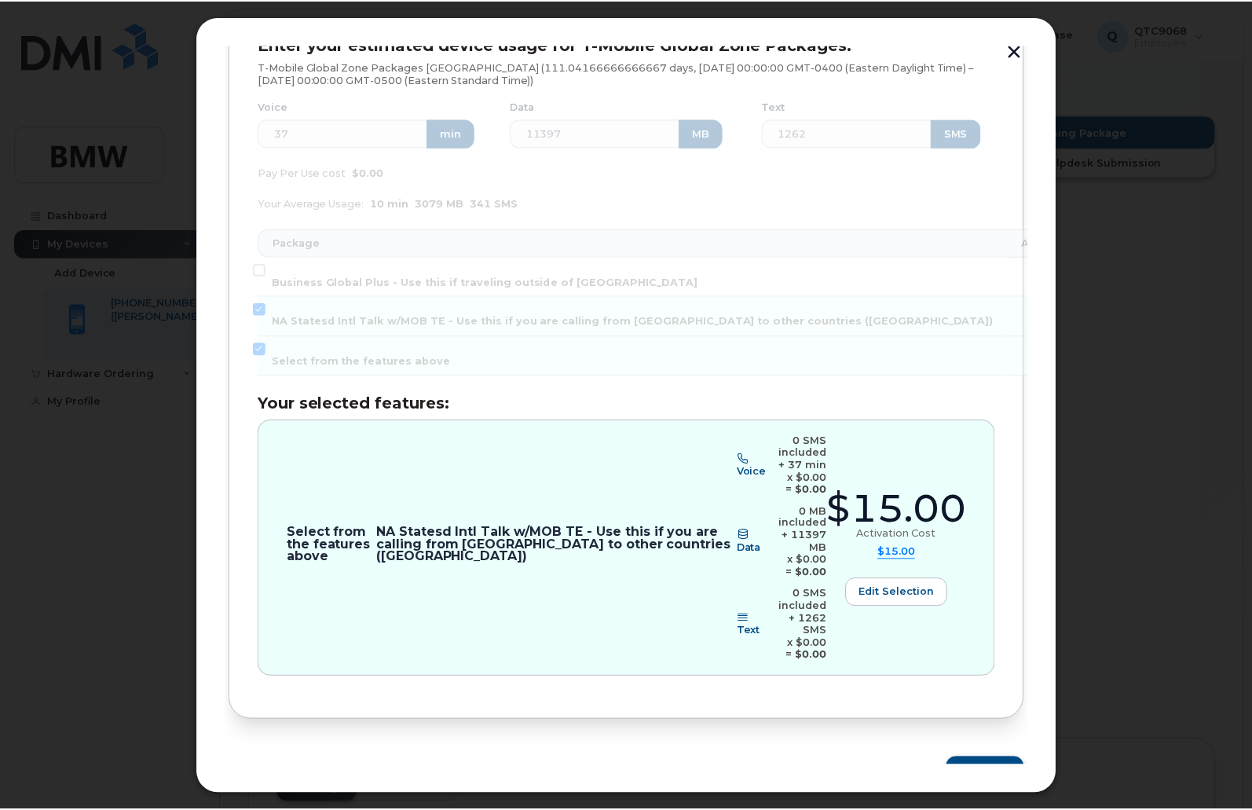
scroll to position [0, 0]
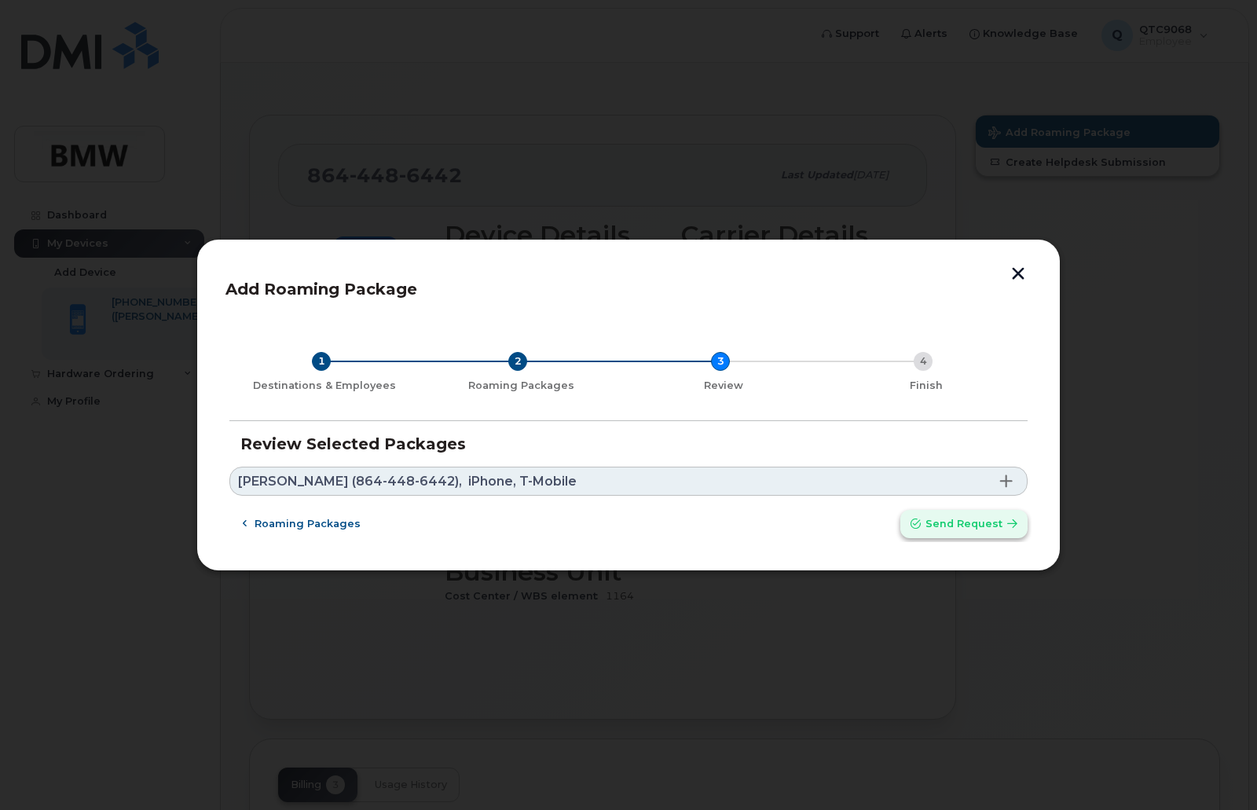
click at [942, 525] on span "Send request" at bounding box center [963, 523] width 77 height 15
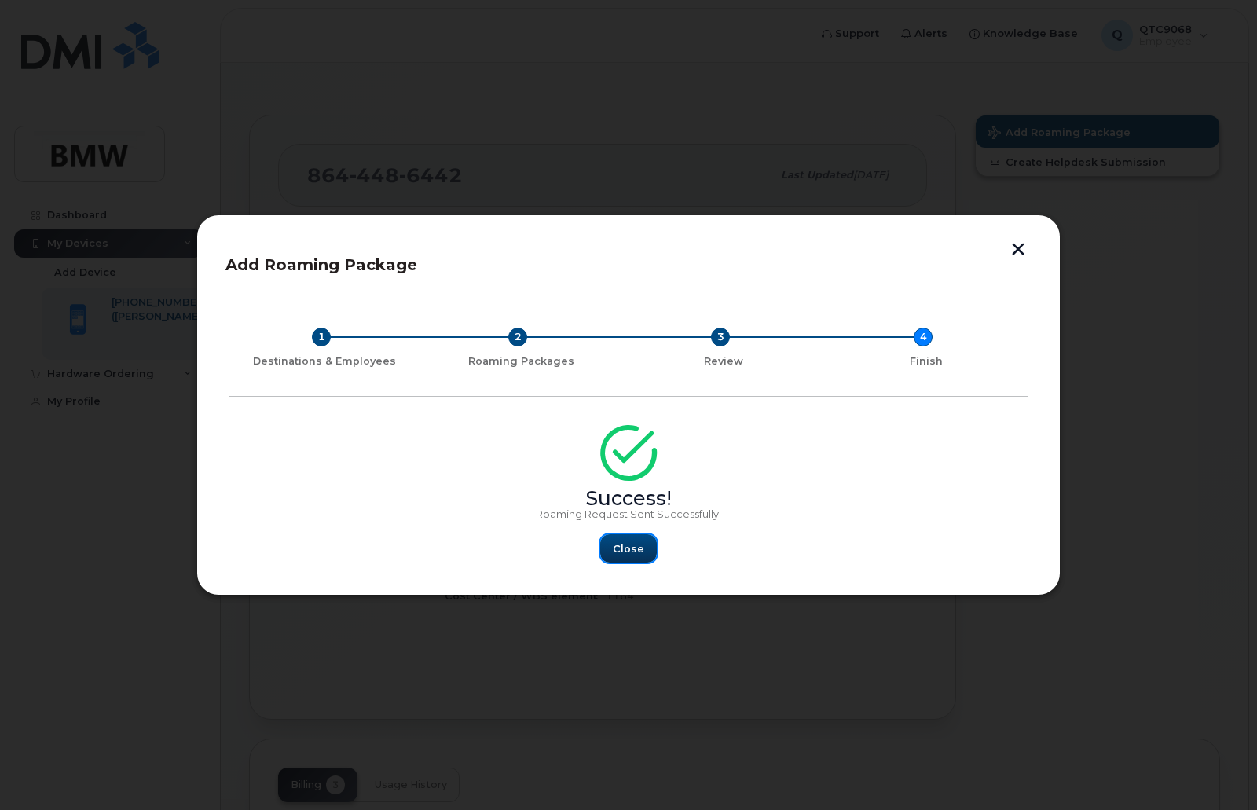
click at [638, 553] on span "Close" at bounding box center [628, 548] width 31 height 15
